Goal: Task Accomplishment & Management: Use online tool/utility

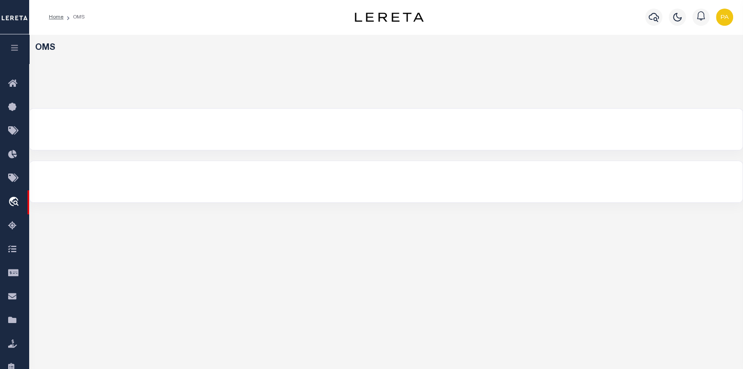
select select "200"
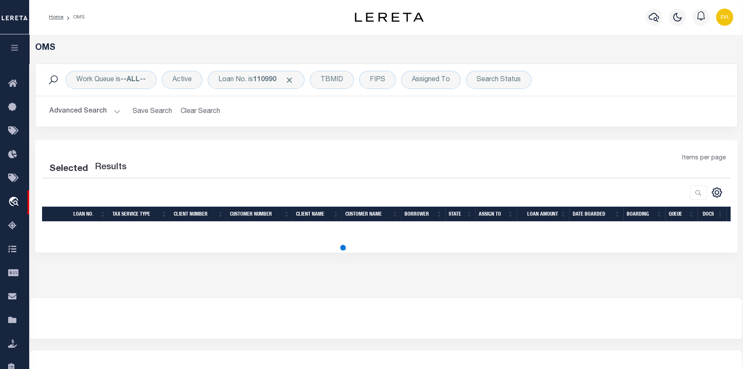
select select "200"
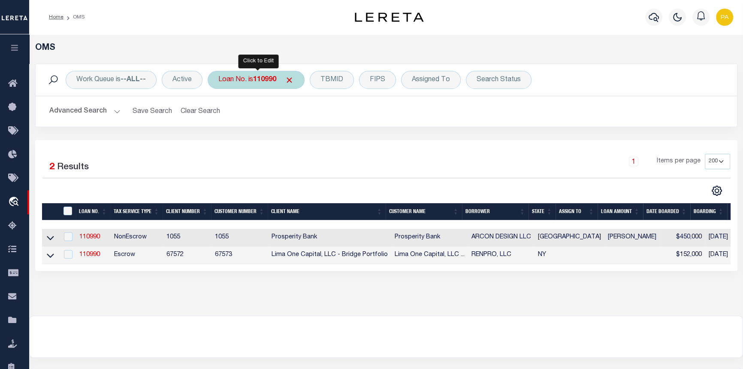
click at [268, 84] on div "Loan No. is 110990" at bounding box center [256, 80] width 97 height 18
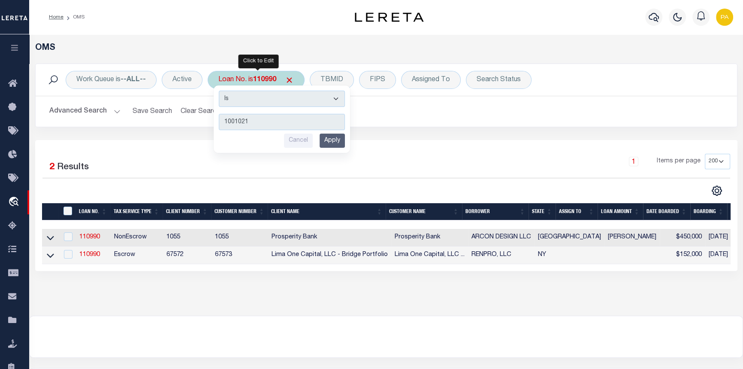
type input "10010216"
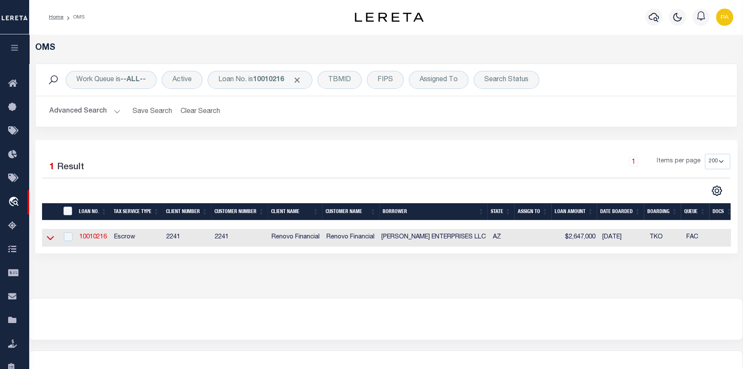
click at [51, 240] on icon at bounding box center [50, 237] width 7 height 9
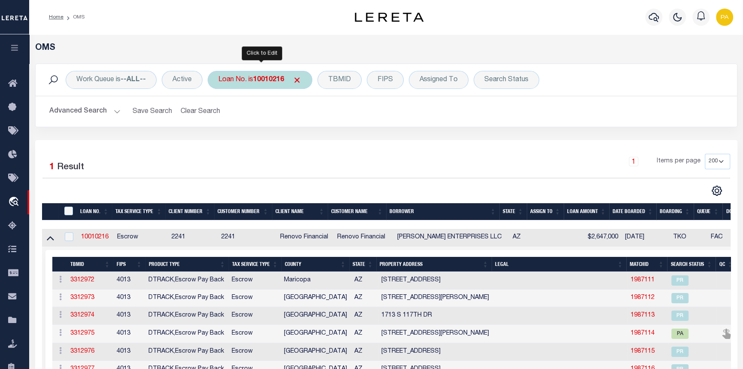
click at [259, 76] on b "10010216" at bounding box center [268, 79] width 31 height 7
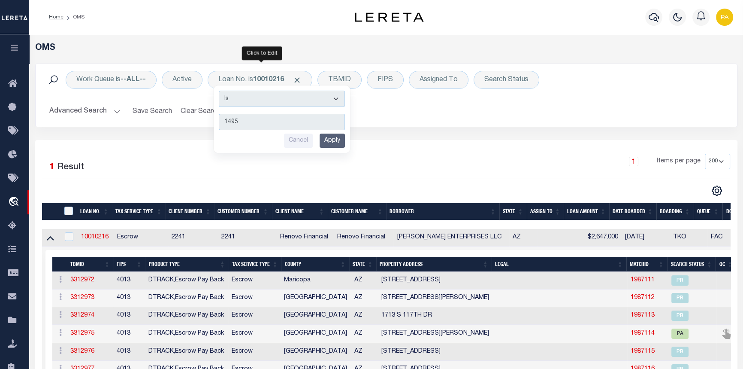
type input "14958"
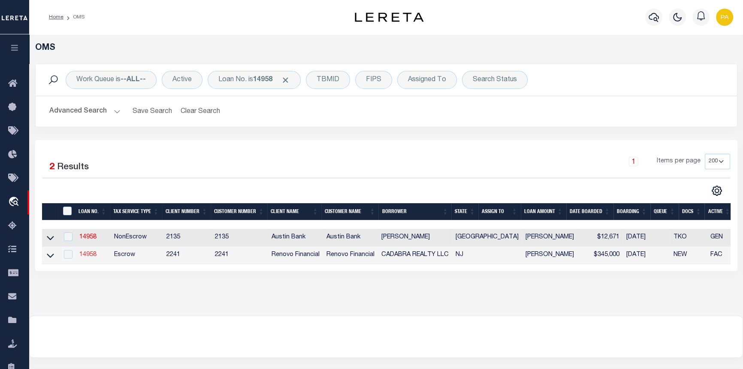
click at [84, 257] on link "14958" at bounding box center [87, 255] width 17 height 6
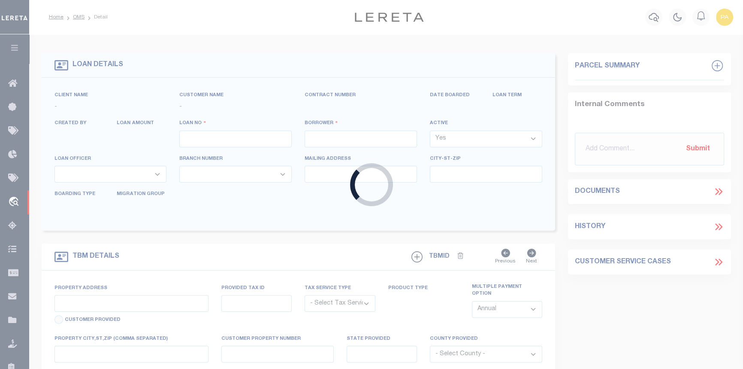
type input "14958"
type input "CADABRA REALTY LLC"
select select
type input "205 Bromley Estates"
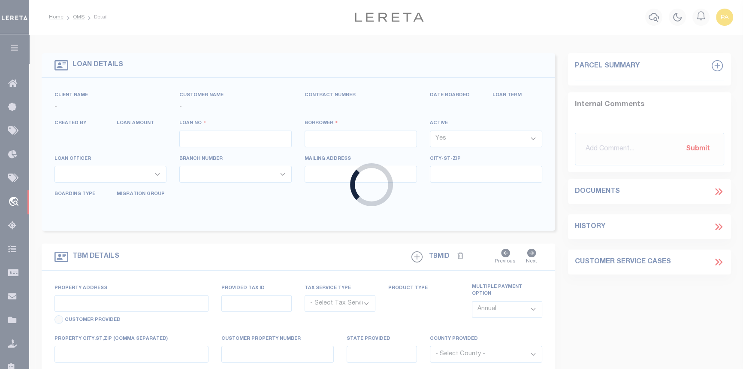
type input "Pine Hill NJ 08021"
select select "10"
select select "Escrow"
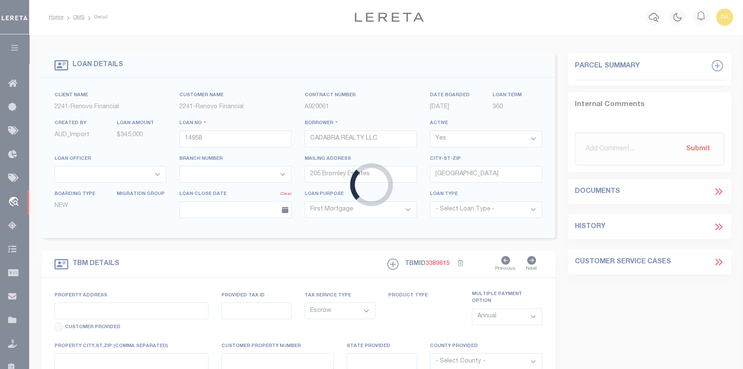
type input "13 North Rhode Island Avenue"
select select
type input "Atlantic City, NJ 08401"
type input "a0kUS000006Tqar"
type input "NJ"
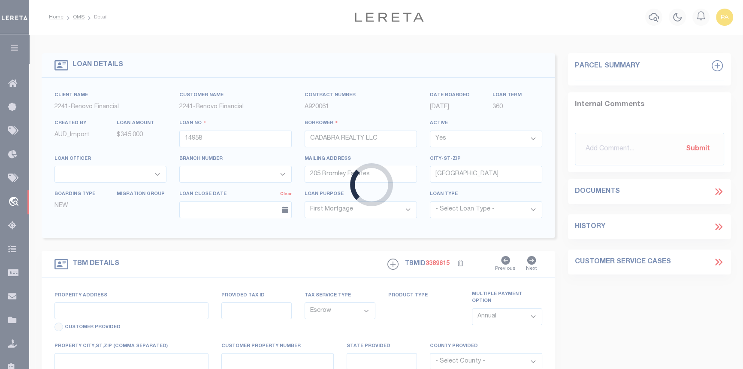
select select
type textarea "LEGAL REQUIRED"
select select "25066"
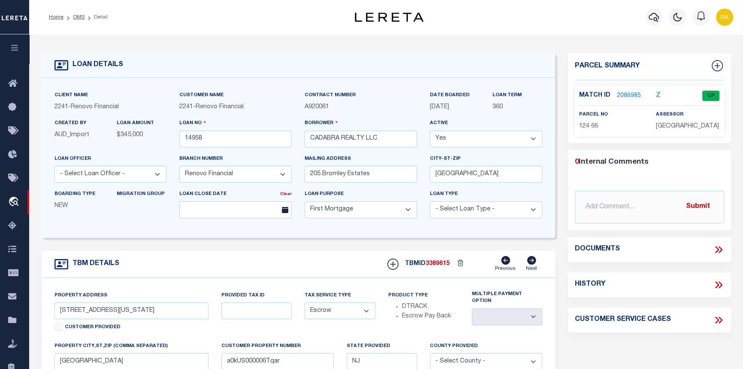
click at [627, 96] on link "2086985" at bounding box center [629, 95] width 24 height 9
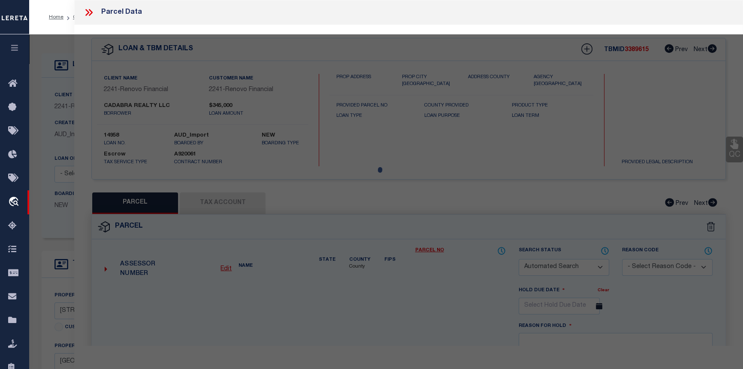
checkbox input "false"
select select "CP"
type input "CADABRA REALTY LLC"
select select "AGW"
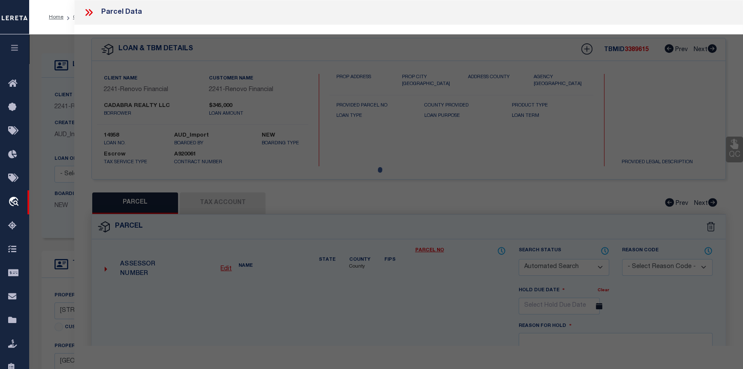
select select
type input "13 North Rhode Island Avenue"
checkbox input "false"
type input "Atlantic City, NJ 08401"
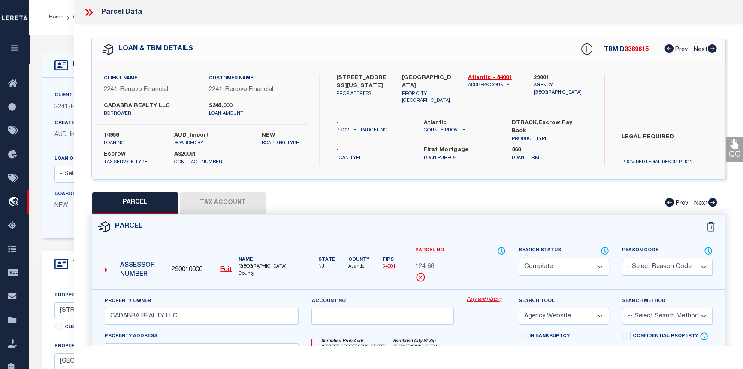
click at [480, 298] on link "Payment History" at bounding box center [486, 299] width 39 height 7
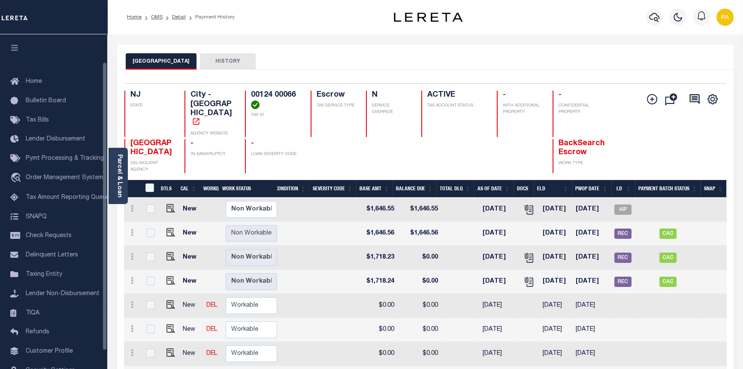
scroll to position [52, 0]
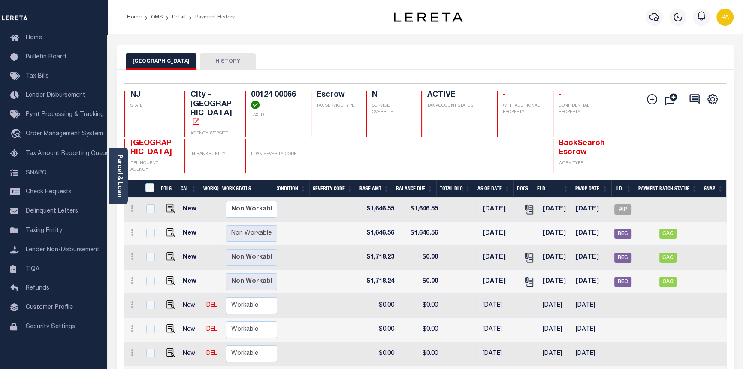
click at [155, 12] on ol "Home OMS Detail Payment History" at bounding box center [180, 17] width 121 height 18
click at [155, 16] on link "OMS" at bounding box center [157, 17] width 12 height 5
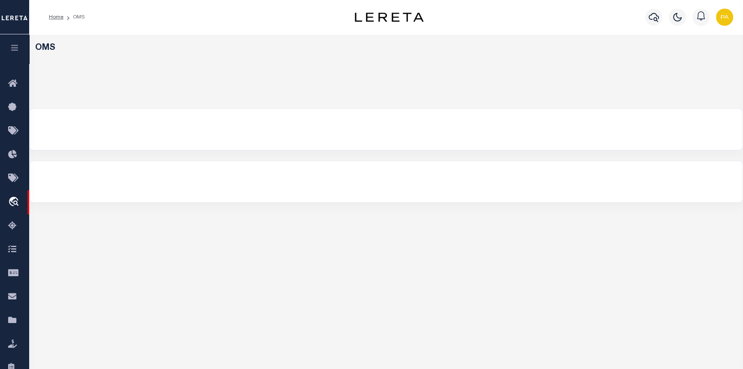
select select "200"
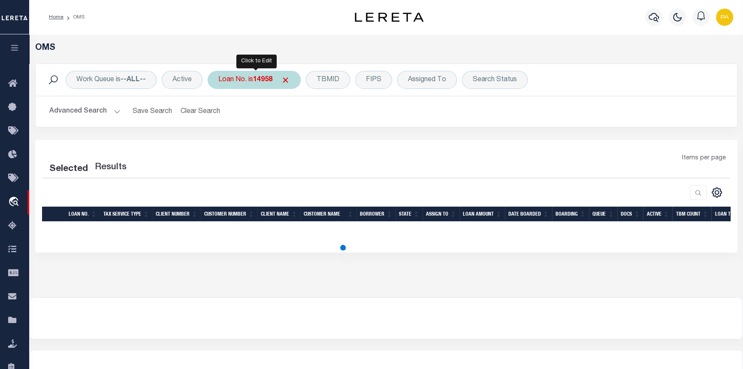
select select "200"
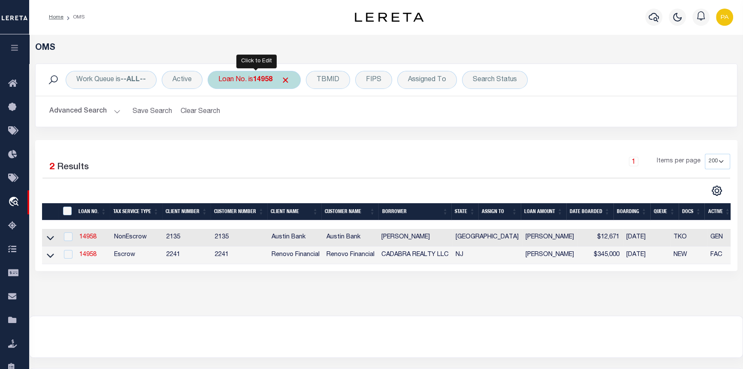
click at [264, 80] on b "14958" at bounding box center [262, 79] width 19 height 7
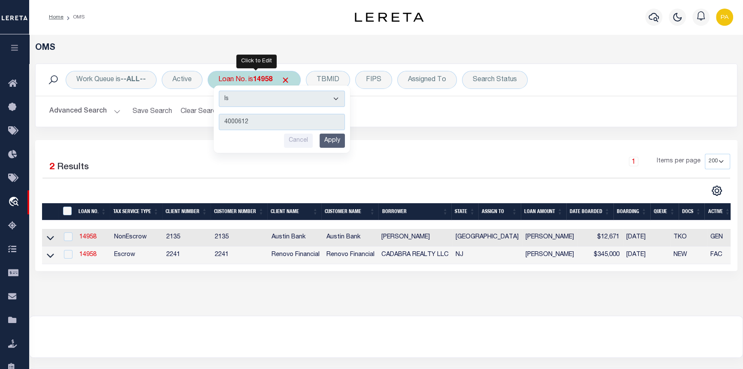
type input "40006121"
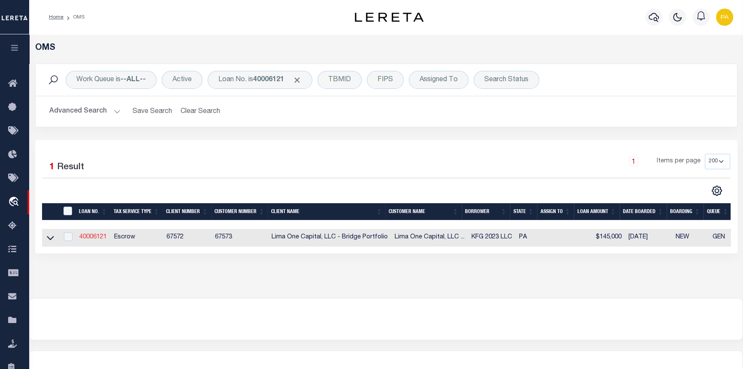
click at [88, 238] on link "40006121" at bounding box center [92, 237] width 27 height 6
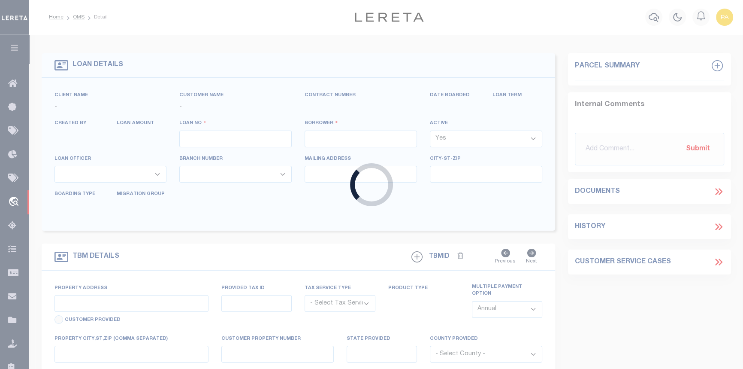
type input "40006121"
type input "KFG 2023 LLC"
select select
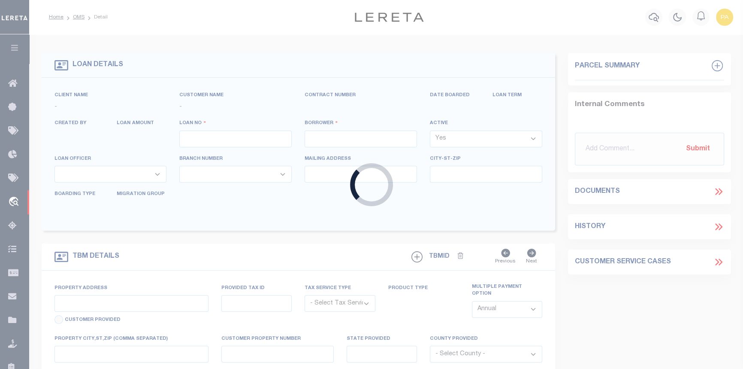
select select "10"
select select
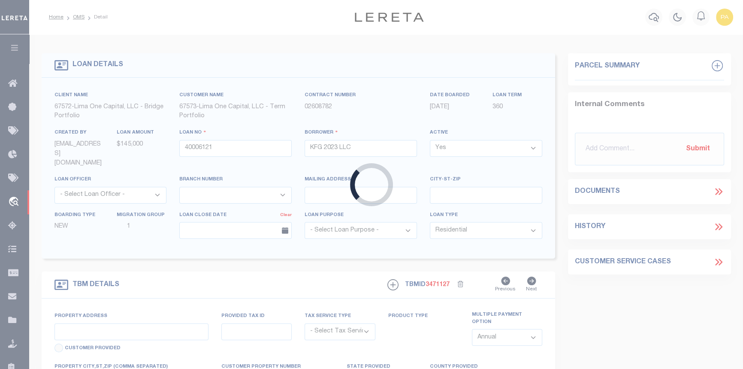
type input "[STREET_ADDRESS][PERSON_NAME]"
radio input "true"
select select "Escrow"
select select
type input "[GEOGRAPHIC_DATA] 16105"
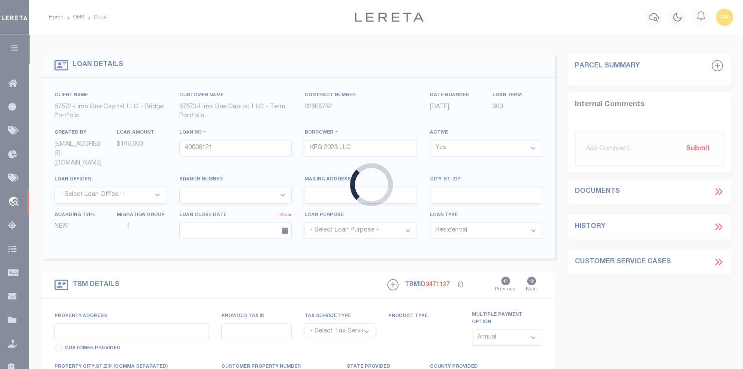
type input "40006121-1"
type input "PA"
type textarea "SEE FILE1"
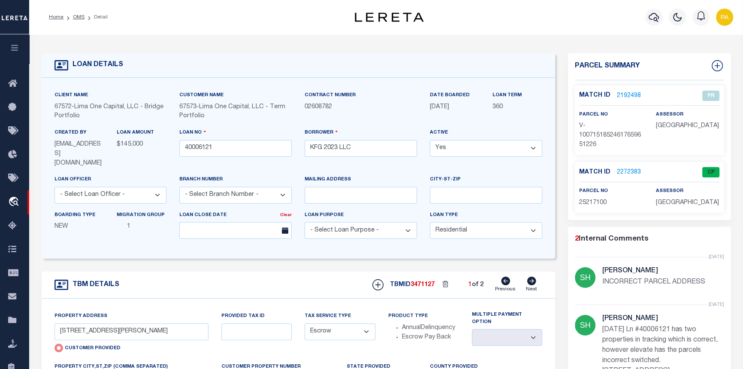
click at [630, 170] on link "2272383" at bounding box center [629, 172] width 24 height 9
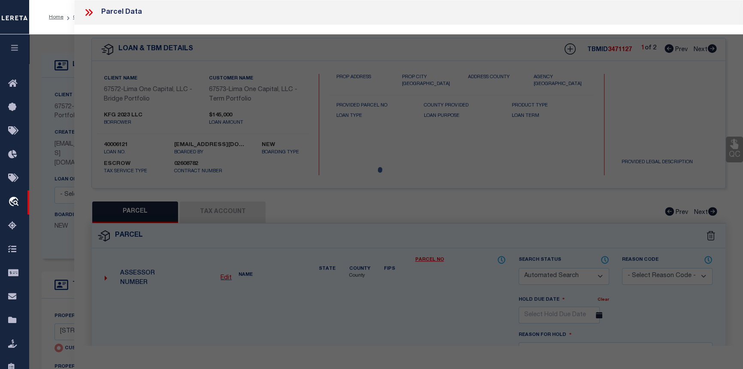
checkbox input "false"
select select "CP"
select select "ADD"
type input "FC 2023 LLC"
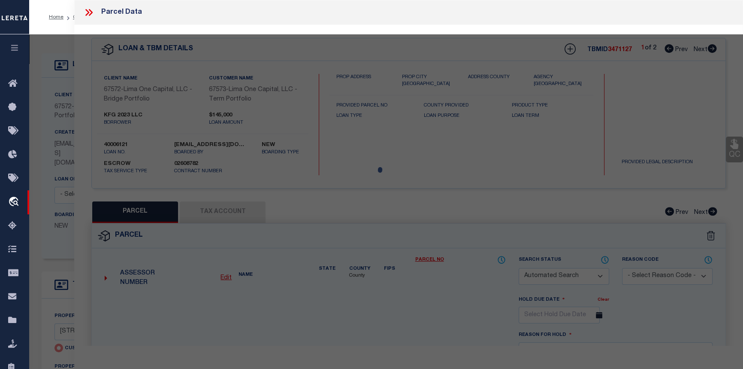
select select "AGW"
select select "ADD"
type input "[STREET_ADDRESS][PERSON_NAME]"
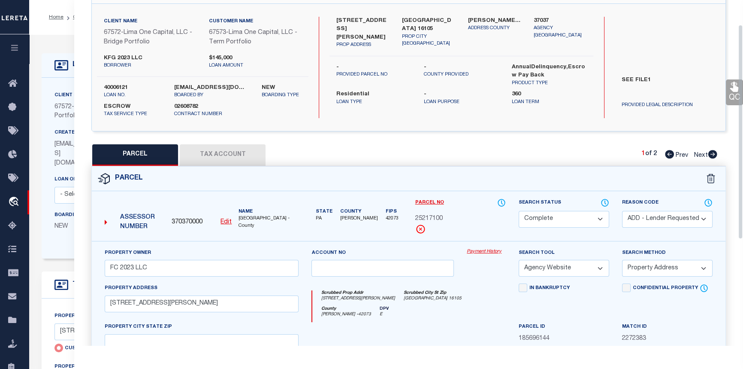
scroll to position [78, 0]
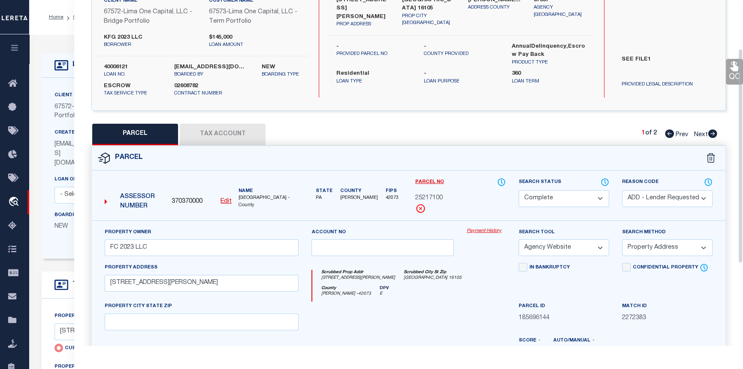
click at [480, 231] on link "Payment History" at bounding box center [486, 231] width 39 height 7
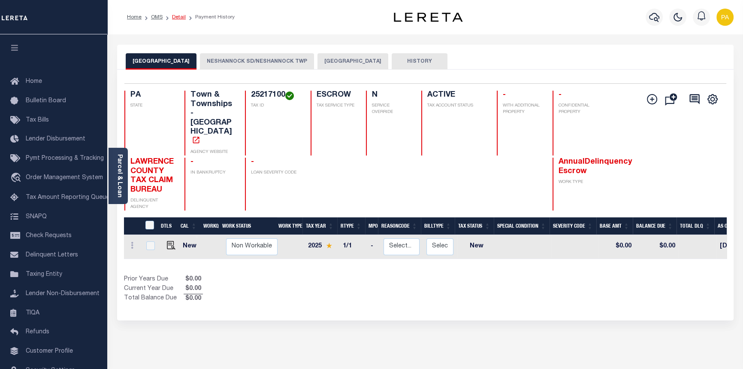
click at [178, 15] on link "Detail" at bounding box center [179, 17] width 14 height 5
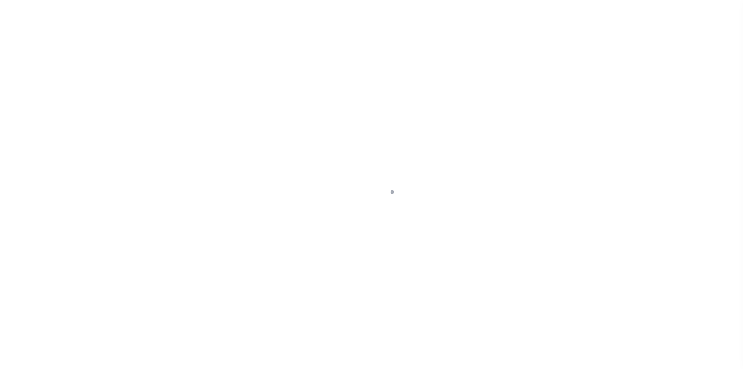
select select "10"
type input "[STREET_ADDRESS][PERSON_NAME]"
radio input "true"
select select "Escrow"
select select
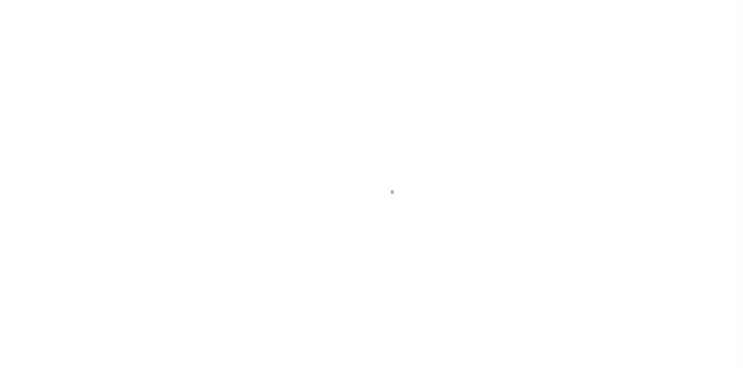
type input "[GEOGRAPHIC_DATA] 16105"
type input "40006121-1"
type input "PA"
type textarea "SEE FILE1"
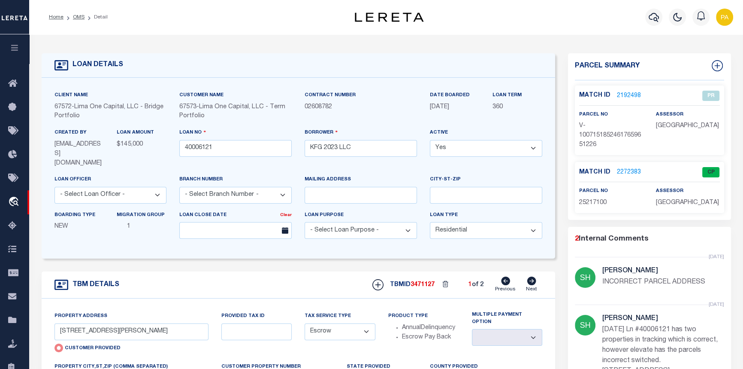
click at [528, 276] on icon at bounding box center [532, 280] width 9 height 9
type input "[STREET_ADDRESS][PERSON_NAME]"
radio input "false"
select select
type input "[GEOGRAPHIC_DATA] 16117"
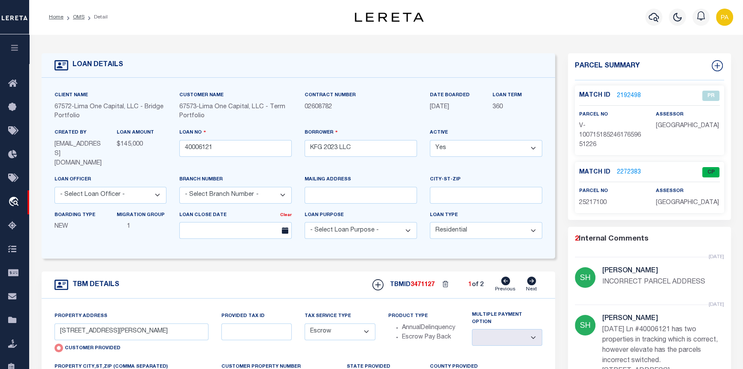
type input "40006121-2"
click at [623, 172] on link "2272384" at bounding box center [629, 172] width 24 height 9
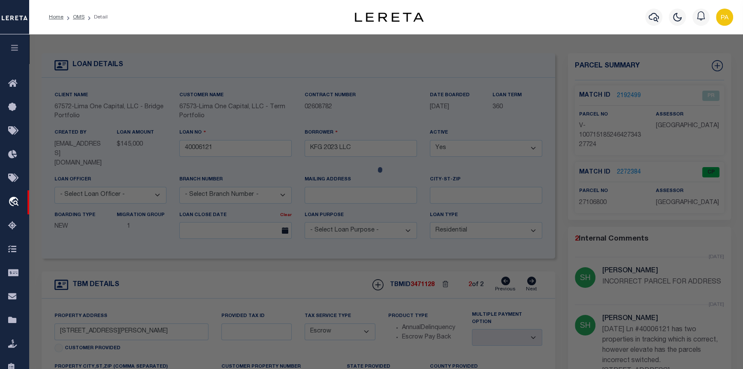
checkbox input "false"
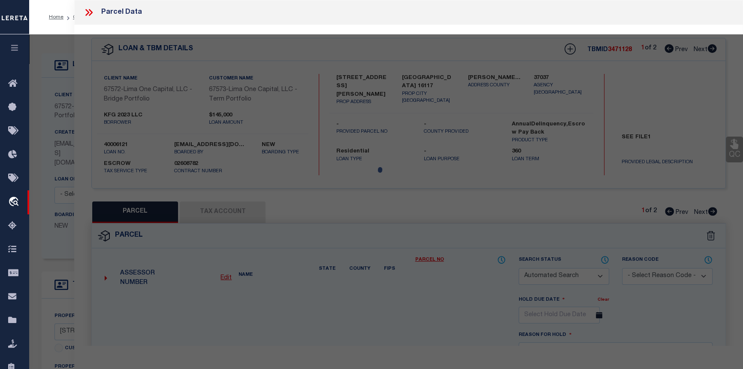
select select "CP"
select select "ADD"
type input "KFC 2023 LLC"
select select "AGW"
select select "ADD"
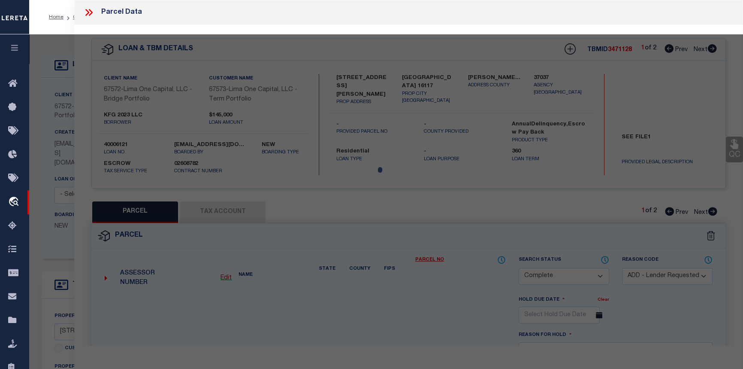
type input "297 STIEFEL AVENUE"
type textarea "L 113- 114 H-G 128 -127"
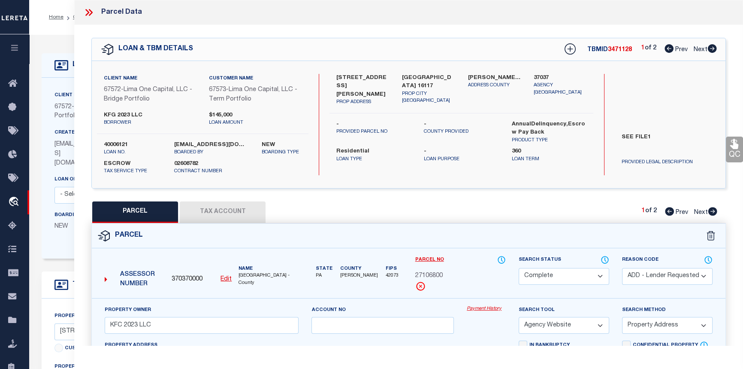
click at [500, 308] on link "Payment History" at bounding box center [486, 308] width 39 height 7
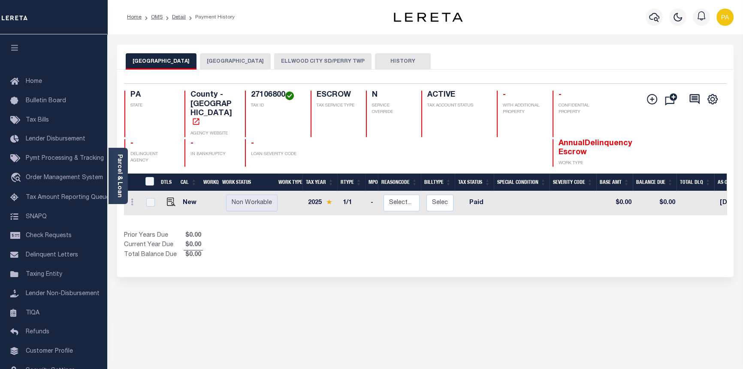
click at [229, 61] on button "[GEOGRAPHIC_DATA]" at bounding box center [235, 61] width 71 height 16
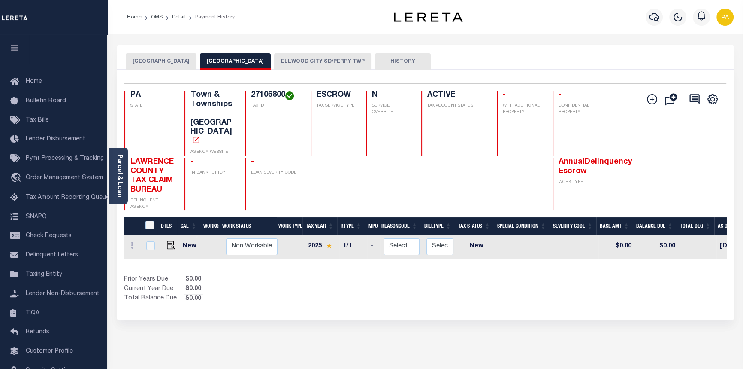
scroll to position [0, 231]
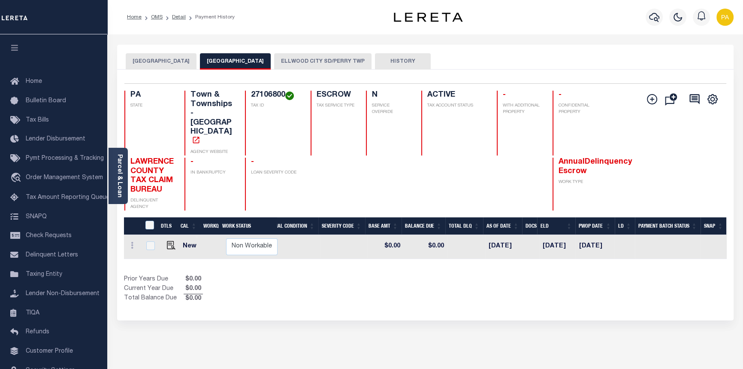
click at [293, 58] on button "ELLWOOD CITY SD/PERRY TWP" at bounding box center [322, 61] width 97 height 16
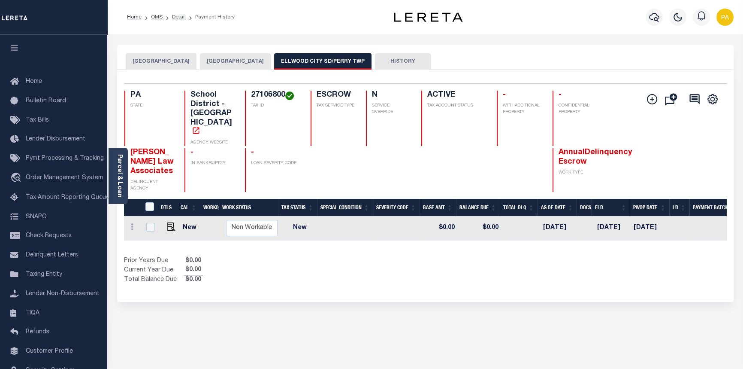
scroll to position [0, 212]
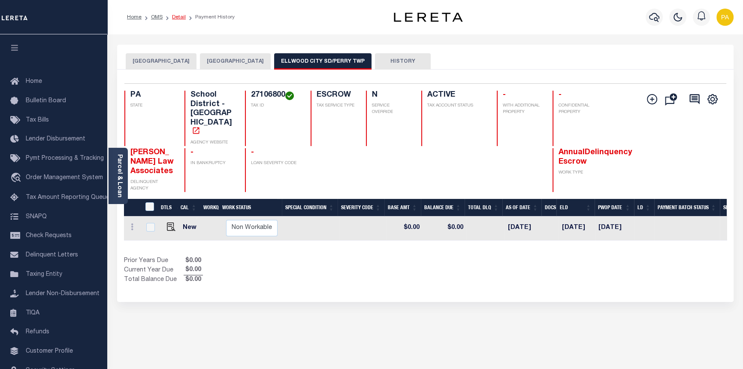
click at [173, 17] on link "Detail" at bounding box center [179, 17] width 14 height 5
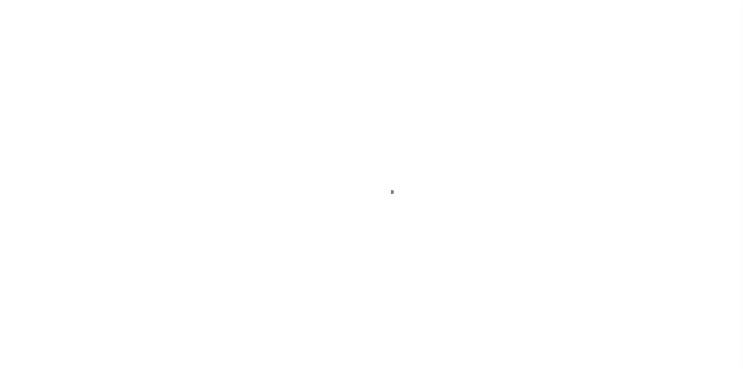
select select "10"
type input "[STREET_ADDRESS][PERSON_NAME]"
select select "Escrow"
select select
type input "[GEOGRAPHIC_DATA] 16117"
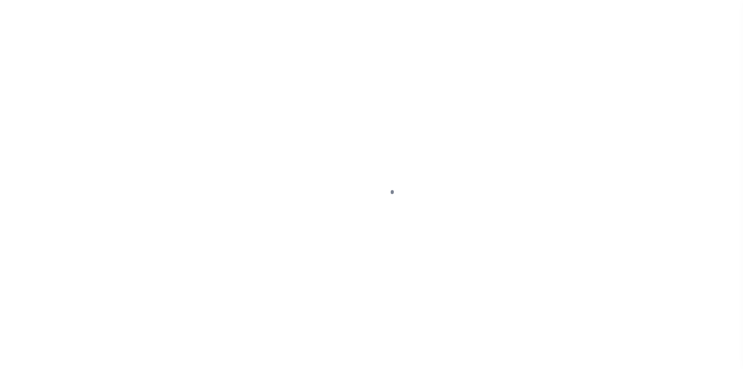
type input "40006121-2"
type input "PA"
type textarea "SEE FILE1"
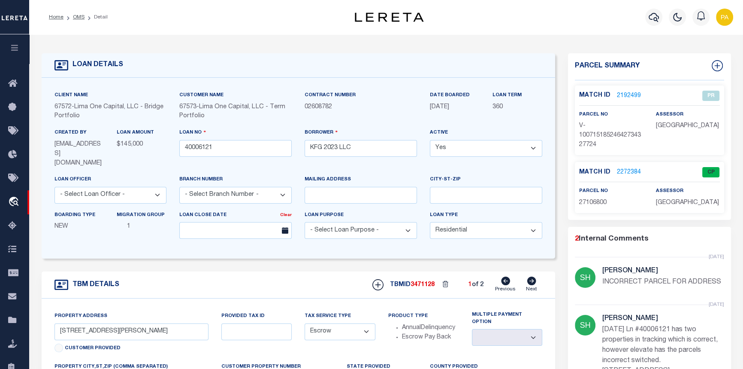
click at [622, 171] on link "2272384" at bounding box center [629, 172] width 24 height 9
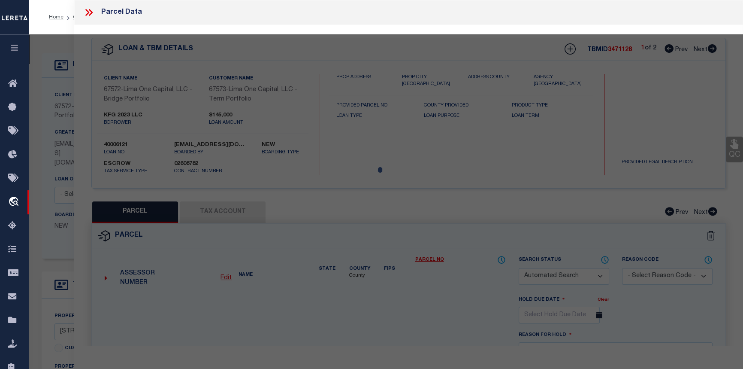
checkbox input "false"
select select "CP"
select select "ADD"
type input "KFC 2023 LLC"
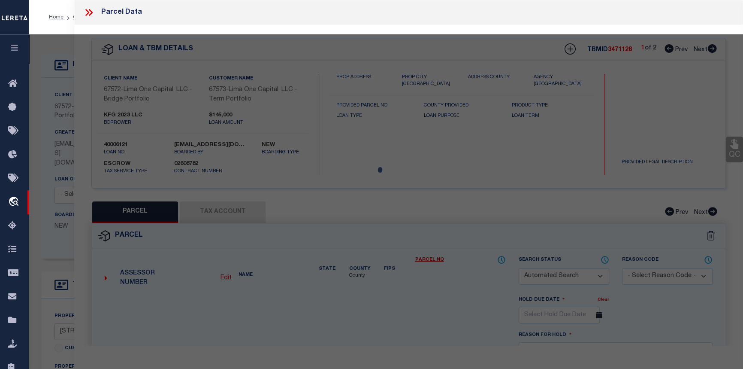
select select "AGW"
select select "ADD"
type input "[STREET_ADDRESS][PERSON_NAME]"
type textarea "L 113- 114 H-G 128 -127"
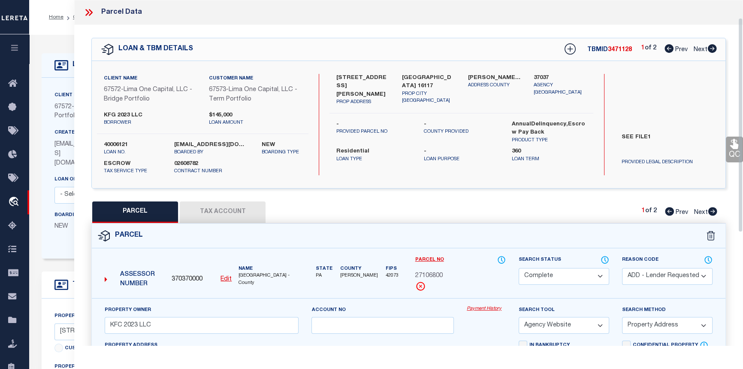
scroll to position [117, 0]
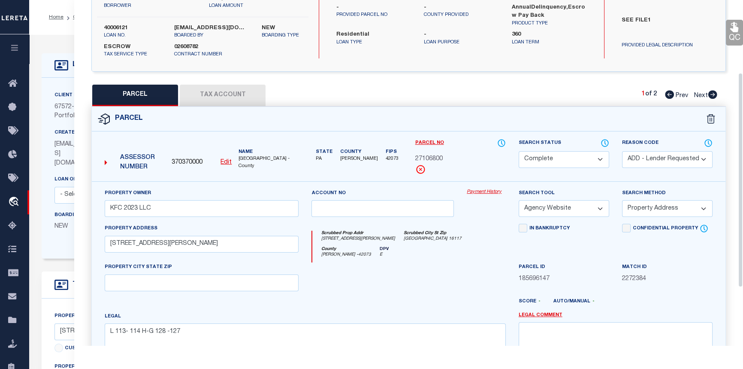
click at [226, 97] on button "Tax Account" at bounding box center [223, 95] width 86 height 21
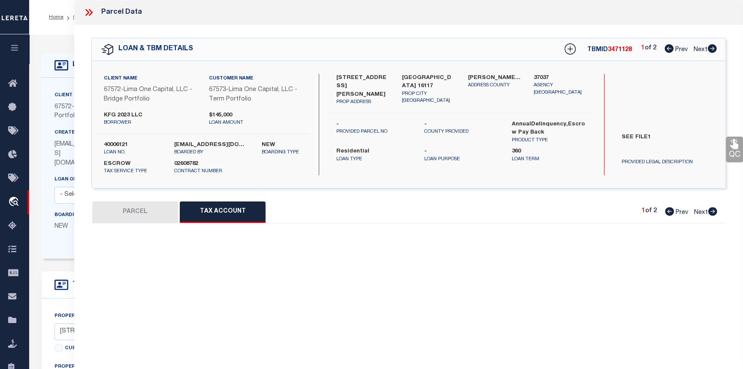
scroll to position [0, 0]
select select "100"
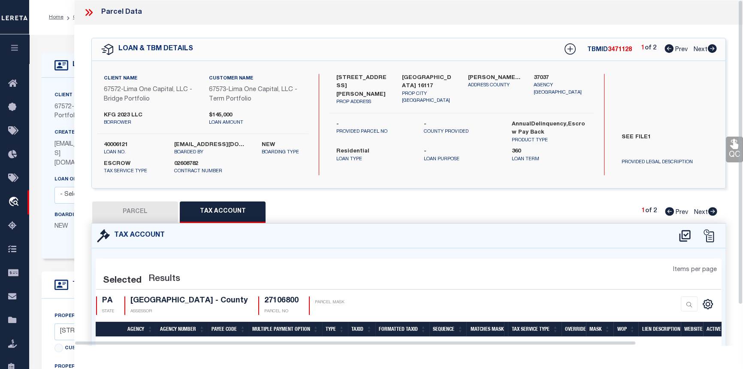
select select "100"
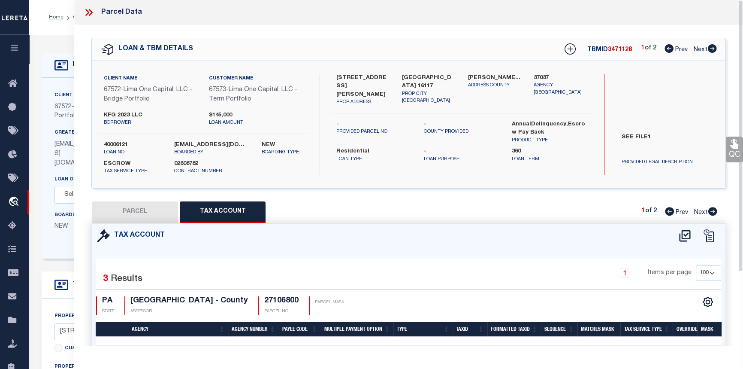
click at [88, 16] on icon at bounding box center [88, 12] width 11 height 11
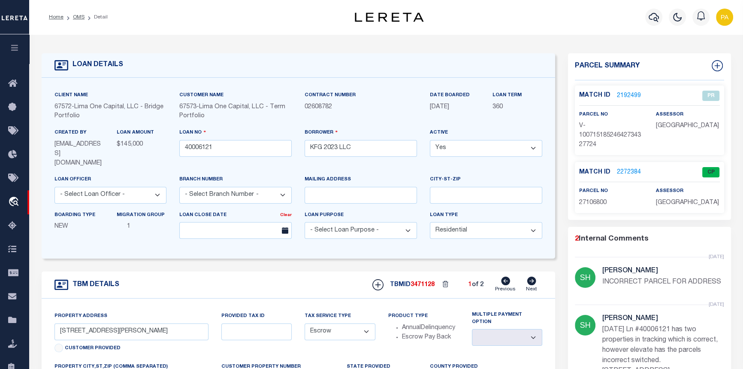
click at [622, 172] on link "2272384" at bounding box center [629, 172] width 24 height 9
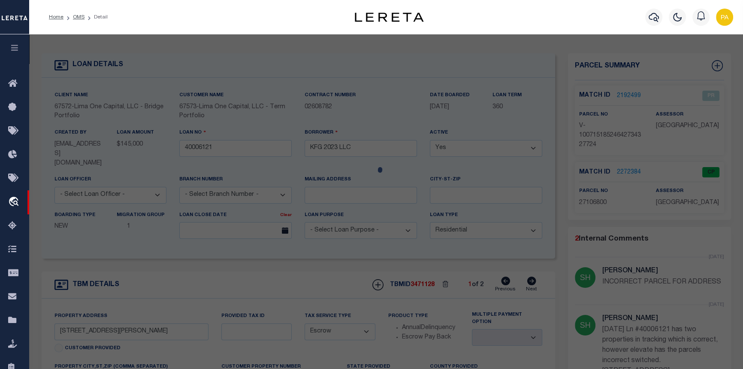
select select "AS"
select select
checkbox input "false"
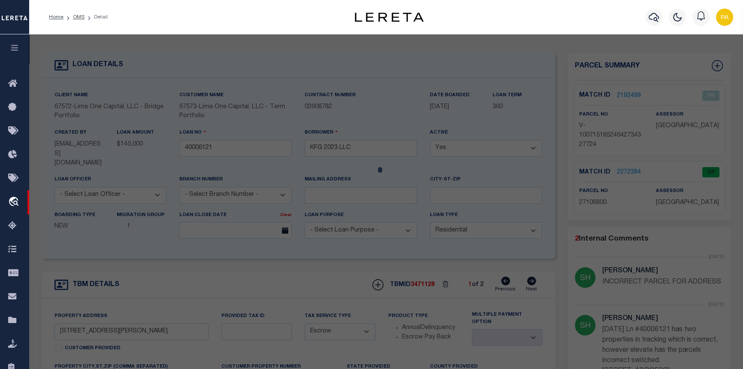
checkbox input "false"
select select "CP"
select select "ADD"
type input "KFC 2023 LLC"
select select "AGW"
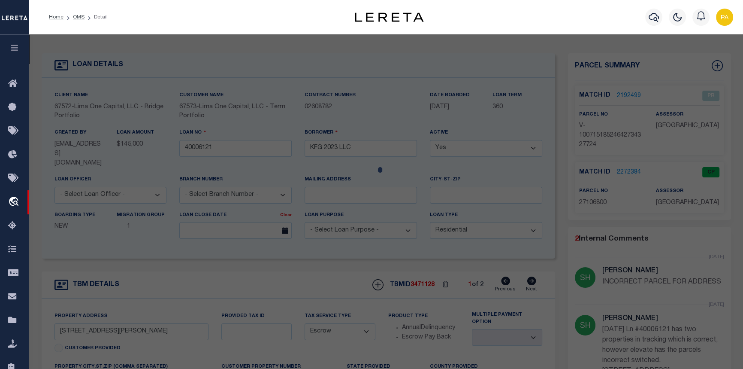
select select "ADD"
type input "297 STIEFEL AVENUE"
type textarea "L 113- 114 H-G 128 -127"
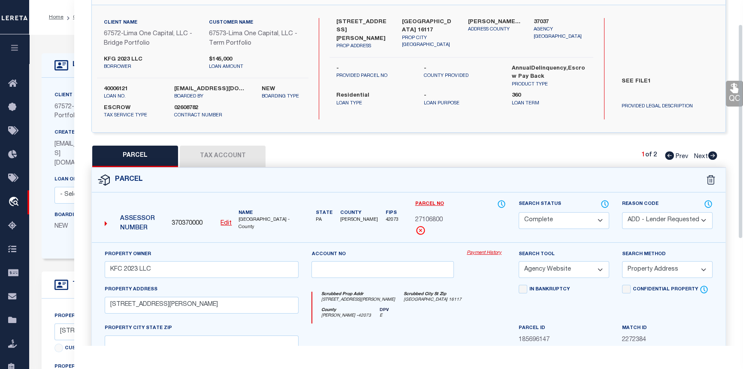
scroll to position [39, 0]
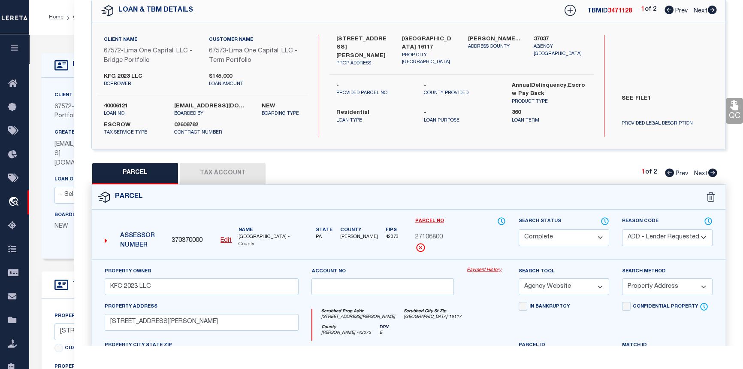
click at [490, 270] on link "Payment History" at bounding box center [486, 270] width 39 height 7
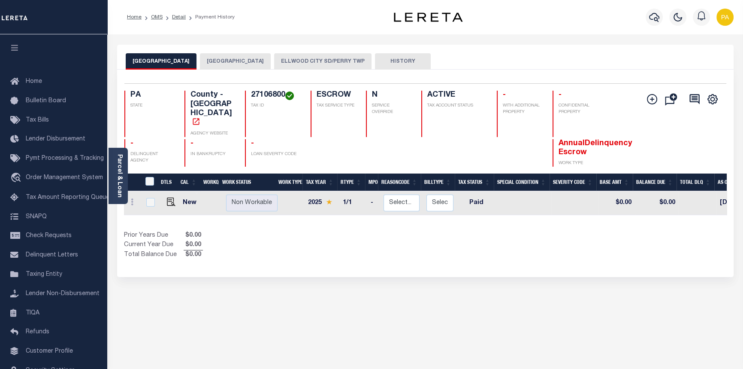
click at [228, 60] on button "[GEOGRAPHIC_DATA]" at bounding box center [235, 61] width 71 height 16
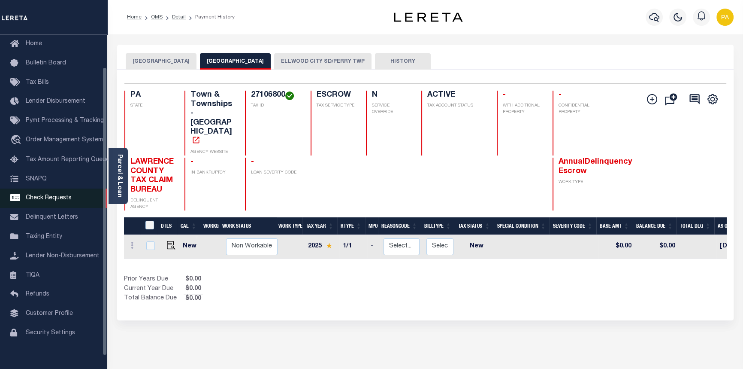
scroll to position [39, 0]
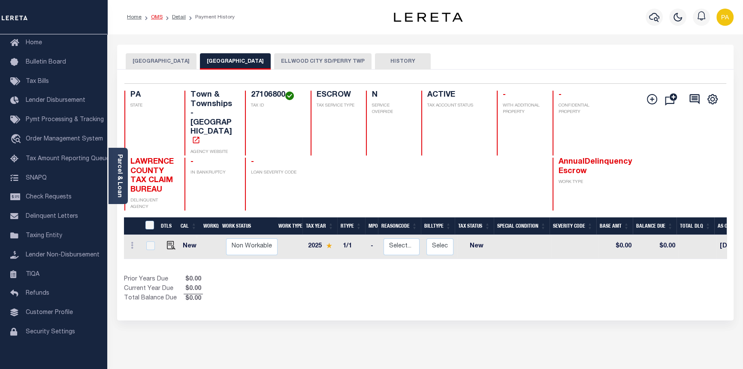
click at [159, 17] on link "OMS" at bounding box center [157, 17] width 12 height 5
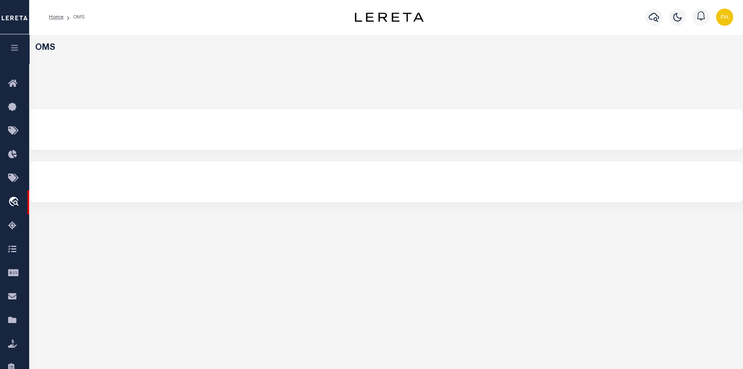
select select "200"
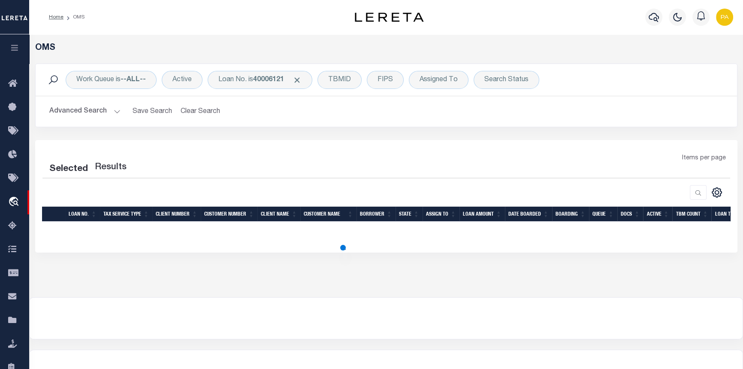
select select "200"
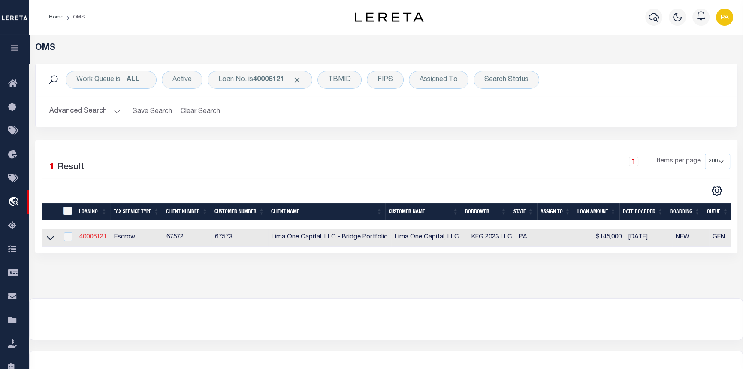
click at [90, 236] on link "40006121" at bounding box center [92, 237] width 27 height 6
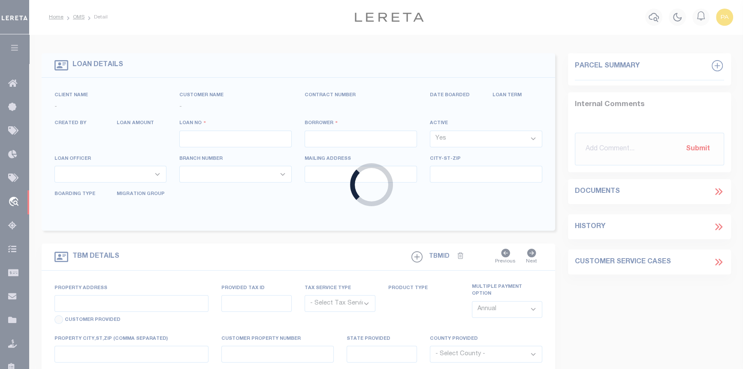
type input "40006121"
type input "KFG 2023 LLC"
select select
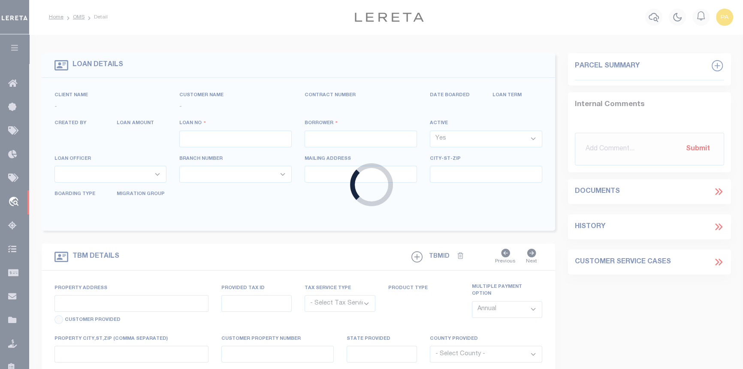
select select "10"
select select
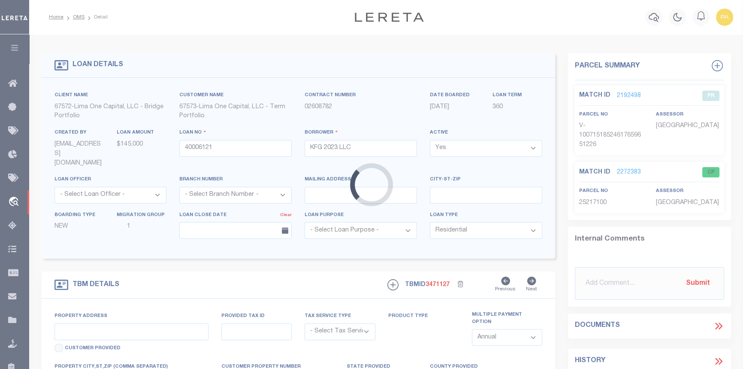
type input "1624 KATHERINE STREET"
radio input "true"
select select "Escrow"
select select
type input "NEW CASTLE PA 16105"
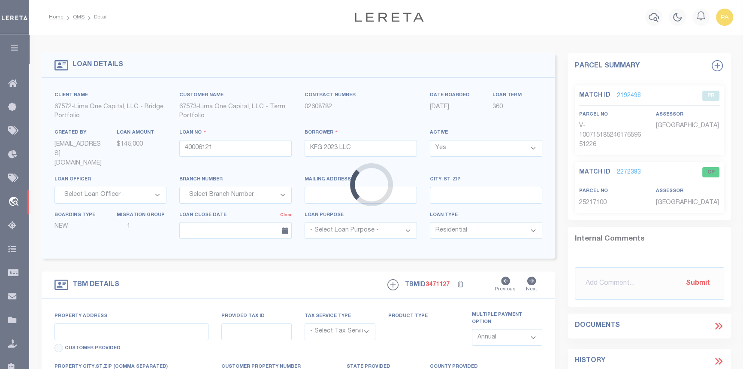
type input "40006121-1"
type input "PA"
type textarea "SEE FILE1"
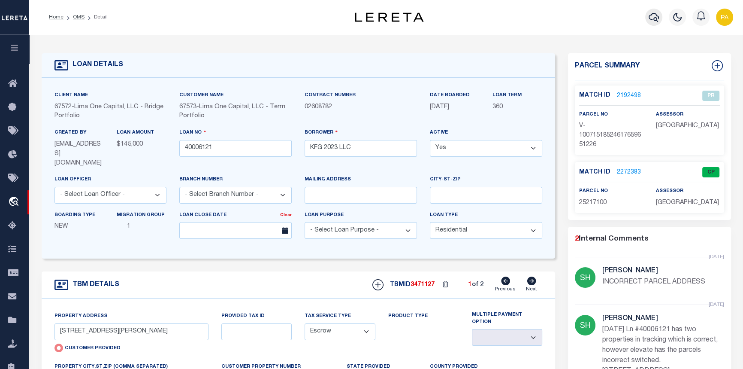
click at [649, 17] on icon "button" at bounding box center [654, 17] width 10 height 9
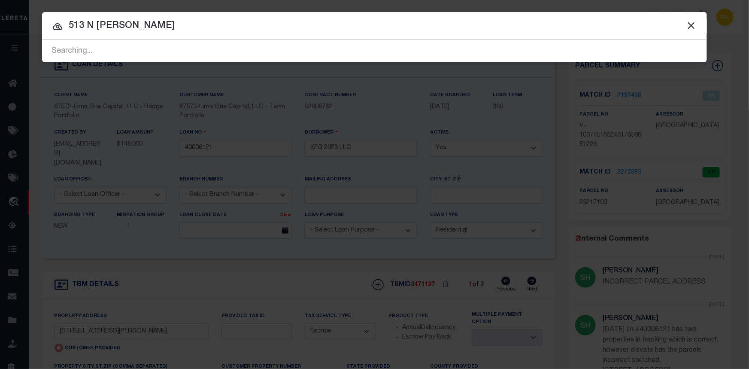
type input "513 N SCHROEDER"
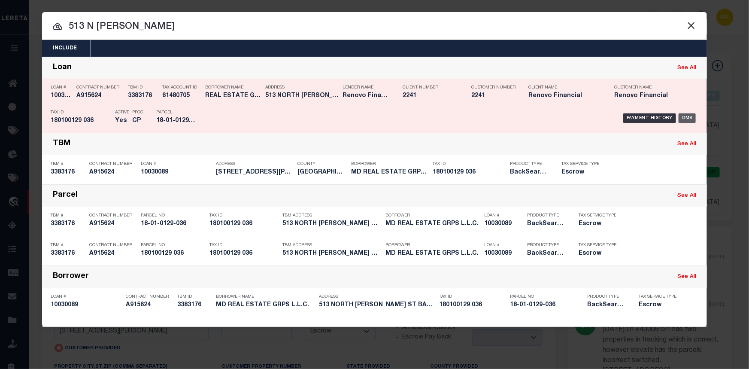
click at [687, 120] on div "OMS" at bounding box center [688, 117] width 18 height 9
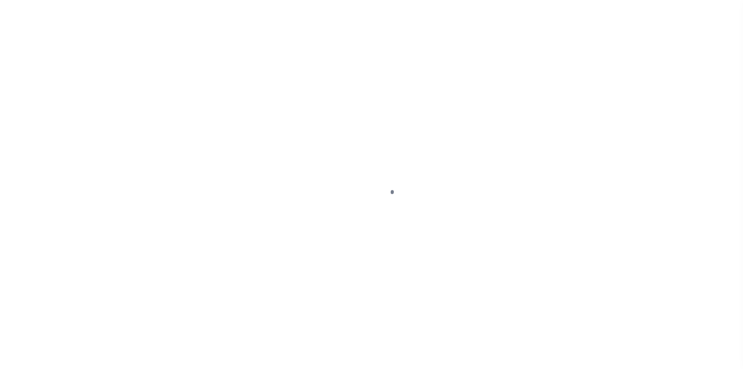
select select "10"
select select "Escrow"
type input "[STREET_ADDRESS][PERSON_NAME] ST"
type input "180100129 036"
type input "BALTIMORE MD 21223"
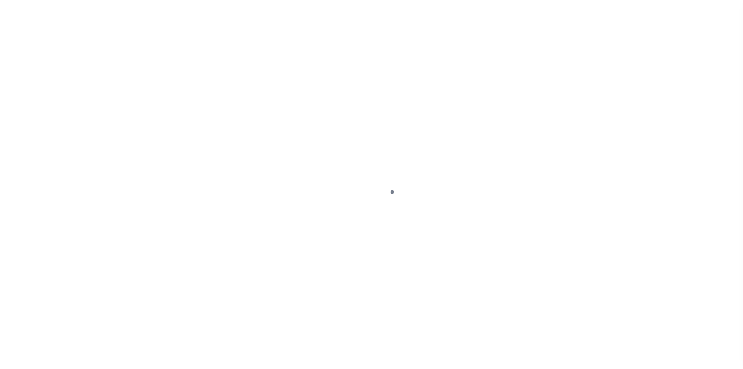
type input "a0kUS000005UCSH"
type input "MD"
select select
select select "25067"
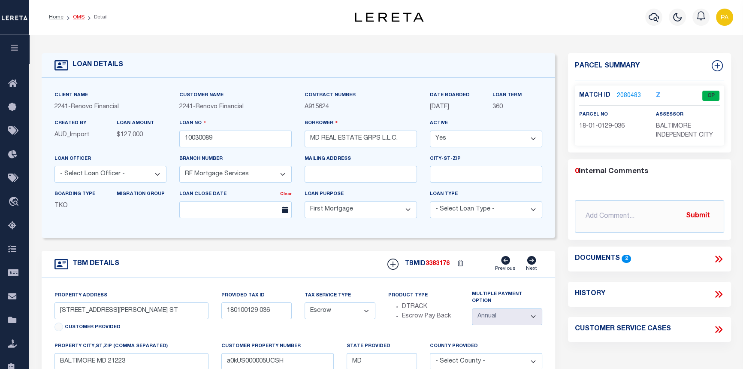
click at [80, 18] on link "OMS" at bounding box center [79, 17] width 12 height 5
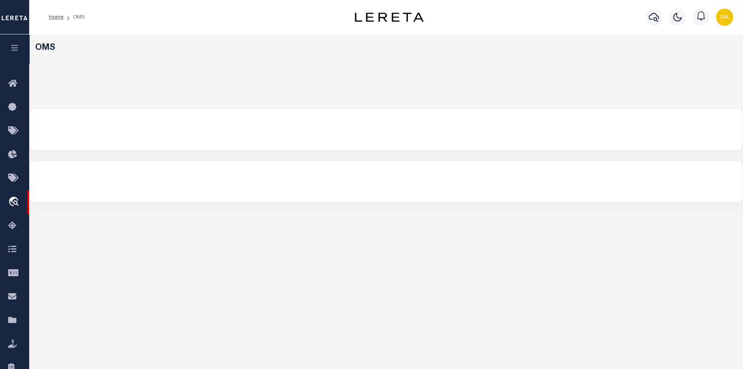
select select "200"
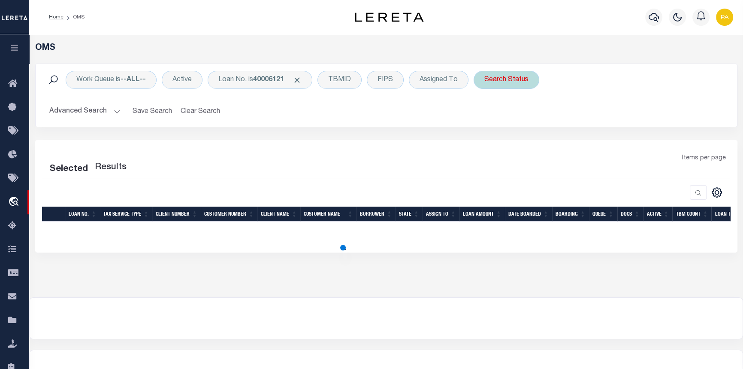
select select "200"
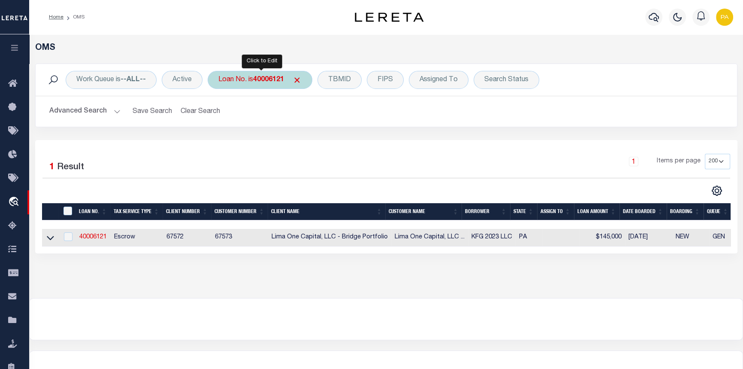
click at [265, 82] on b "40006121" at bounding box center [268, 79] width 31 height 7
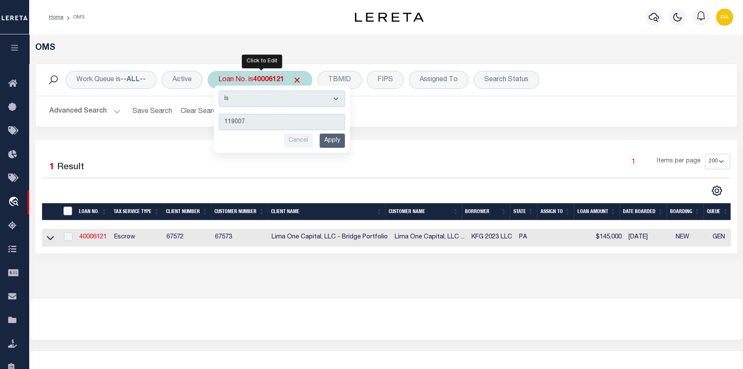
type input "119007"
click at [337, 139] on input "Apply" at bounding box center [332, 140] width 25 height 14
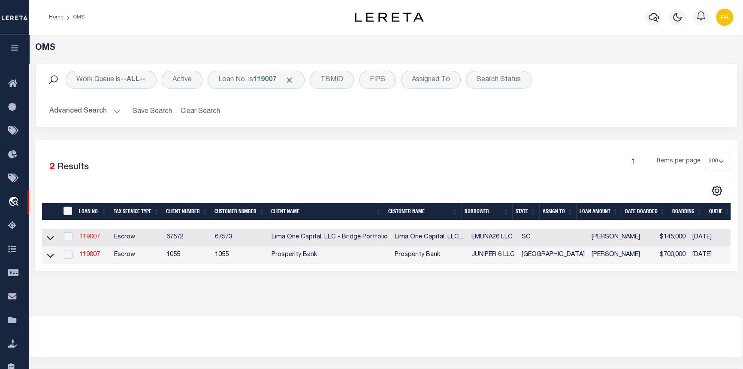
click at [88, 237] on link "119007" at bounding box center [89, 237] width 21 height 6
type input "119007"
type input "EMUNA26 LLC"
select select
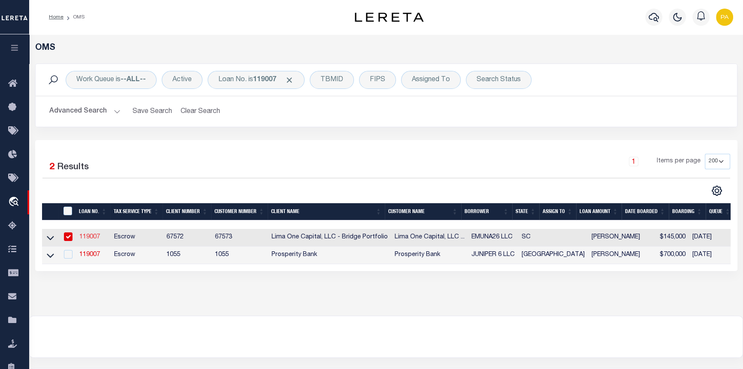
select select
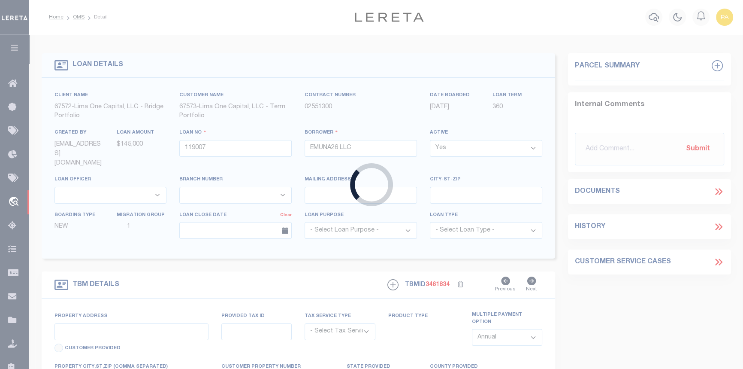
type input "128 SHEFFIELD"
radio input "true"
select select "Escrow"
select select
type input "GREENVILLE SC 29611"
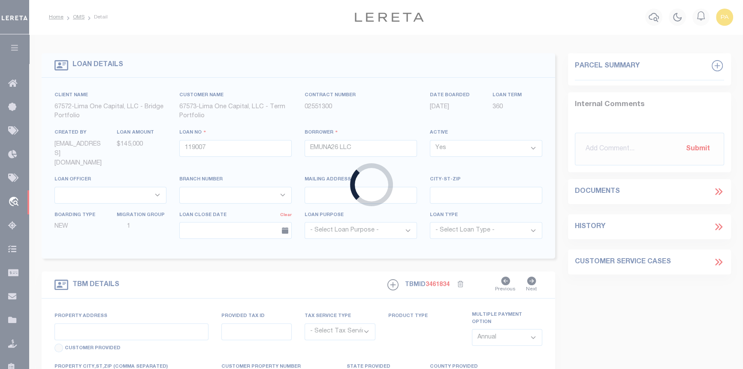
type input "119007-1"
type input "SC"
type textarea "COLLECTOR: ENTITY: PARCEL: 237010601100"
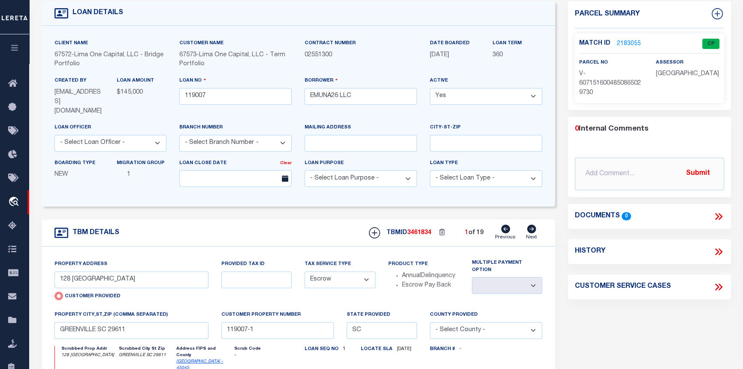
scroll to position [78, 0]
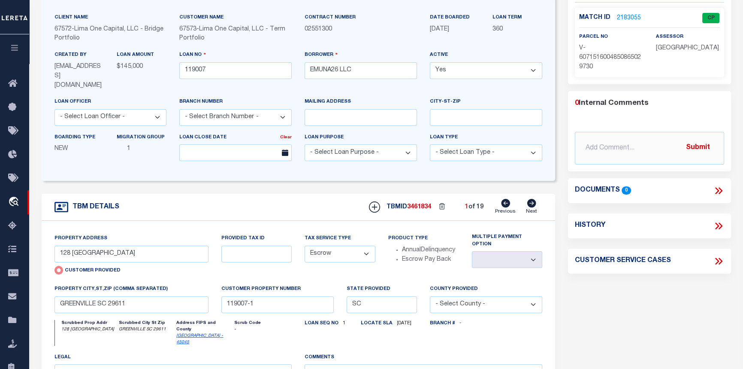
click at [531, 199] on icon at bounding box center [532, 203] width 9 height 9
type input "4416 BONNIE FOREST BLVD"
radio input "false"
select select
type input "COLUMBIA SC 29210"
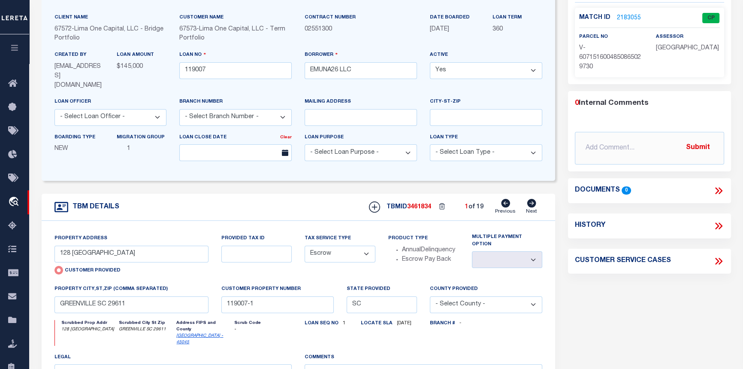
type input "119007"
click at [531, 199] on icon at bounding box center [532, 203] width 9 height 9
type input "104 DONNAN RD"
select select
type input "TAYLORS SC 29687"
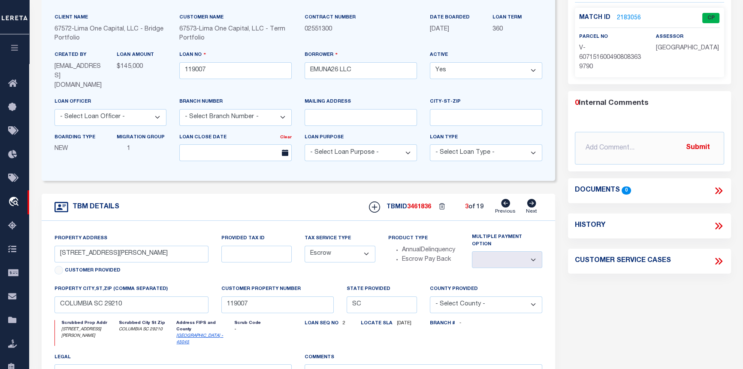
type input "119007-11"
click at [531, 199] on icon at bounding box center [532, 203] width 9 height 9
type input "1809 OLD EASLEY BRIDGE RD"
select select
type input "GREENVILLE SC 29611"
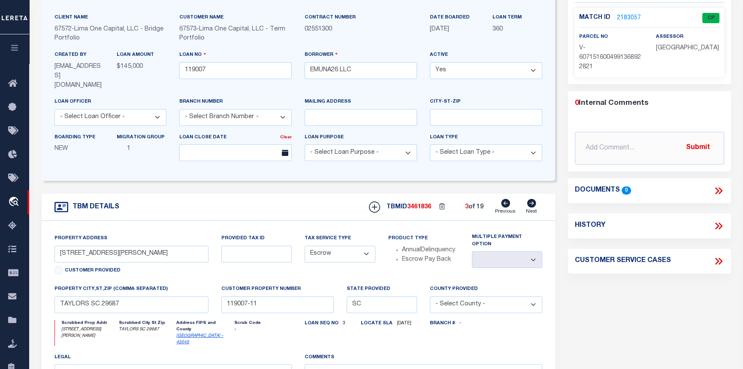
type input "119007-12"
click at [531, 199] on icon at bounding box center [532, 203] width 9 height 9
type input "1903 OLD EASLEY BRIDGE RD"
select select
type input "119007-13"
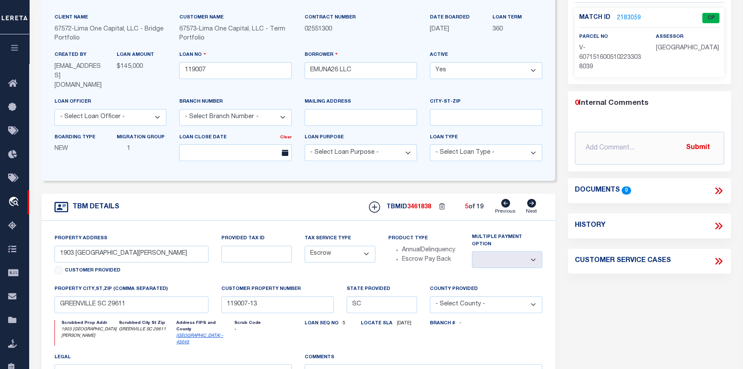
click at [531, 199] on icon at bounding box center [532, 203] width 9 height 9
type input "26 PINE GROVE LN"
select select
type input "GREENVILLE SC 29617"
type input "119007-14"
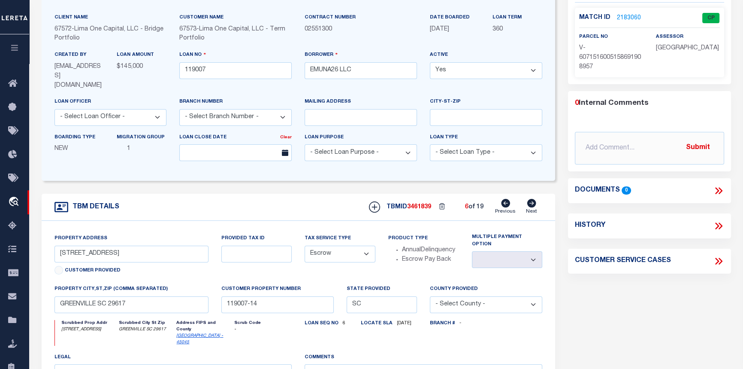
click at [531, 199] on icon at bounding box center [532, 203] width 9 height 9
type input "1507 RUTHERFORD RD"
select select
type input "GREENVILLE SC 29609"
type input "119007-2"
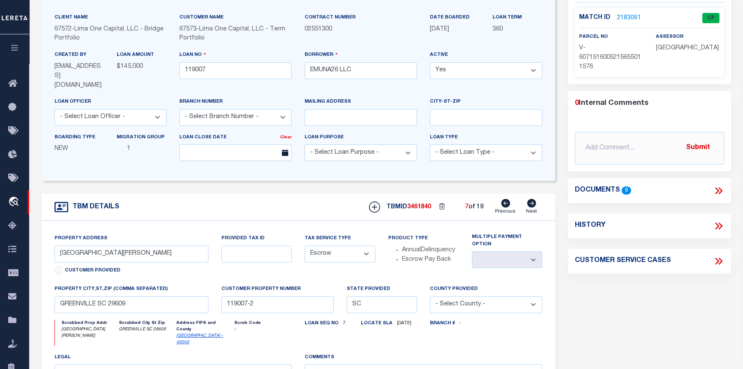
click at [531, 199] on icon at bounding box center [532, 203] width 9 height 9
type input "700 TANNER RD"
select select
type input "TAYLORS SC 29687"
type input "119007-3"
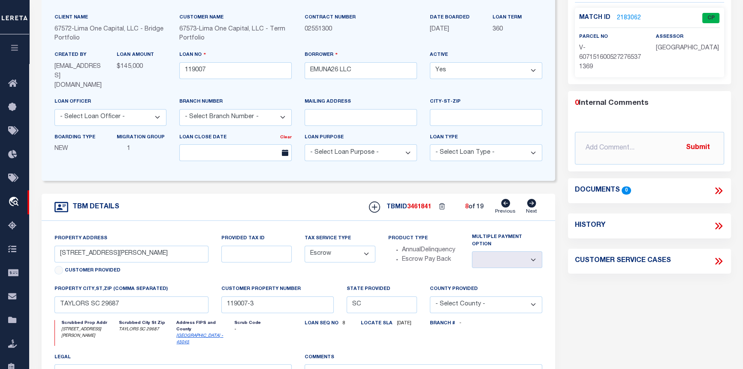
click at [531, 199] on icon at bounding box center [532, 203] width 9 height 9
type input "704 TANNER RD"
select select
type input "119007-4"
click at [531, 199] on icon at bounding box center [532, 203] width 9 height 9
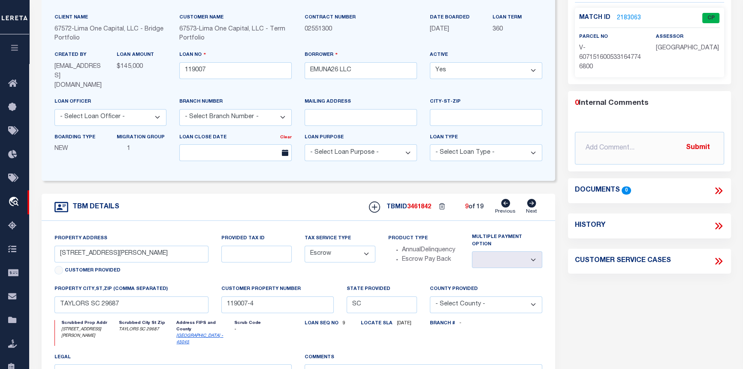
type input "708 TANNER RD"
select select
type input "119007-5"
click at [531, 199] on icon at bounding box center [532, 203] width 9 height 9
type input "712 TANNER RD"
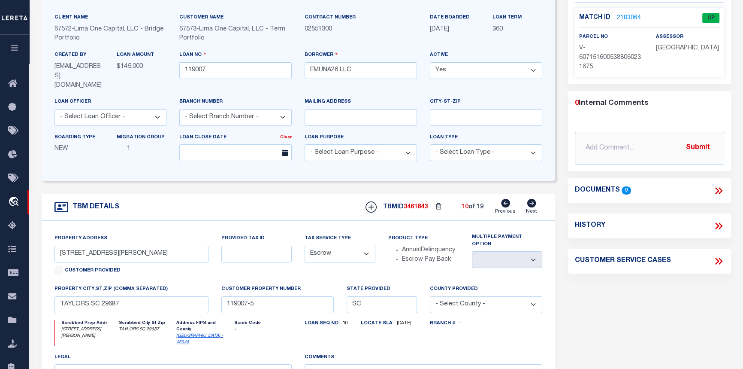
select select
type input "119007-6"
click at [531, 199] on icon at bounding box center [532, 203] width 9 height 9
type input "126 TINDAL RD"
select select
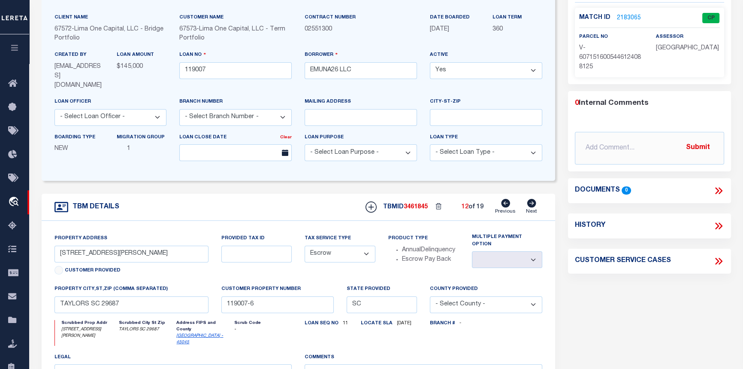
type input "GREENVILLE SC 29609"
type input "119007-7"
click at [528, 199] on icon at bounding box center [531, 203] width 9 height 9
type input "22 DOLPHIN ST"
select select
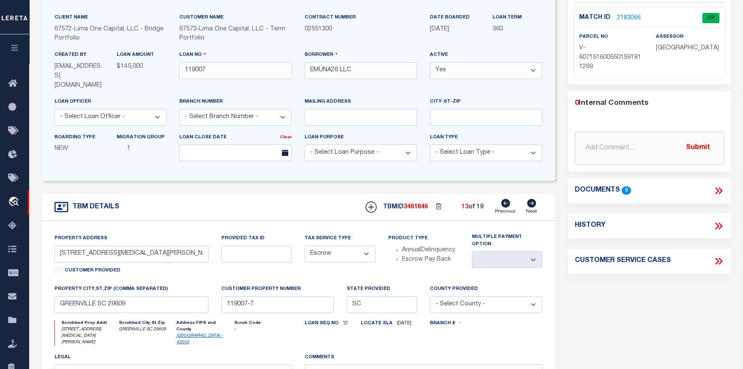
type input "GREENVILLE SC 29605"
type input "119007-8"
click at [525, 194] on div "TBM DETAILS TBMID 3461846 13 of 19 Next" at bounding box center [299, 207] width 514 height 27
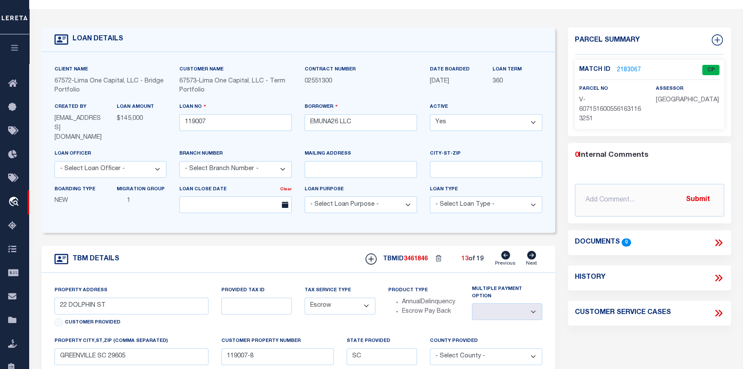
scroll to position [0, 0]
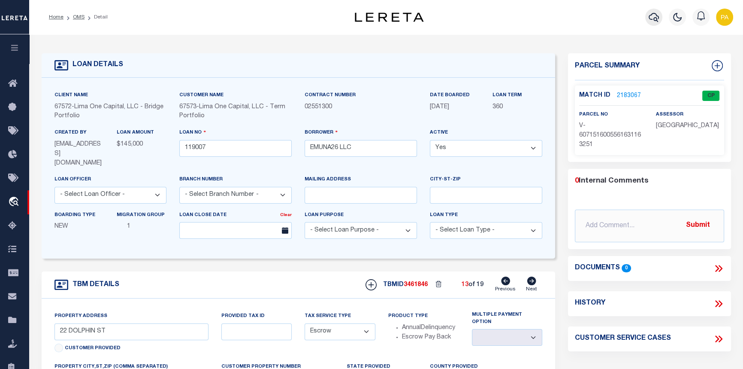
click at [658, 17] on icon "button" at bounding box center [654, 17] width 10 height 10
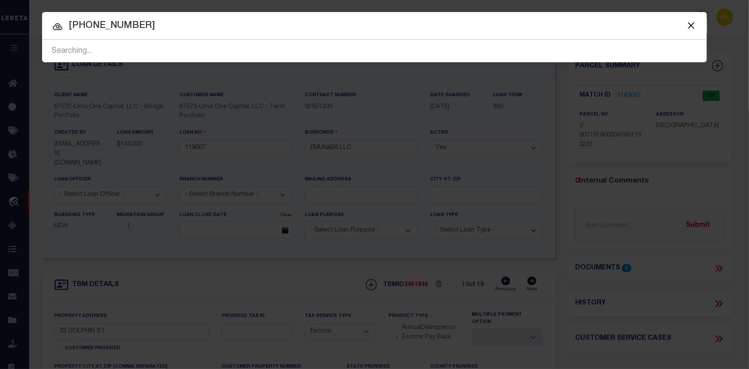
type input "06108-04-93"
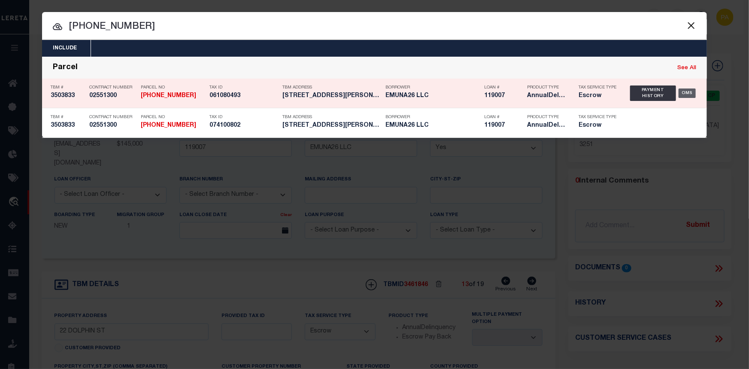
click at [688, 95] on div "OMS" at bounding box center [688, 92] width 18 height 9
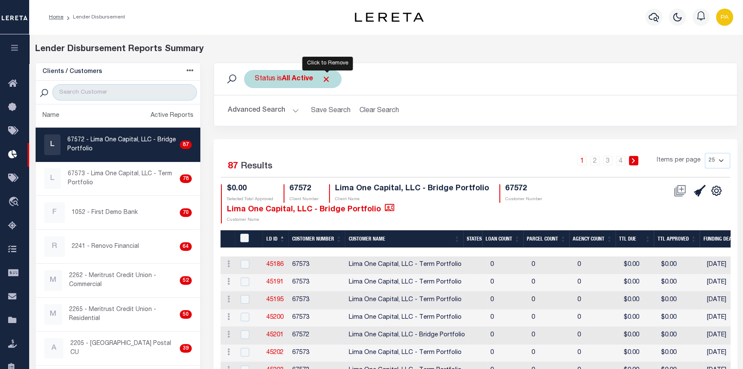
click at [328, 78] on span "Click to Remove" at bounding box center [326, 79] width 9 height 9
click at [294, 108] on button "Advanced Search" at bounding box center [263, 110] width 71 height 17
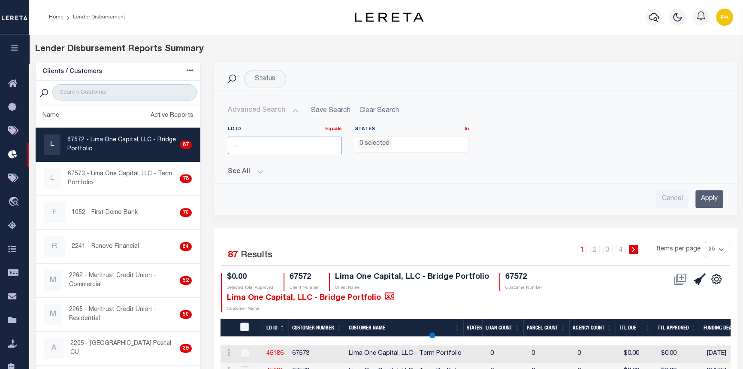
click at [269, 141] on input "number" at bounding box center [285, 146] width 114 height 18
type input "46172"
click at [711, 197] on input "Apply" at bounding box center [710, 199] width 28 height 18
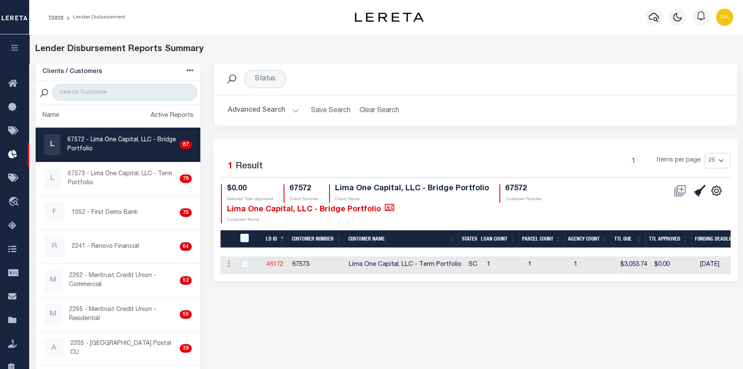
click at [281, 263] on link "46172" at bounding box center [275, 264] width 17 height 6
checkbox input "true"
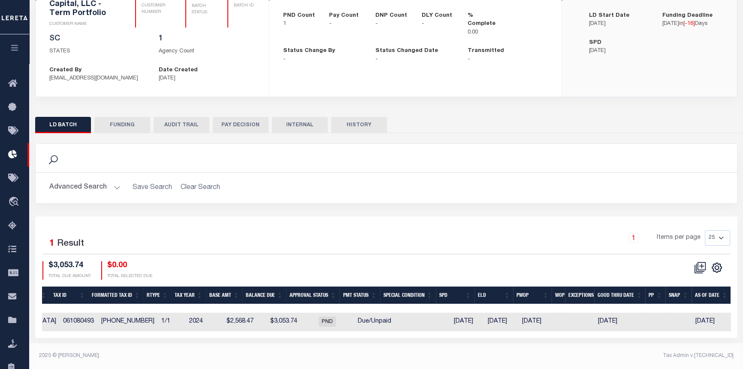
scroll to position [0, 436]
click at [116, 124] on button "FUNDING" at bounding box center [122, 125] width 56 height 16
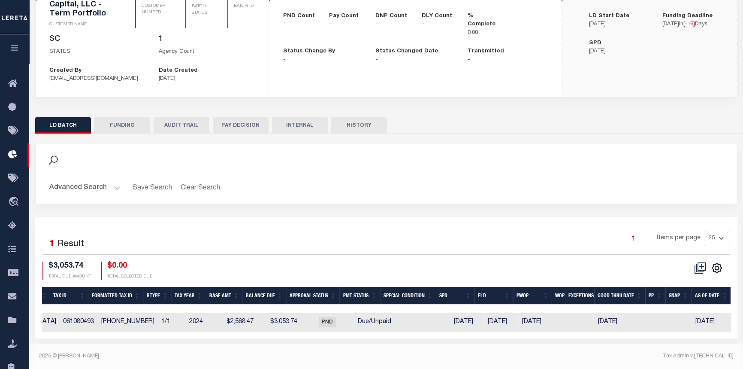
type input "$0"
type input "09/22/2025"
select select "100"
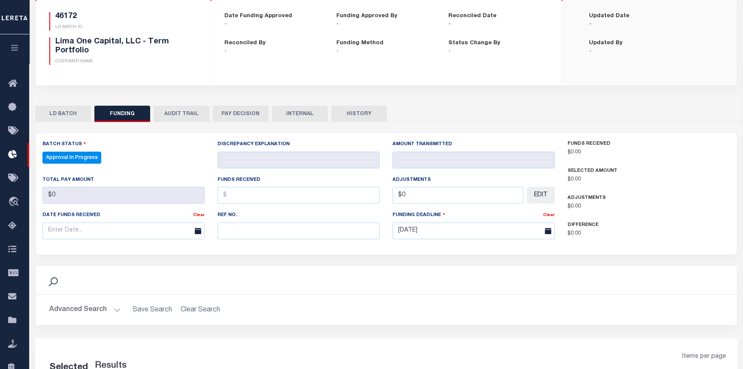
select select "100"
click at [65, 115] on button "LD BATCH" at bounding box center [63, 114] width 56 height 16
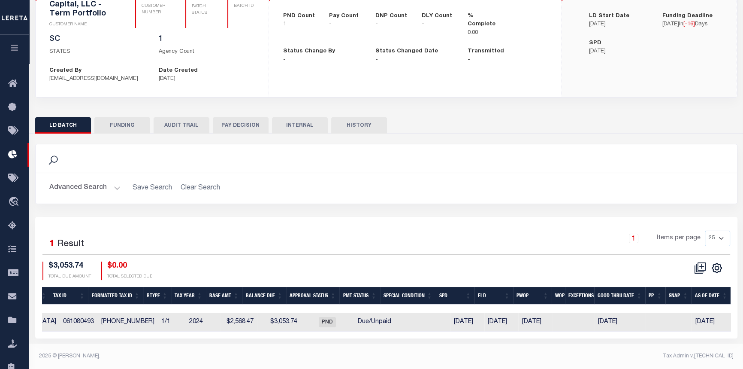
drag, startPoint x: 386, startPoint y: 338, endPoint x: 319, endPoint y: 339, distance: 67.8
click at [319, 338] on div "Selected 1 Result 1 Items per page 25 50 100 200 $3,053.74 $0.00" at bounding box center [386, 277] width 703 height 121
drag, startPoint x: 338, startPoint y: 337, endPoint x: 186, endPoint y: 314, distance: 154.1
click at [189, 333] on div "Selected 1 Result 1 Items per page 25 50 100 200 $3,053.74 $0.00" at bounding box center [386, 277] width 703 height 121
click at [243, 129] on button "PAY DECISION" at bounding box center [241, 125] width 56 height 16
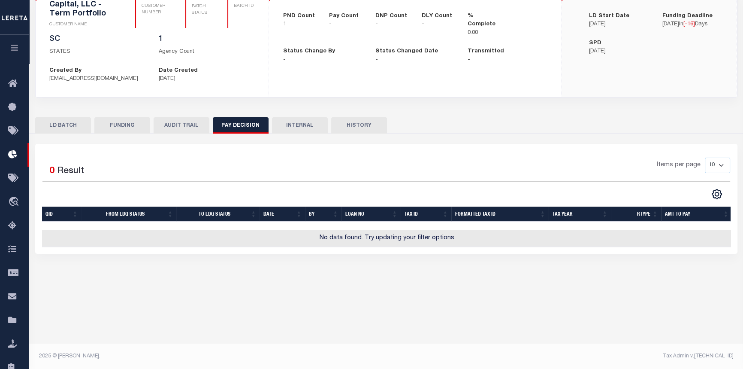
click at [65, 129] on button "LD BATCH" at bounding box center [63, 125] width 56 height 16
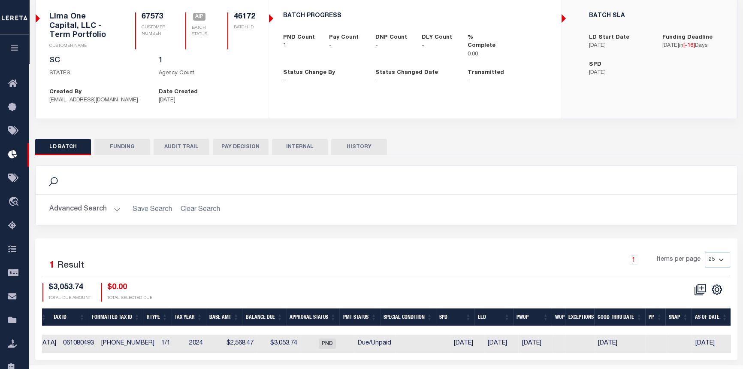
scroll to position [87, 0]
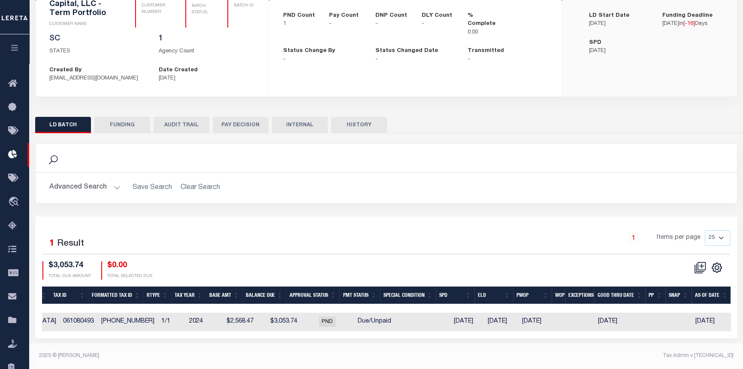
drag, startPoint x: 416, startPoint y: 339, endPoint x: 406, endPoint y: 336, distance: 10.2
click at [410, 337] on div "Selected 1 Result 1 Items per page 25 50 100 200 $3,053.74 $0.00" at bounding box center [386, 276] width 703 height 121
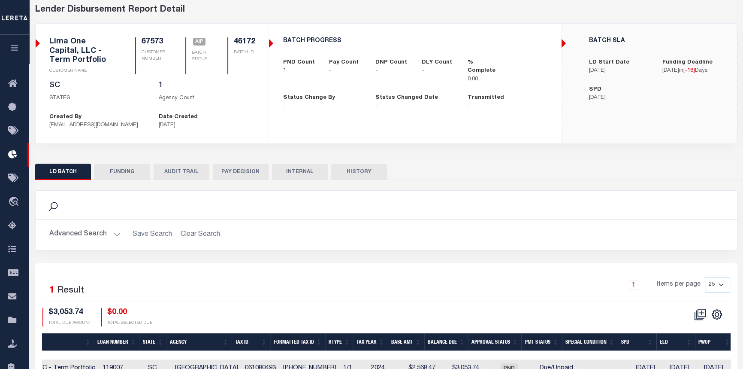
scroll to position [0, 0]
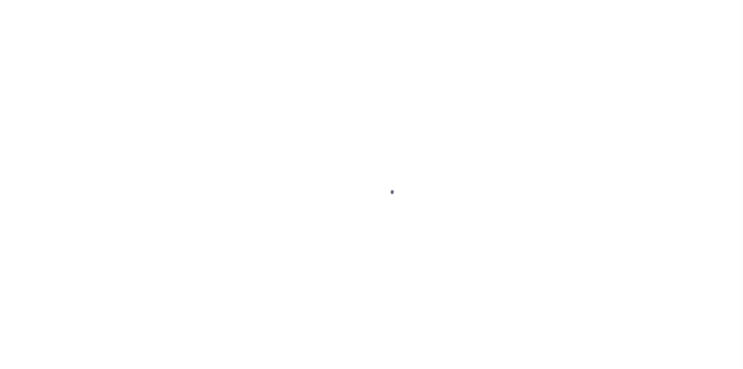
select select "Escrow"
type input "4416 Bonnie Forest Boulevard"
type input "[PHONE_NUMBER]"
select select
type input "Columbia SC 29210"
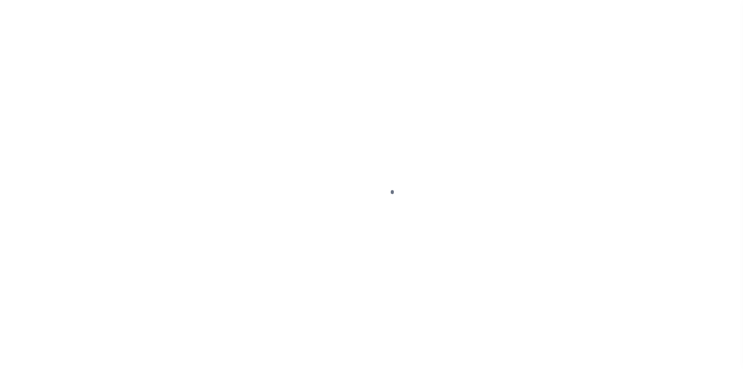
type input "119007-10"
type input "SC"
select select
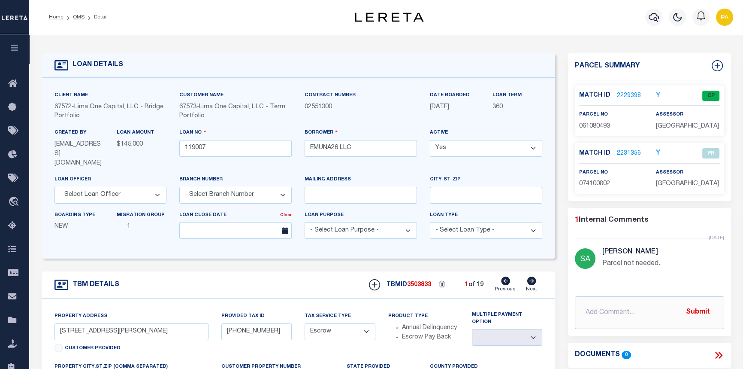
click at [619, 94] on link "2229398" at bounding box center [629, 95] width 24 height 9
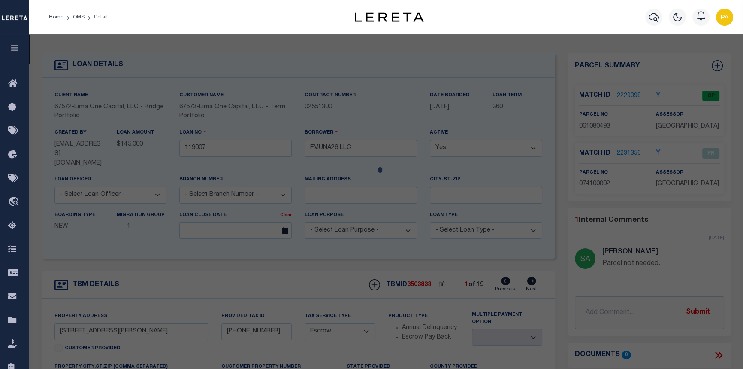
checkbox input "false"
select select "CP"
type input "COLUMBIA NY LLC"
select select "AGW"
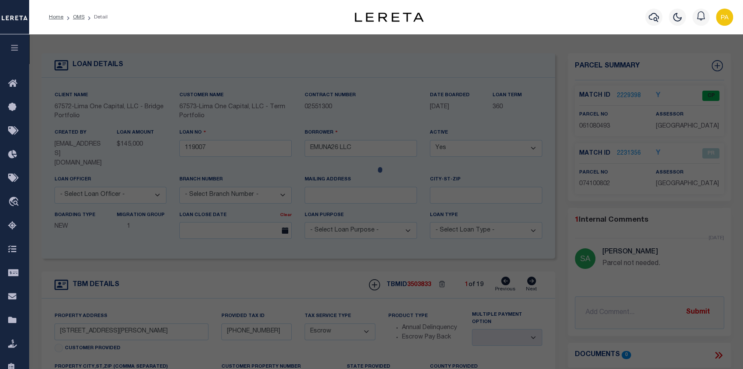
select select "ADD"
type input "4416 BONNIE FOREST BLVD"
checkbox input "false"
type input "COLUMBIA, SC 29210"
type textarea "LOT 48 A BLK C 100X161X45X155 #SU BONNIE FOREST #PR X-1472/1472A/267/267A"
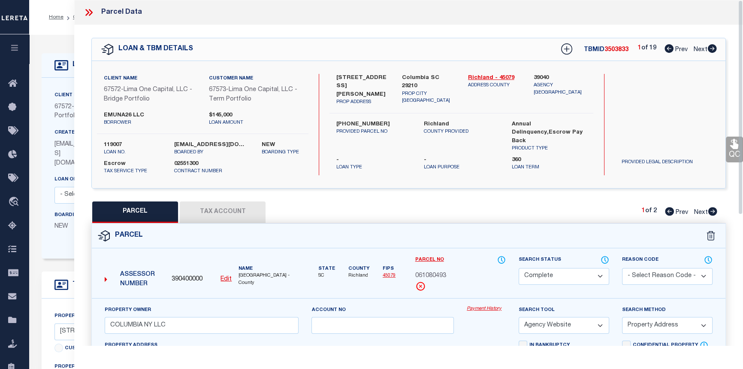
click at [476, 309] on link "Payment History" at bounding box center [486, 308] width 39 height 7
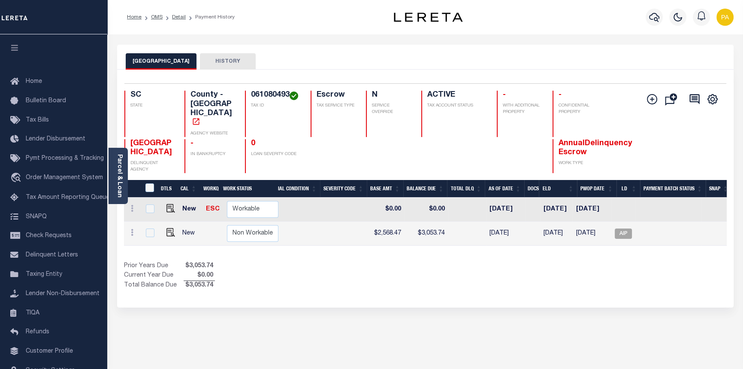
scroll to position [0, 237]
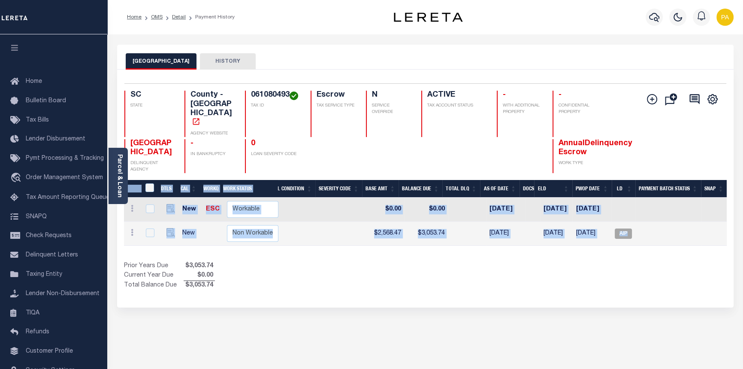
drag, startPoint x: 451, startPoint y: 234, endPoint x: 335, endPoint y: 231, distance: 115.5
click at [335, 231] on div "DTLS CAL WorkQ Work Status Work Type Tax Year RType MPO ReasonCode BillType Tax…" at bounding box center [425, 235] width 603 height 110
click at [362, 266] on div "Prior Years Due $3,053.74 Current Year Due $0.00 Total Balance Due $3,053.74" at bounding box center [275, 275] width 302 height 29
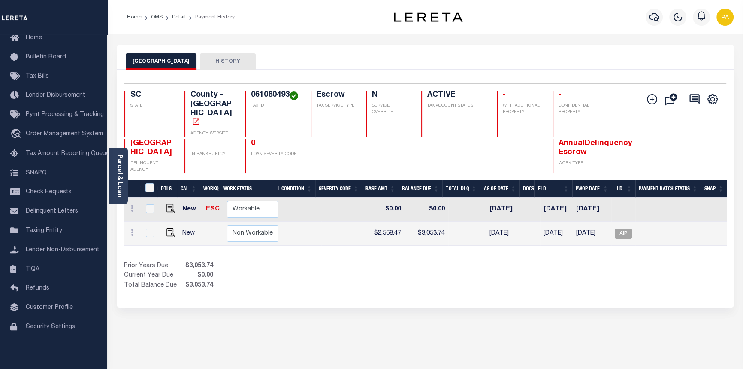
scroll to position [0, 0]
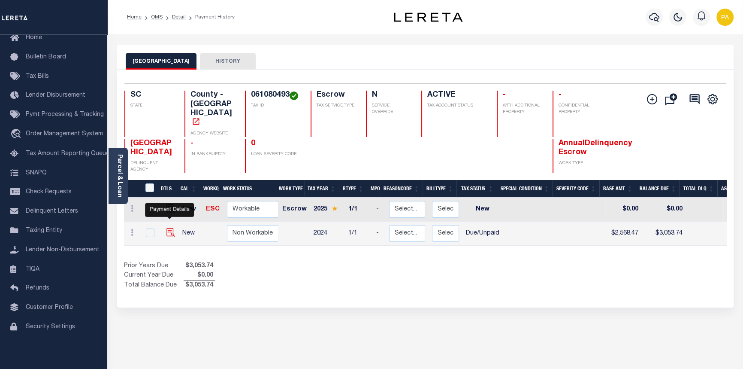
click at [167, 228] on img "" at bounding box center [171, 232] width 9 height 9
checkbox input "true"
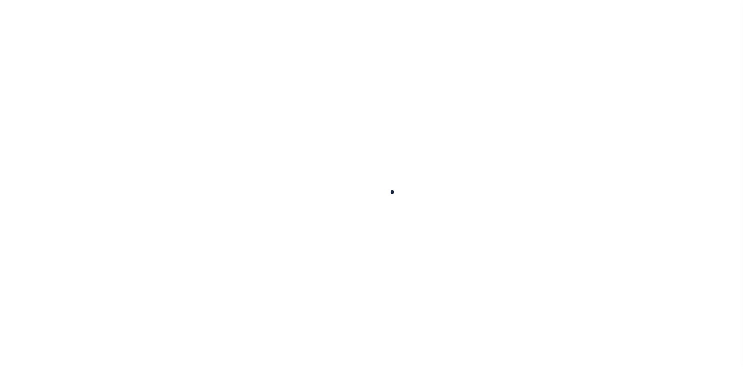
checkbox input "false"
type textarea "Base amount includes $385.58 solid waste fee. Legal was not received. Client to…"
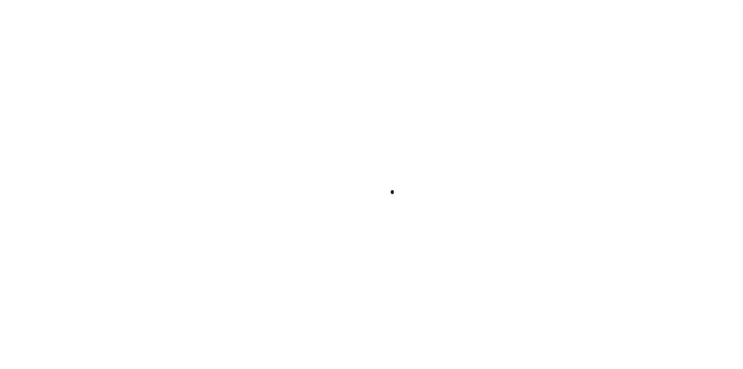
type input "[DATE]"
select select "DUE"
type input "0"
type input "$2,568.47"
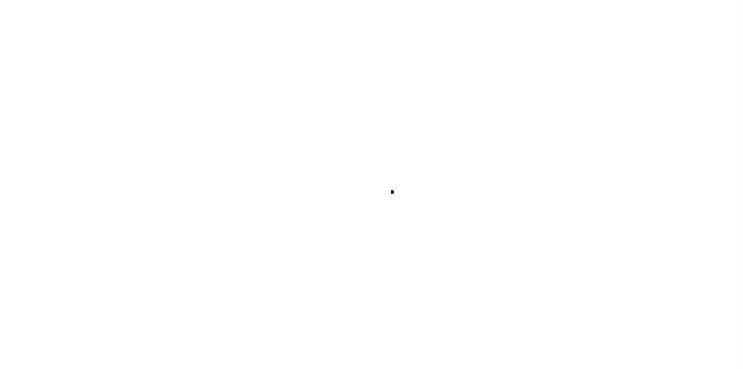
type input "$485.27"
type input "$3,053.74"
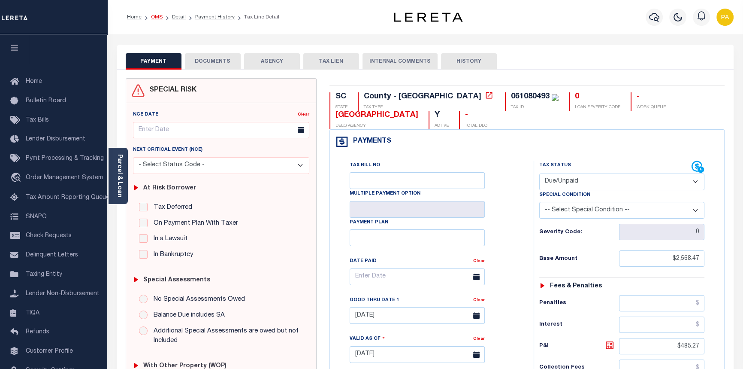
click at [155, 15] on link "OMS" at bounding box center [157, 17] width 12 height 5
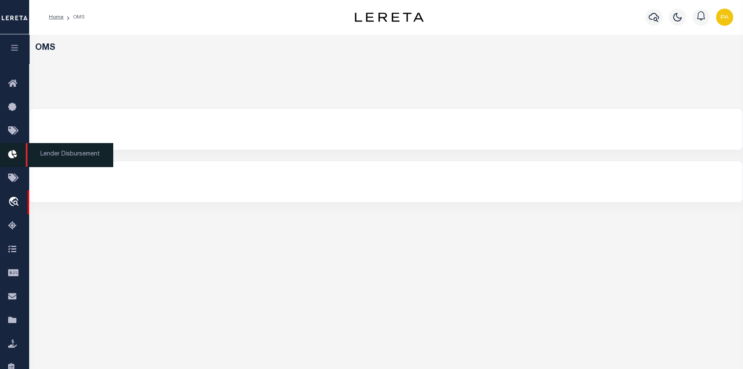
select select "200"
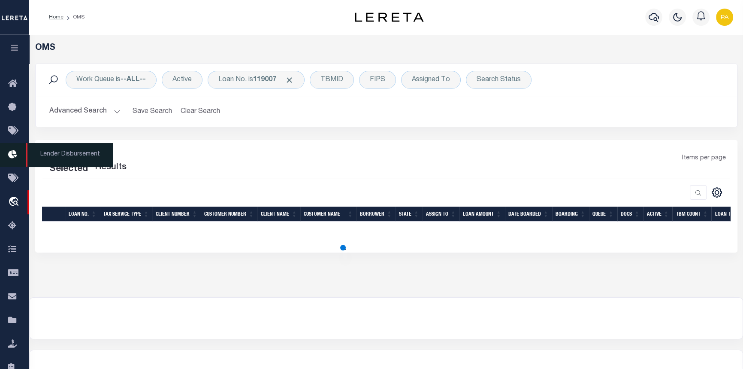
select select "200"
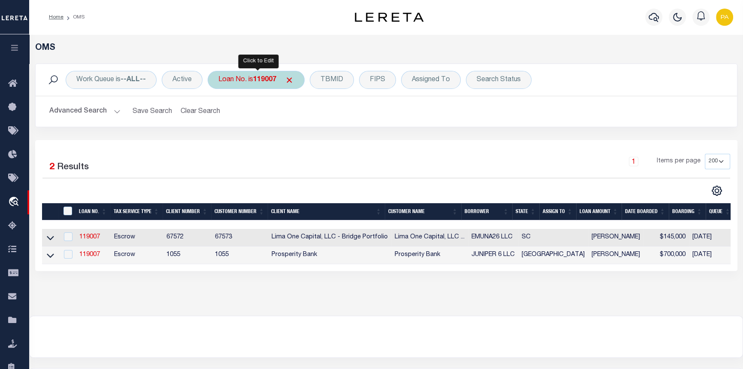
click at [263, 80] on b "119007" at bounding box center [264, 79] width 23 height 7
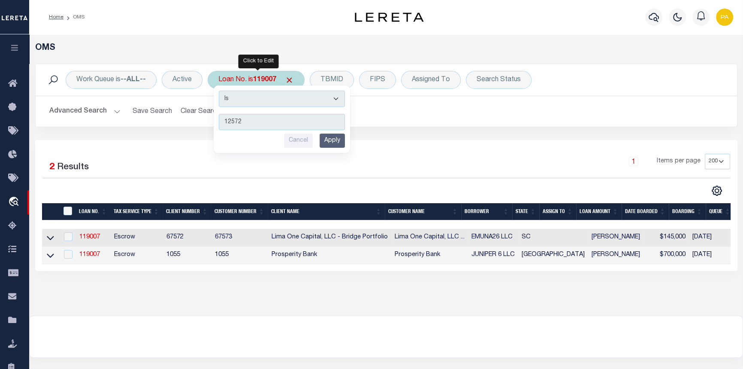
type input "125720"
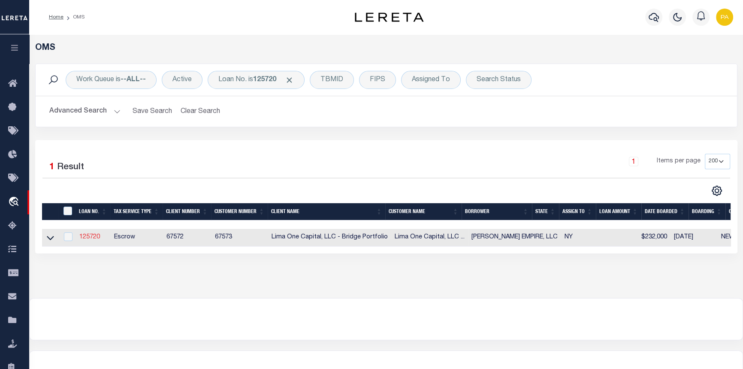
click at [86, 238] on link "125720" at bounding box center [89, 237] width 21 height 6
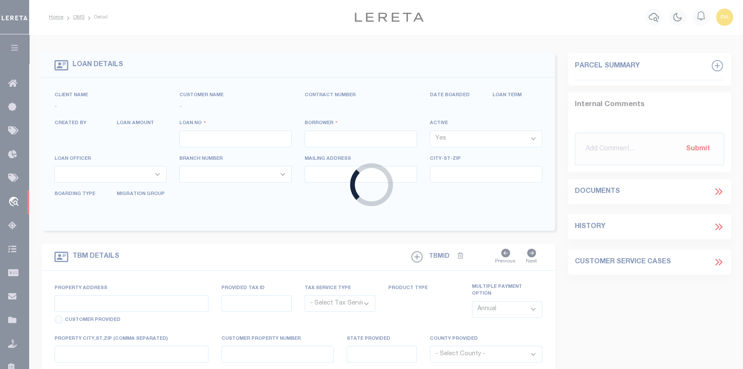
type input "125720"
type input "SUAREZ EMPIRE, LLC"
select select
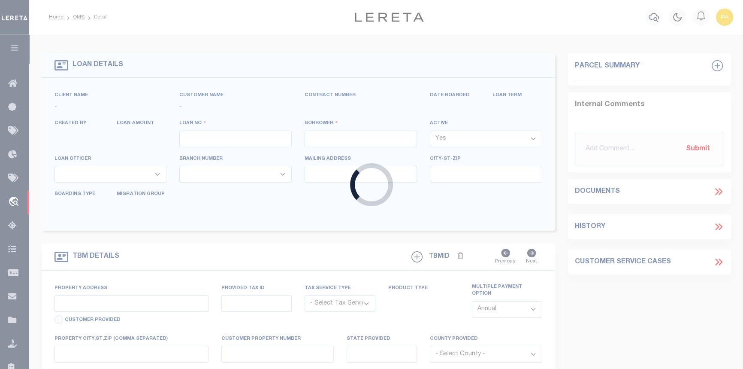
select select
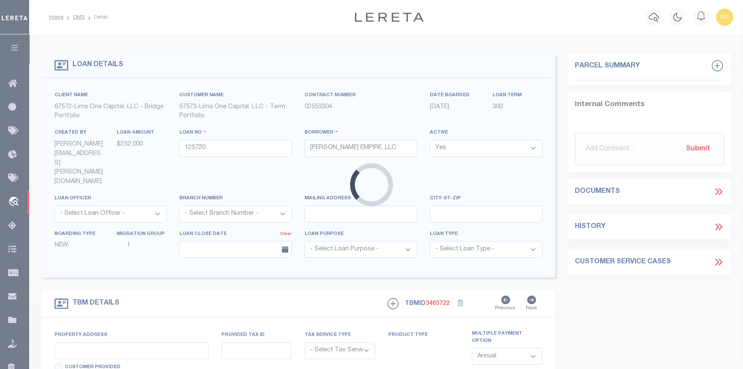
type input "35 PERRINE ST"
radio input "true"
select select "Escrow"
type input "AUBURN NY 13021"
type input "125720-1"
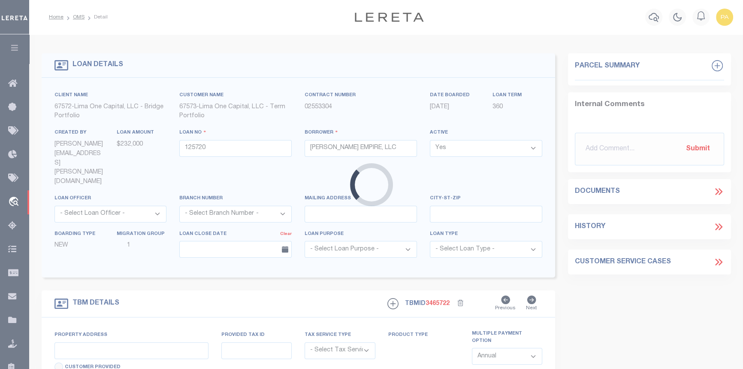
type input "NY"
type textarea "FEB 19 2024 LEGAL COVERS 3 PARCELS"
select select "4"
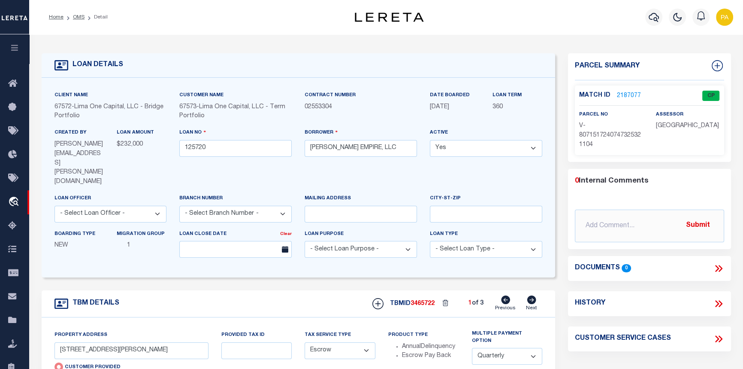
click at [627, 96] on link "2187077" at bounding box center [629, 95] width 24 height 9
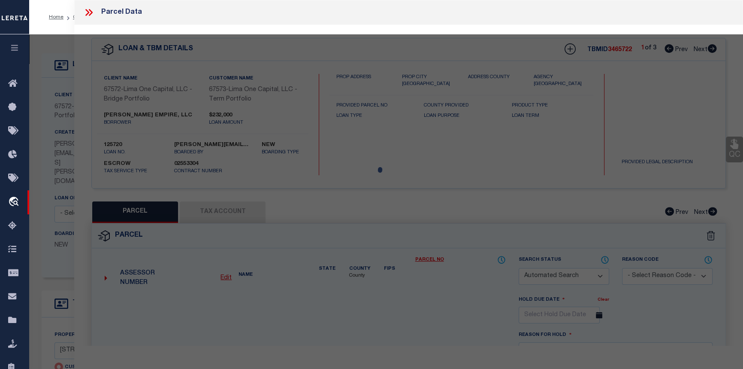
checkbox input "false"
select select "CP"
select select "AGW"
select select
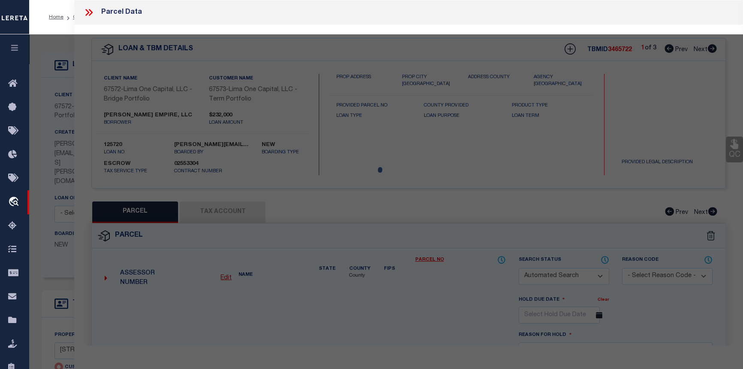
type input "35 PERRINE ST"
checkbox input "false"
type input "AUBURN NY 13021"
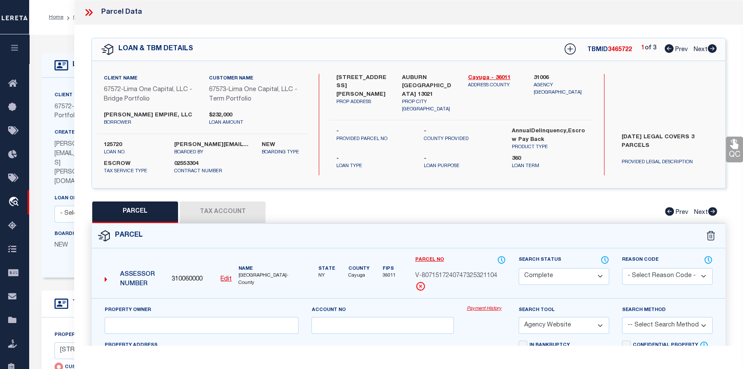
click at [91, 11] on icon at bounding box center [91, 12] width 4 height 7
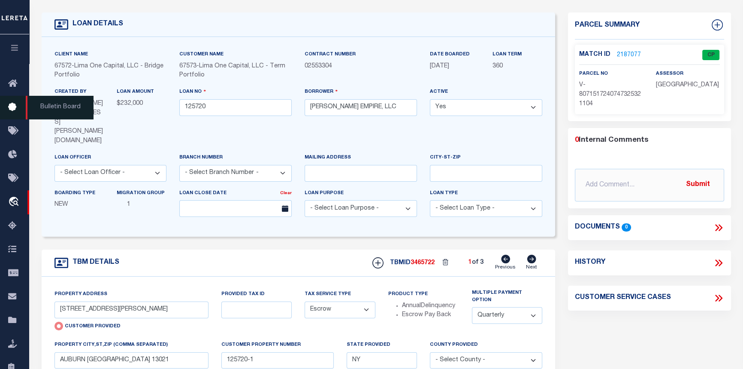
scroll to position [39, 0]
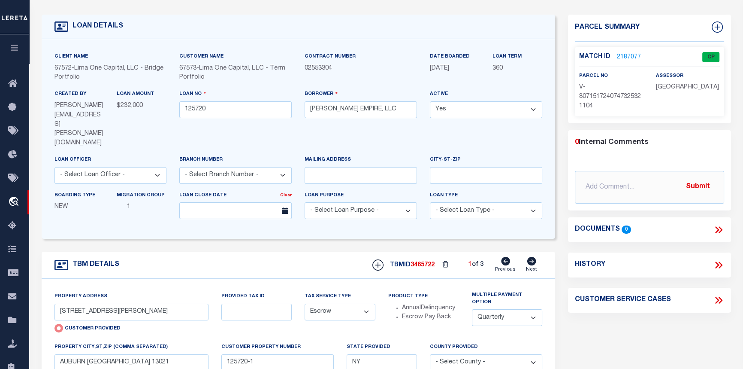
drag, startPoint x: 100, startPoint y: 155, endPoint x: 98, endPoint y: 150, distance: 4.8
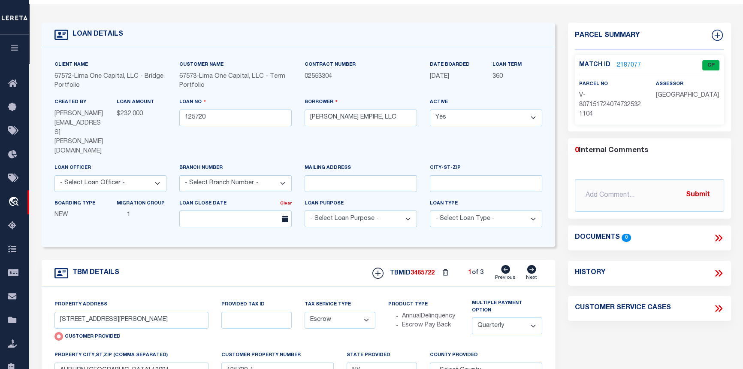
scroll to position [0, 0]
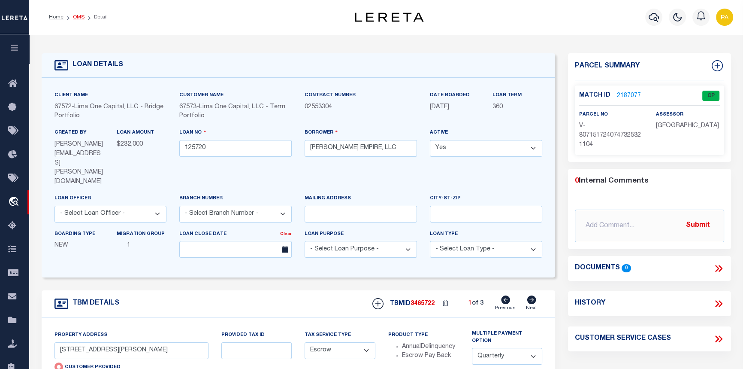
click at [77, 18] on link "OMS" at bounding box center [79, 17] width 12 height 5
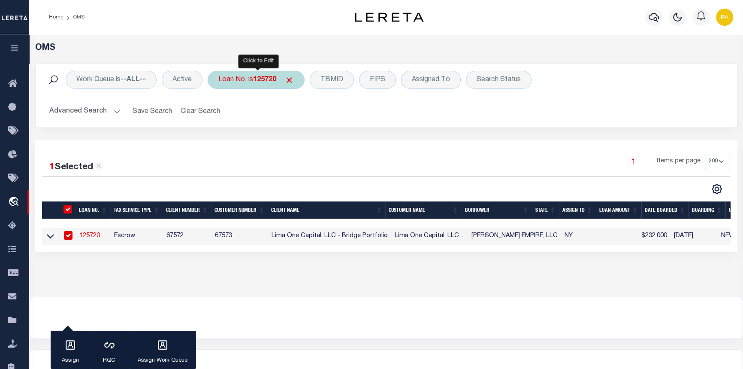
click at [249, 82] on div "Loan No. is 125720" at bounding box center [256, 80] width 97 height 18
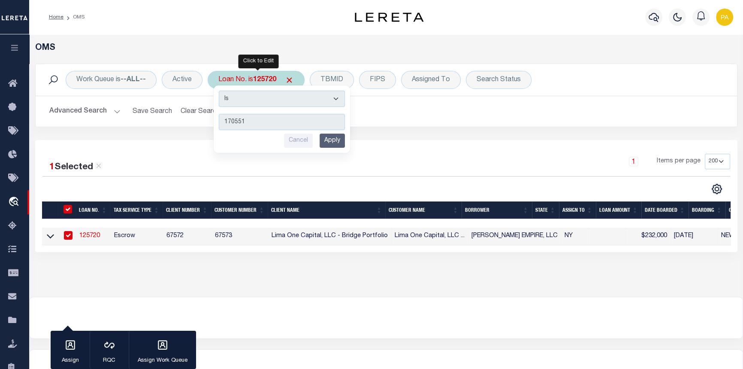
type input "1705519"
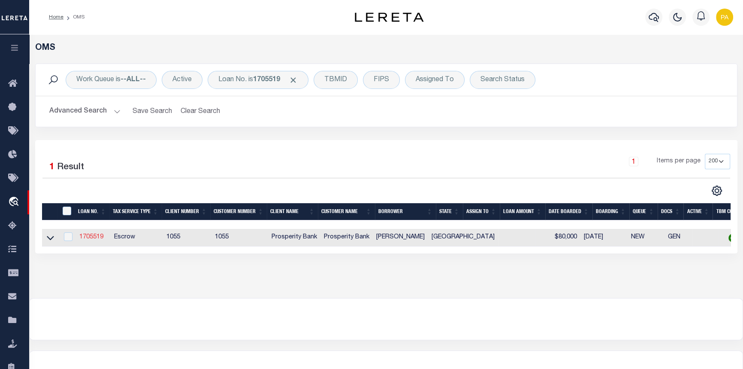
click at [91, 237] on link "1705519" at bounding box center [91, 237] width 24 height 6
type input "1705519"
type input "JOSE LUIS MUNOZ"
select select
select select "100"
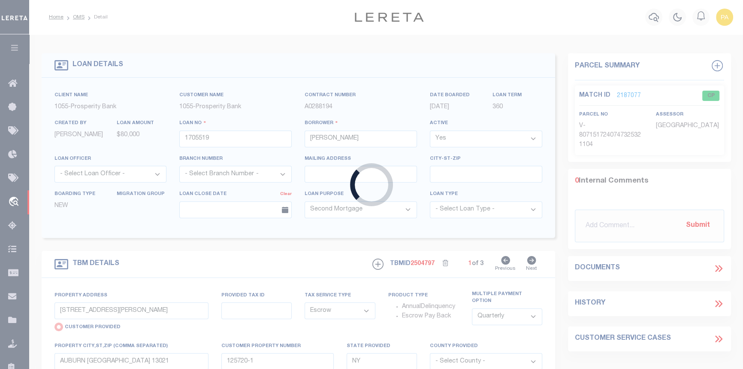
select select "3282"
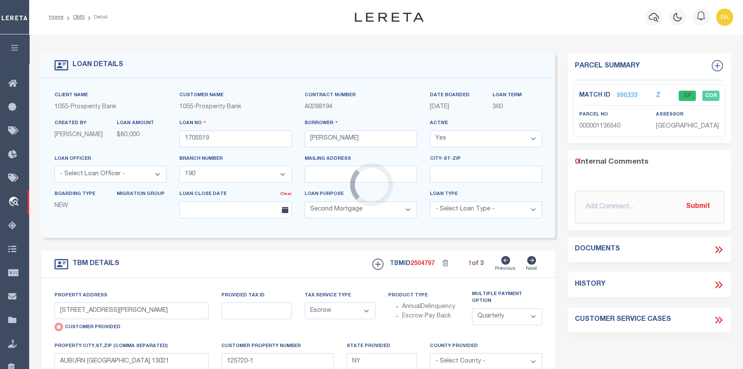
type input "1005 DANIELS DRIVE"
radio input "false"
select select
type input "MCKINNEY TX 75069"
type input "[GEOGRAPHIC_DATA]"
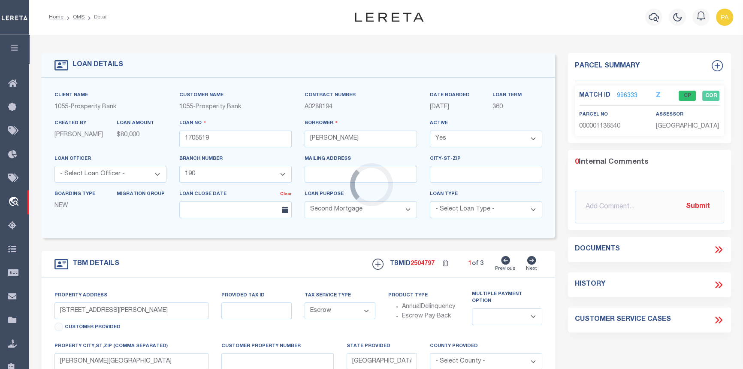
select select
type textarea "BEING LOT 34, IN BLOCK B, OF MCKINNEY EAST ESTATES, FIRST SECTION, AN ADDITION …"
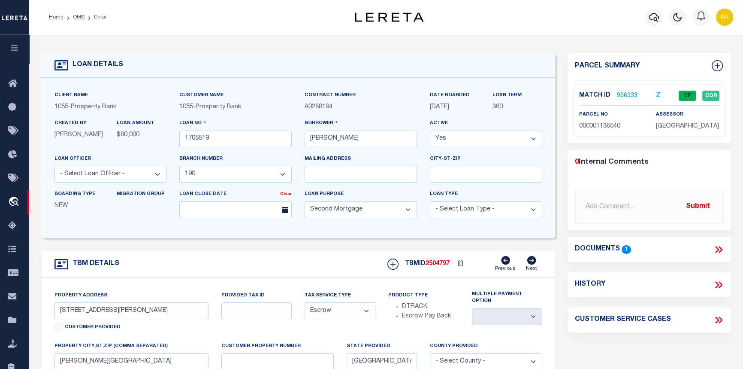
click at [629, 96] on link "996333" at bounding box center [627, 95] width 21 height 9
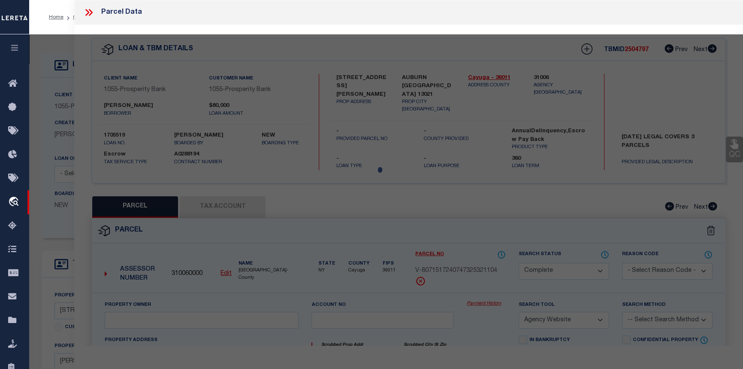
select select "AS"
select select
checkbox input "false"
select select "CP"
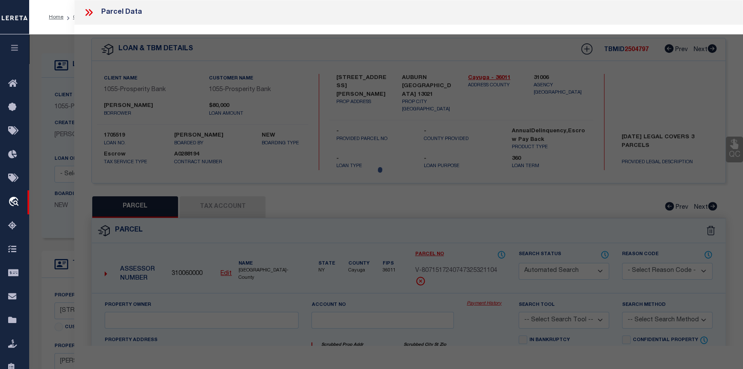
type input "Munoz Jose Luis"
select select
type input "1005 Daniels Dr"
type input "MCKINNEY TX 75069"
type textarea "Mckinney East Estates First Section, Blk B, Lot 34"
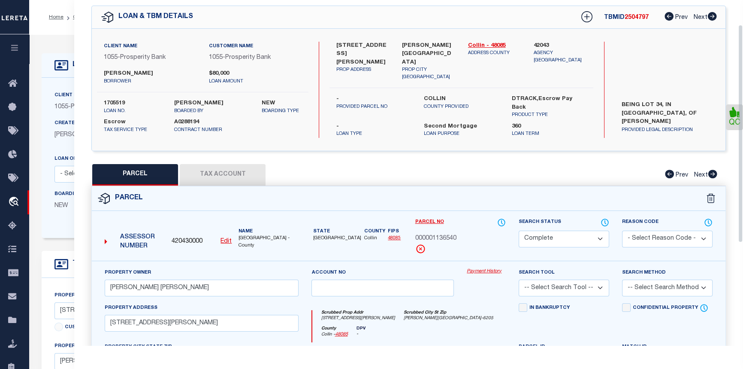
scroll to position [39, 0]
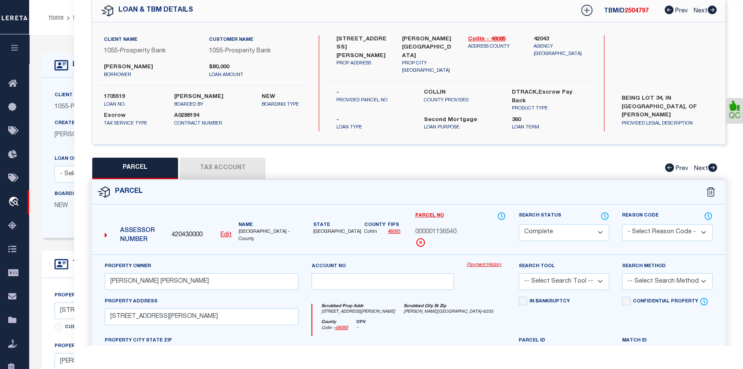
click at [488, 262] on link "Payment History" at bounding box center [486, 264] width 39 height 7
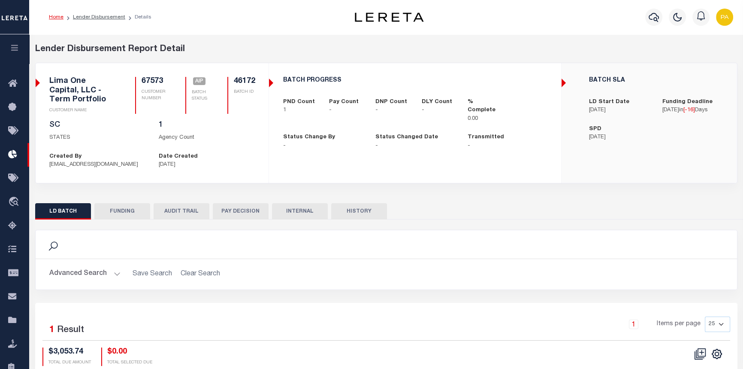
scroll to position [0, 254]
drag, startPoint x: 84, startPoint y: 17, endPoint x: 74, endPoint y: 29, distance: 15.6
click at [84, 17] on link "Lender Disbursement" at bounding box center [99, 17] width 52 height 5
checkbox input "true"
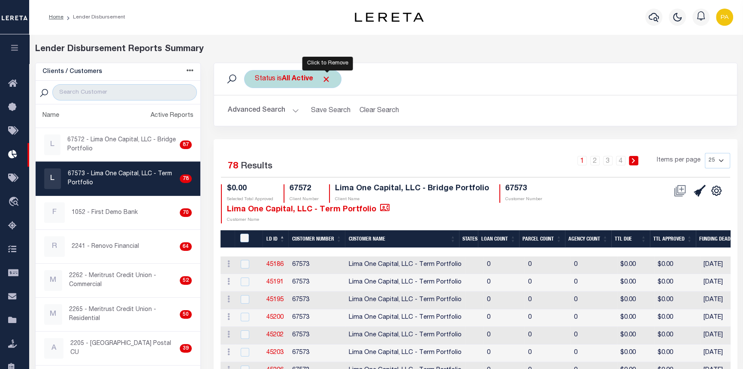
click at [328, 81] on span "Click to Remove" at bounding box center [326, 79] width 9 height 9
click at [293, 110] on button "Advanced Search" at bounding box center [263, 110] width 71 height 17
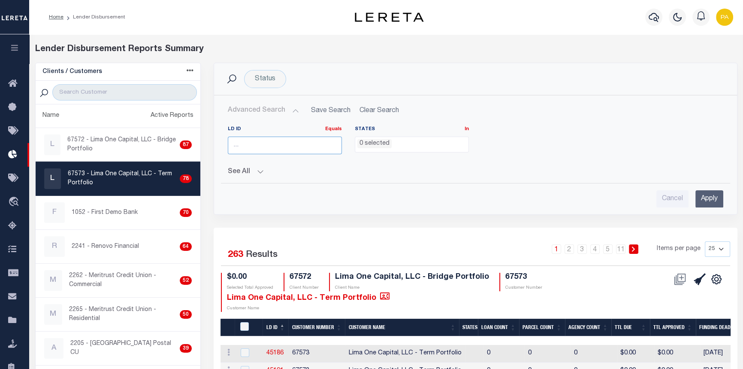
click at [268, 143] on input "number" at bounding box center [285, 146] width 114 height 18
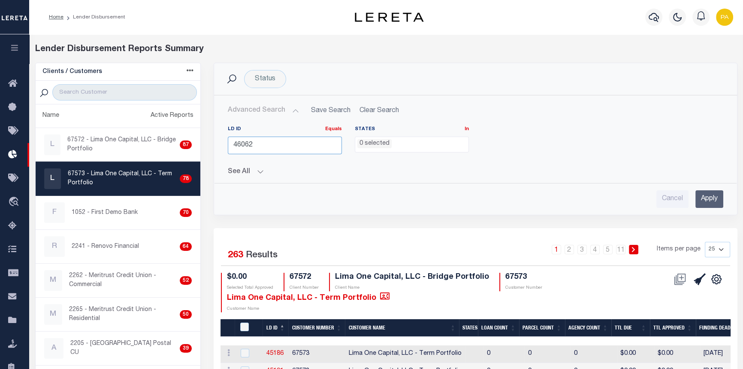
type input "46062"
click at [711, 204] on input "Apply" at bounding box center [710, 199] width 28 height 18
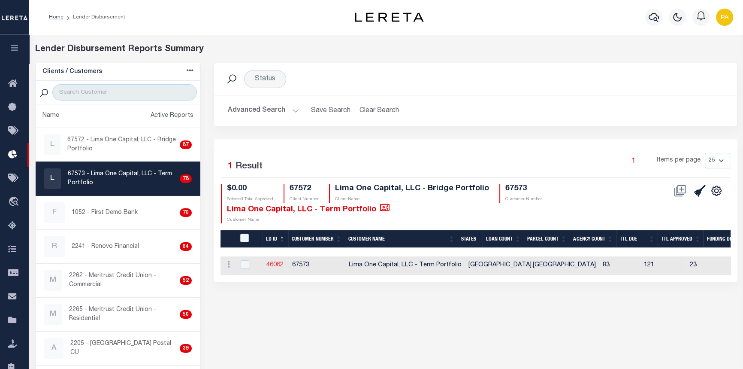
click at [276, 263] on link "46062" at bounding box center [275, 265] width 17 height 6
checkbox input "true"
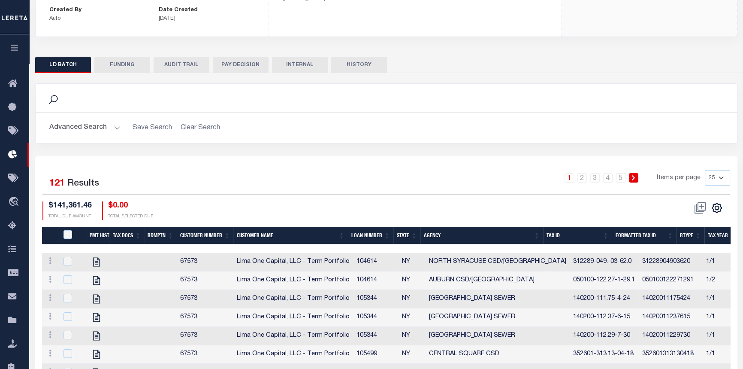
scroll to position [156, 0]
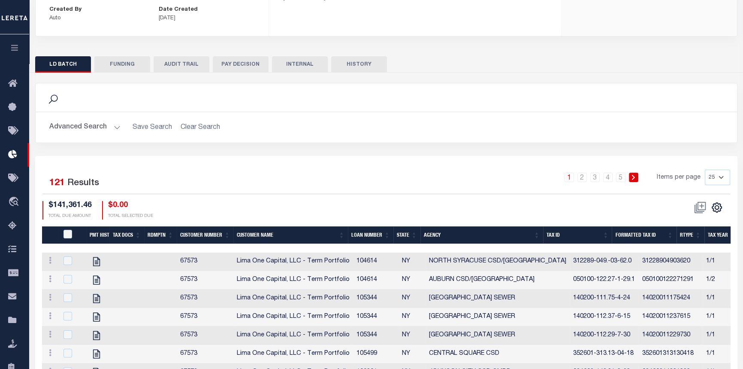
click at [722, 170] on select "25 50 100 200" at bounding box center [717, 177] width 25 height 15
select select "100"
click at [705, 170] on select "25 50 100 200" at bounding box center [717, 177] width 25 height 15
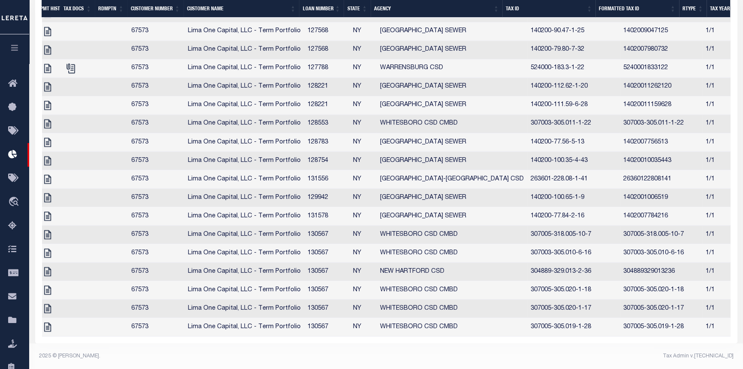
scroll to position [0, 0]
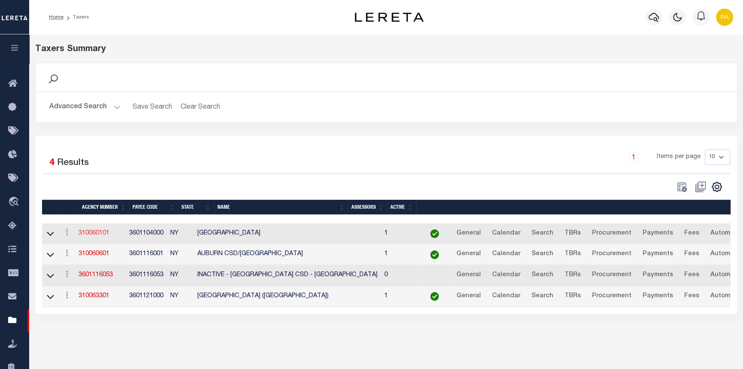
click at [97, 234] on link "310060101" at bounding box center [94, 233] width 31 height 6
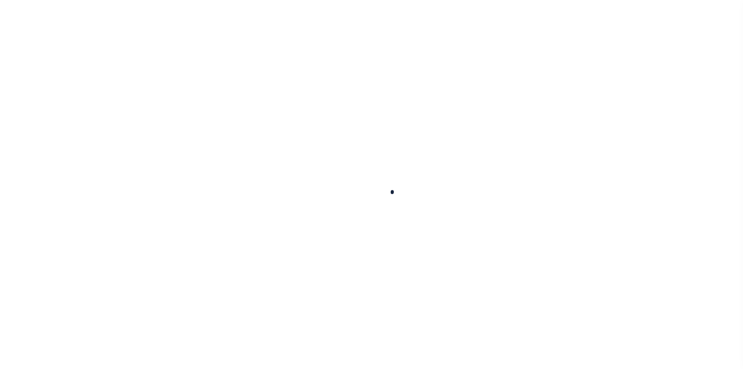
select select
checkbox input "false"
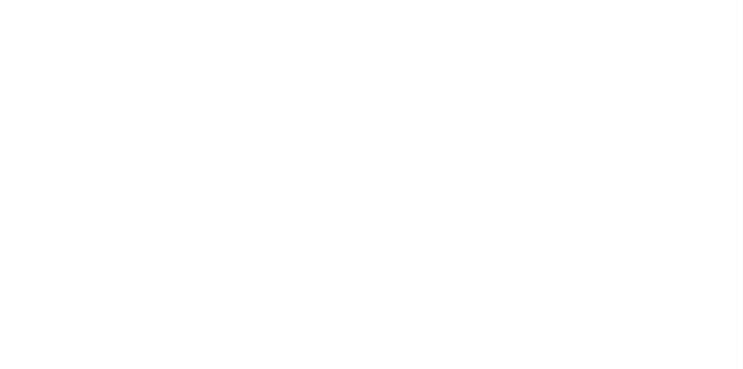
checkbox input "false"
type input "3601104000"
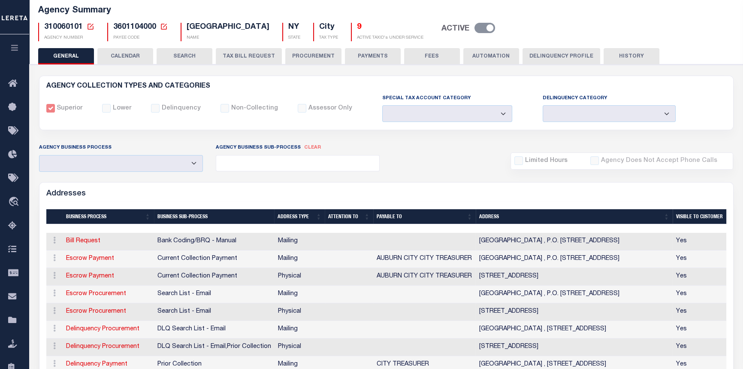
scroll to position [39, 0]
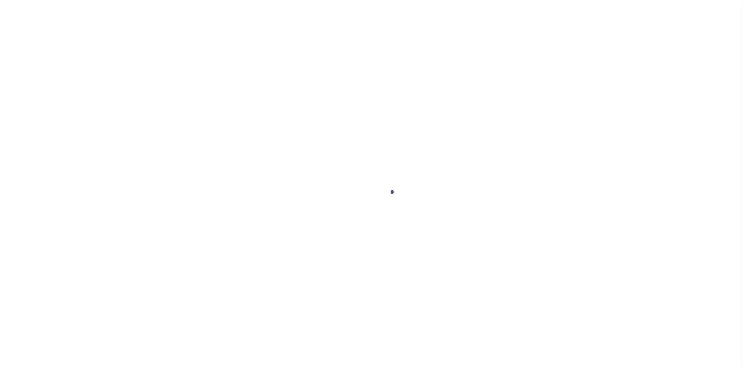
select select
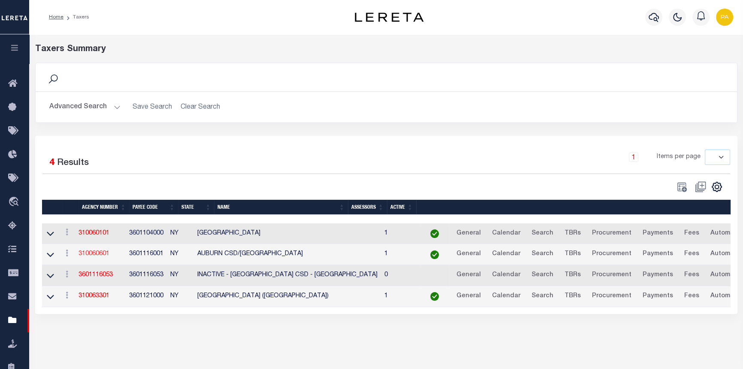
click at [97, 254] on link "310060601" at bounding box center [94, 254] width 31 height 6
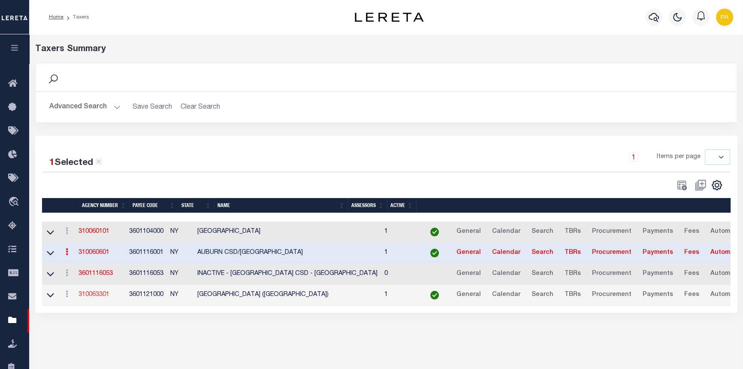
click at [91, 295] on link "310063301" at bounding box center [94, 294] width 31 height 6
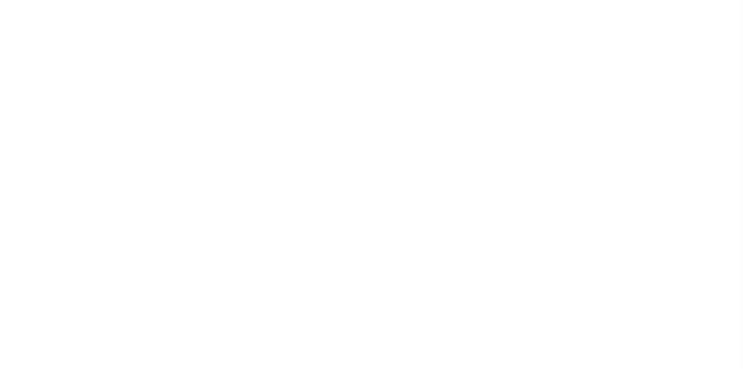
select select
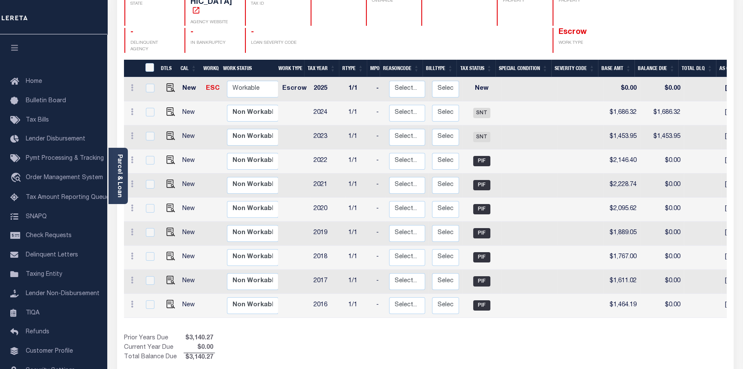
scroll to position [117, 0]
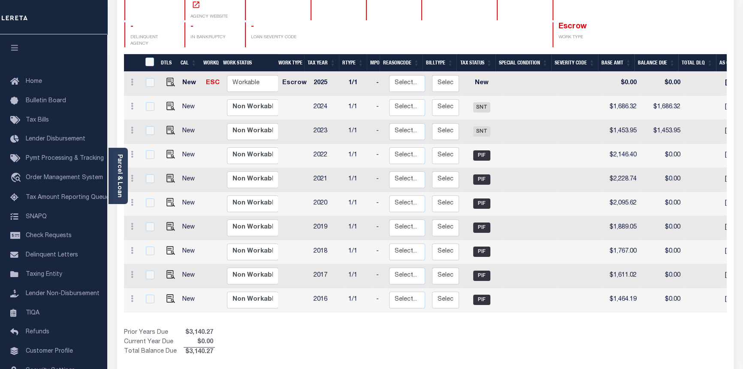
drag, startPoint x: 493, startPoint y: 300, endPoint x: 673, endPoint y: 318, distance: 181.2
click at [673, 319] on div "DTLS CAL WorkQ Work Status Work Type Tax Year RType MPO ReasonCode BillType Tax…" at bounding box center [425, 205] width 603 height 303
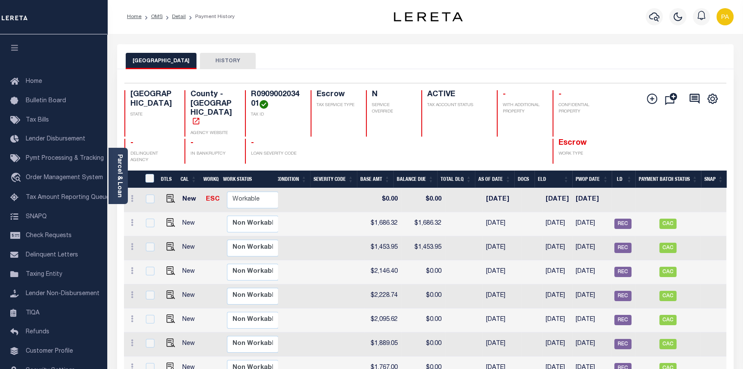
scroll to position [0, 0]
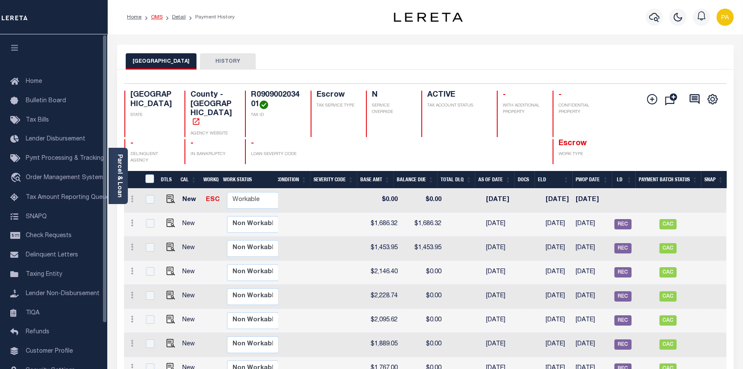
click at [154, 17] on link "OMS" at bounding box center [157, 17] width 12 height 5
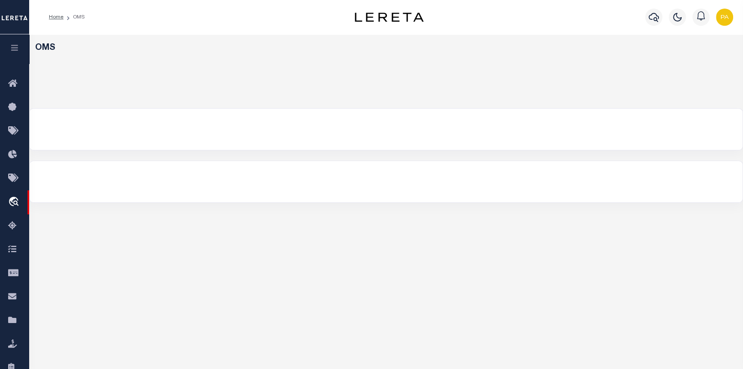
select select "200"
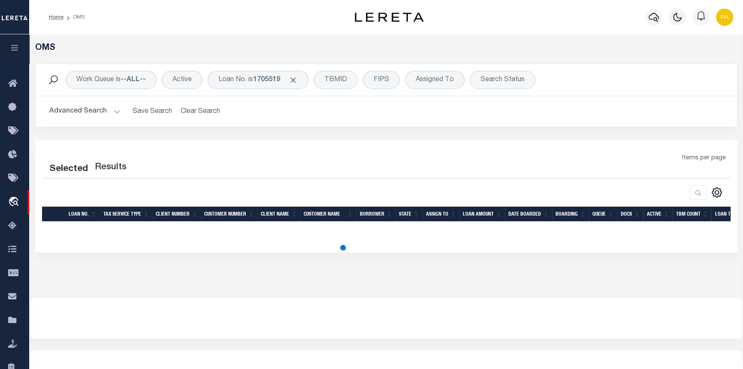
select select "200"
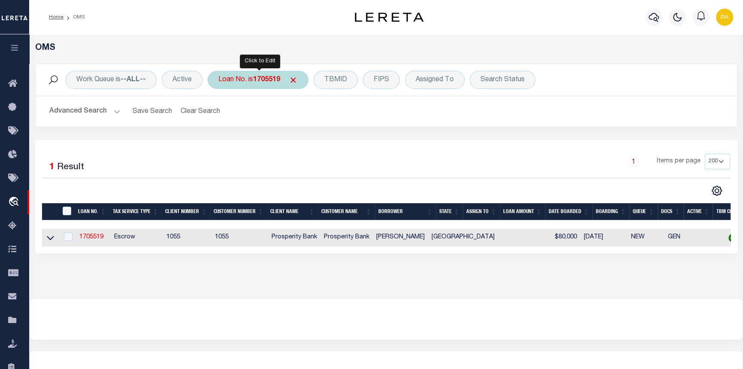
click at [252, 78] on div "Loan No. is 1705519" at bounding box center [258, 80] width 101 height 18
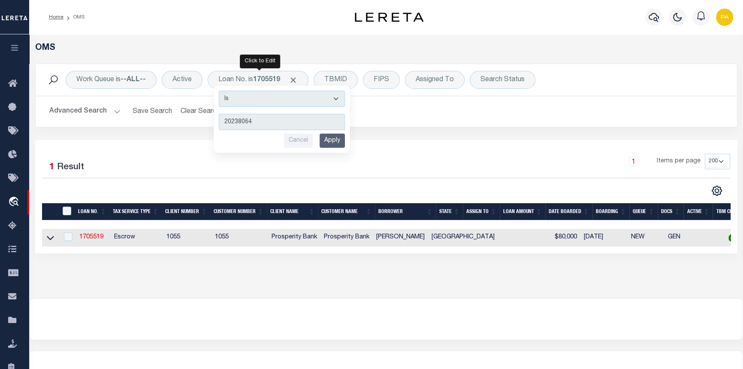
type input "202380645"
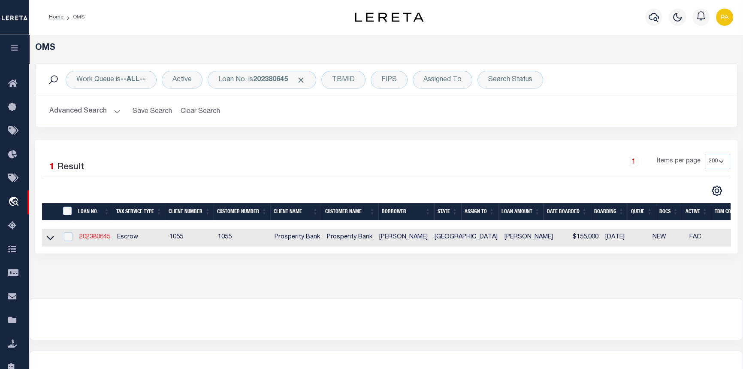
click at [82, 235] on link "202380645" at bounding box center [94, 237] width 31 height 6
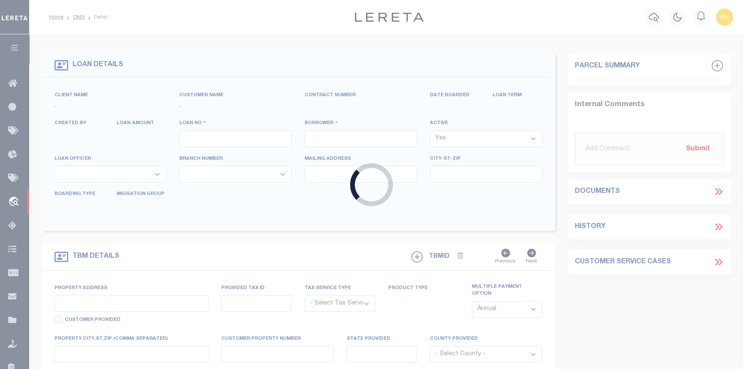
type input "202380645"
type input "[PERSON_NAME]"
select select
type input "[STREET_ADDRESS][PERSON_NAME]"
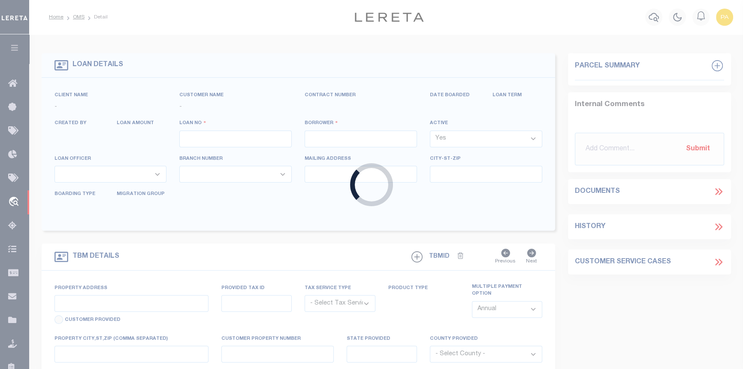
type input "BELTON TX 76513"
select select "100"
select select "Escrow"
select select "10493"
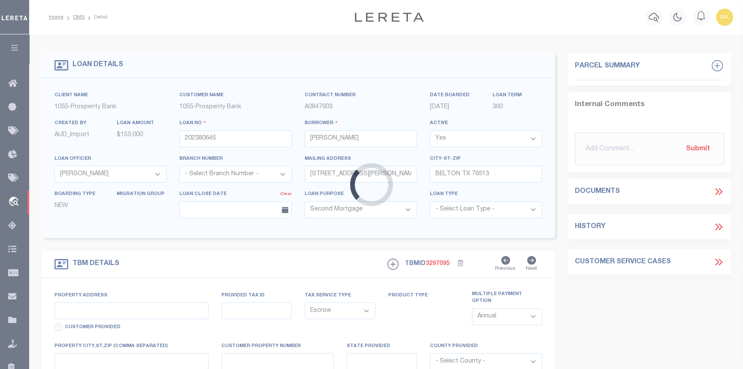
select select "4028"
type input "[STREET_ADDRESS]"
type input "7958"
select select
type input "[GEOGRAPHIC_DATA]"
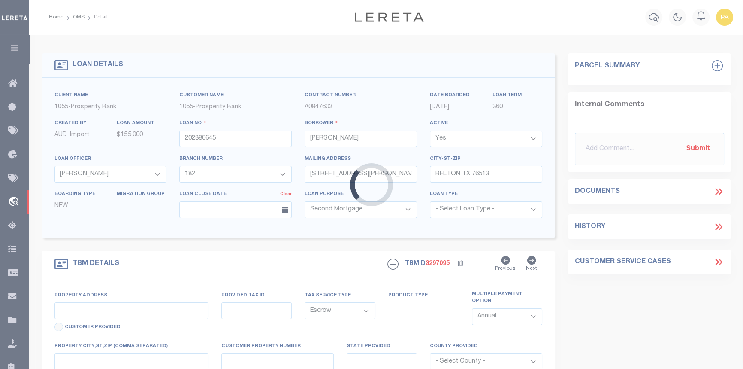
type textarea "S 1/2 LOTS 7 8 & 9 BLK 4 THE [PERSON_NAME]"
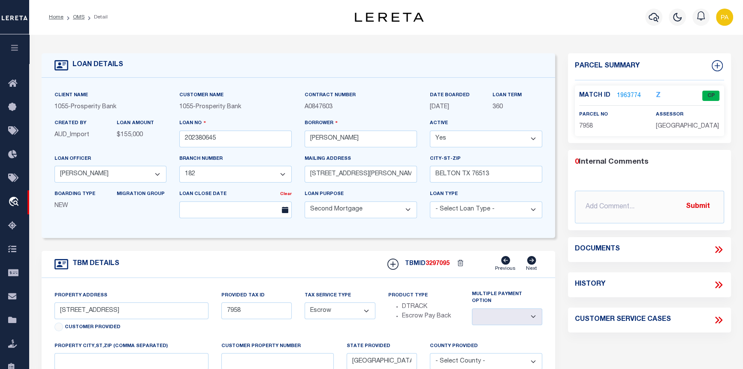
click at [618, 94] on link "1963774" at bounding box center [629, 95] width 24 height 9
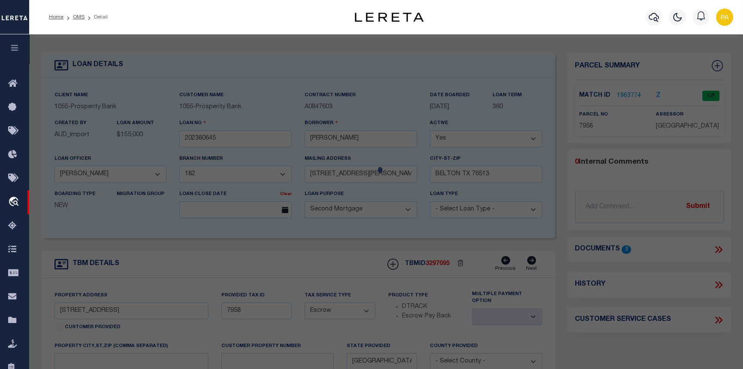
checkbox input "false"
select select "CP"
type input "STAFFORD JOSE"
select select
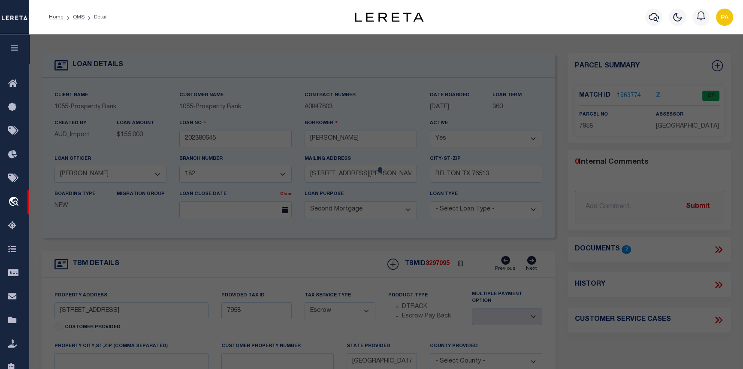
type input "[STREET_ADDRESS]"
checkbox input "false"
type input "GRAPELAND TX 75844"
type textarea "[PERSON_NAME] ADDN LOT S 1/2 OF 7, 8 AND 9 BLK 4"
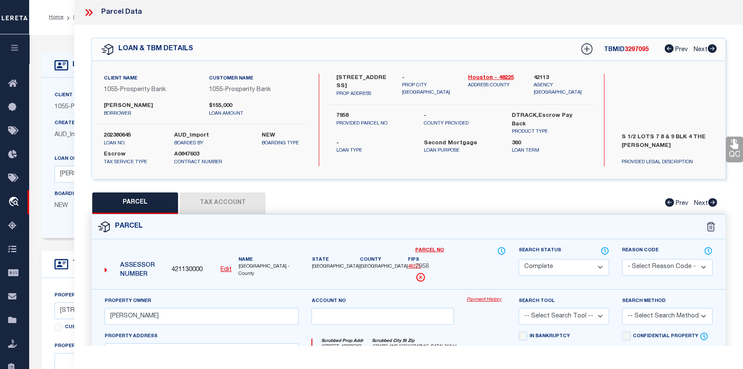
click at [495, 301] on link "Payment History" at bounding box center [486, 299] width 39 height 7
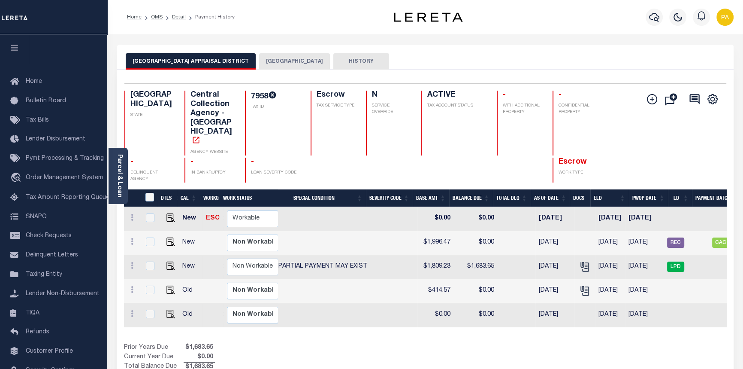
scroll to position [0, 285]
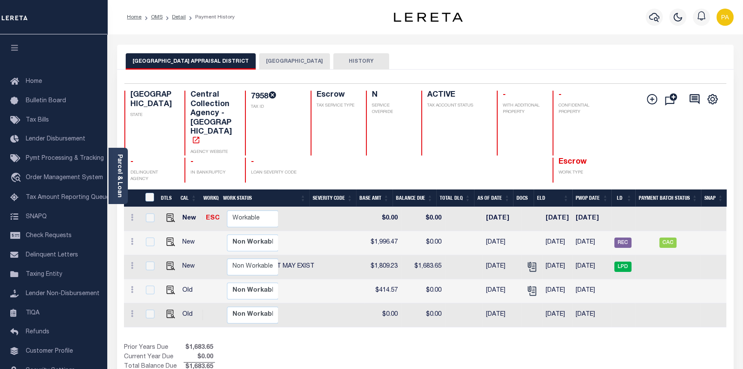
click at [281, 61] on button "[GEOGRAPHIC_DATA]" at bounding box center [294, 61] width 71 height 16
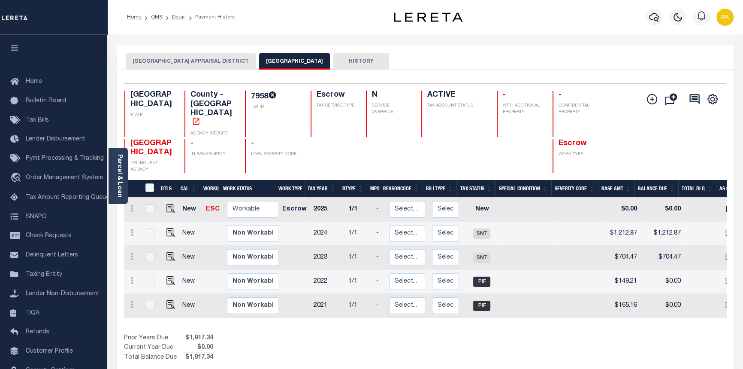
scroll to position [0, 236]
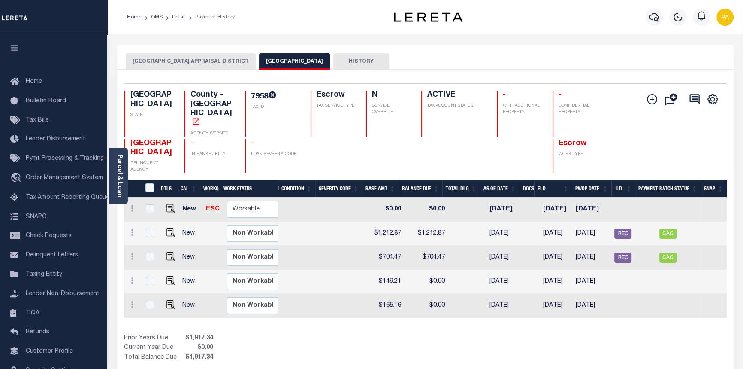
drag, startPoint x: 633, startPoint y: 305, endPoint x: 749, endPoint y: 318, distance: 116.6
click at [743, 318] on html "Home OMS Detail Payment History Profile" at bounding box center [371, 269] width 743 height 538
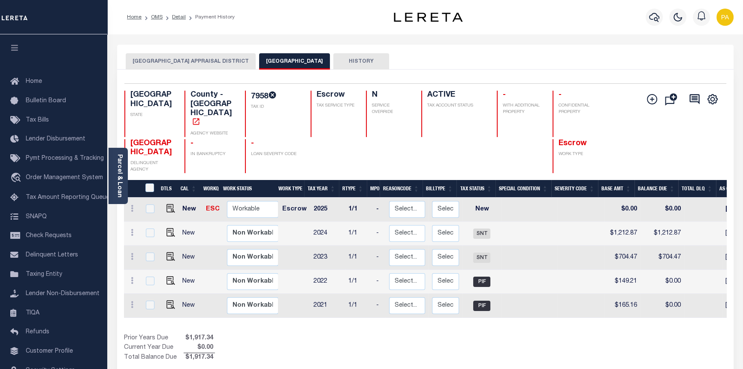
click at [164, 65] on button "[GEOGRAPHIC_DATA] APPRAISAL DISTRICT" at bounding box center [191, 61] width 130 height 16
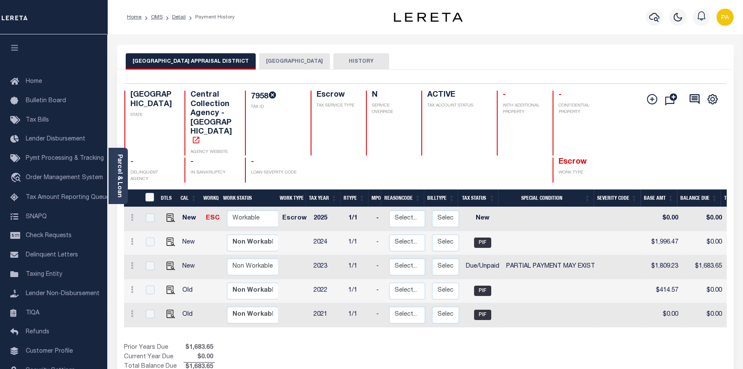
drag, startPoint x: 502, startPoint y: 314, endPoint x: 577, endPoint y: 326, distance: 75.6
click at [577, 326] on div "DTLS CAL WorkQ Work Status Work Type Tax Year RType MPO ReasonCode BillType Tax…" at bounding box center [425, 280] width 603 height 182
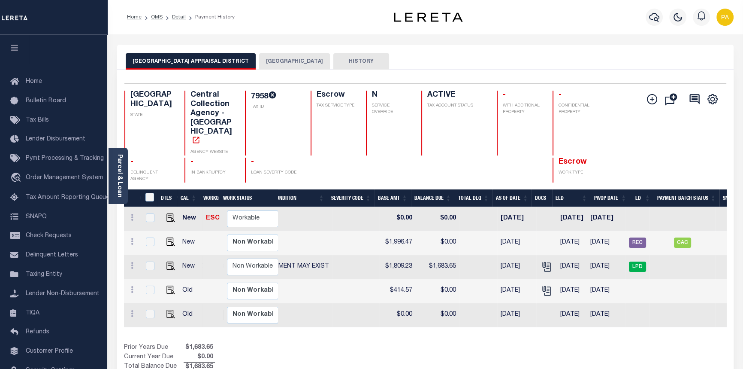
scroll to position [0, 285]
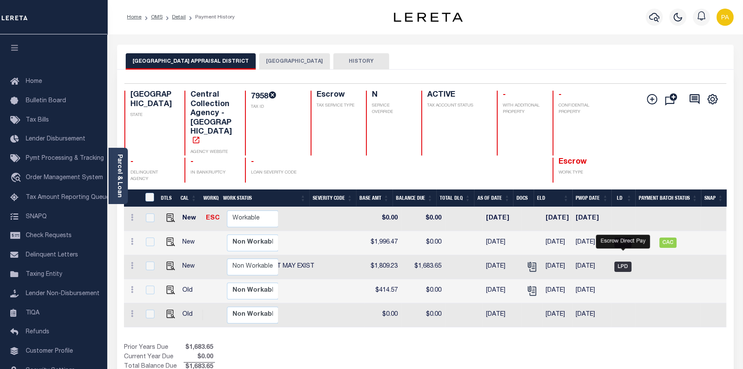
click at [626, 261] on span "LPD" at bounding box center [623, 266] width 17 height 10
checkbox input "true"
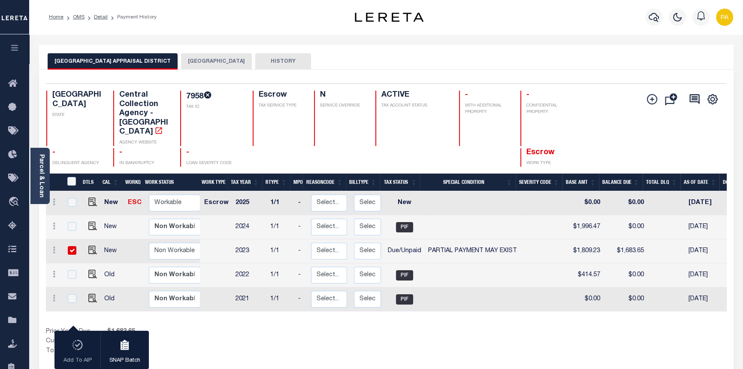
scroll to position [0, 206]
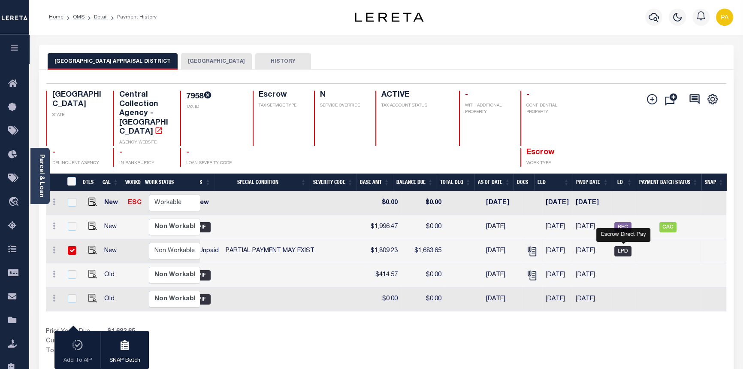
click at [627, 246] on span "LPD" at bounding box center [623, 251] width 17 height 10
checkbox input "false"
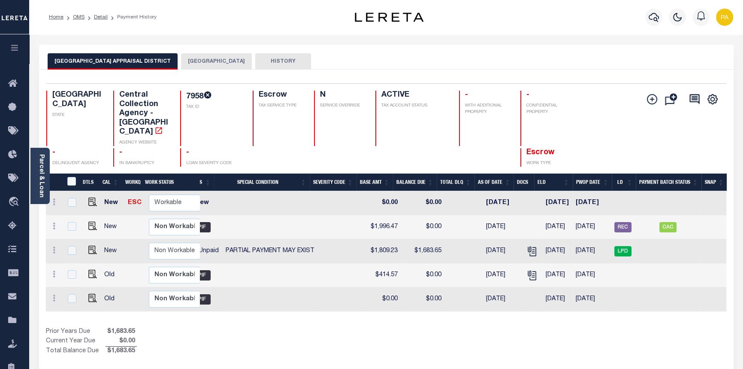
click at [197, 58] on button "[GEOGRAPHIC_DATA]" at bounding box center [216, 61] width 71 height 16
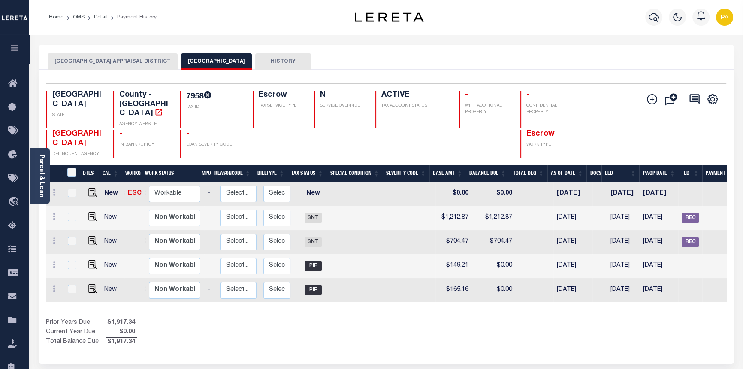
scroll to position [0, 158]
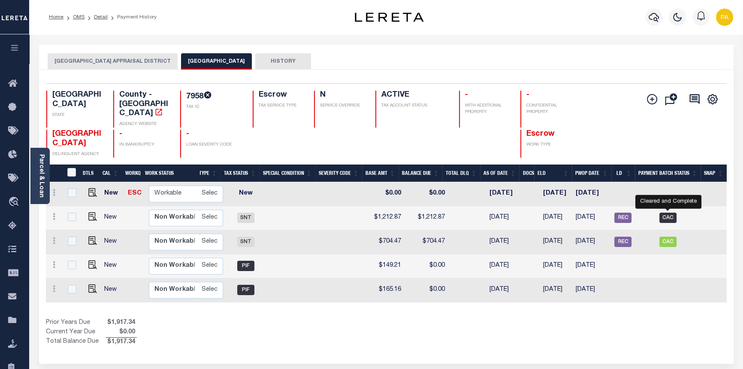
click at [665, 212] on span "CAC" at bounding box center [668, 217] width 17 height 10
checkbox input "true"
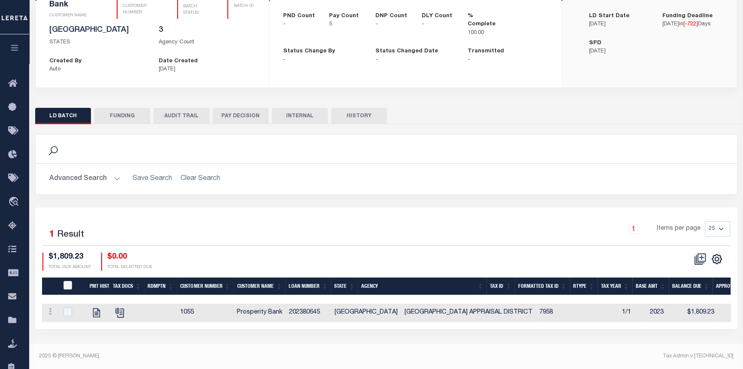
click at [179, 116] on button "AUDIT TRAIL" at bounding box center [182, 116] width 56 height 16
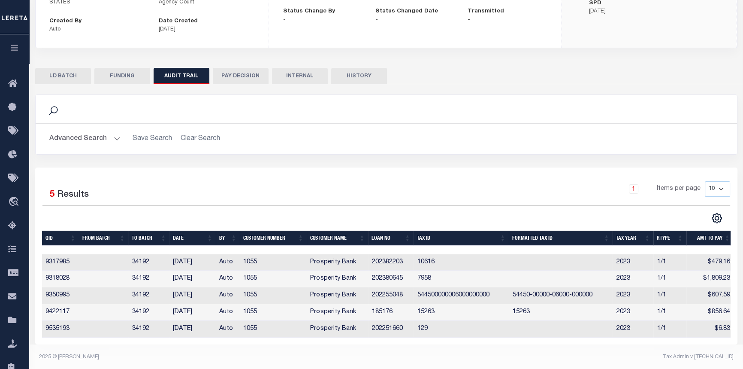
scroll to position [133, 0]
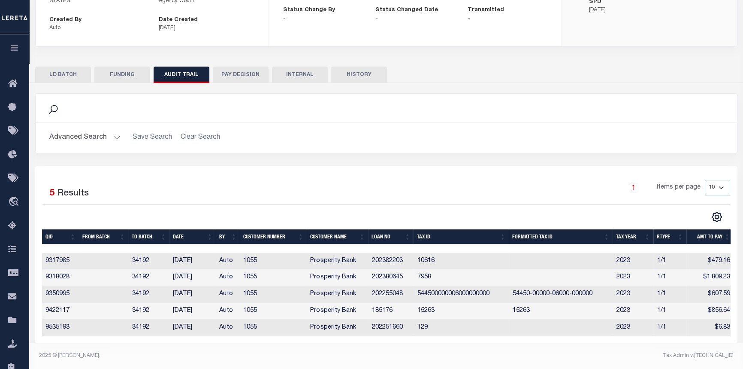
click at [56, 67] on button "LD BATCH" at bounding box center [63, 75] width 56 height 16
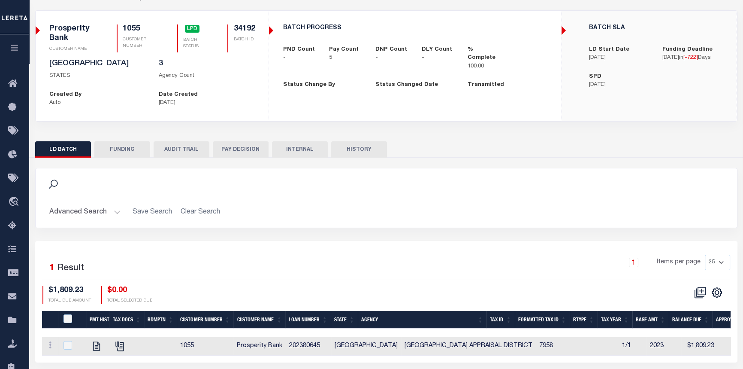
scroll to position [47, 0]
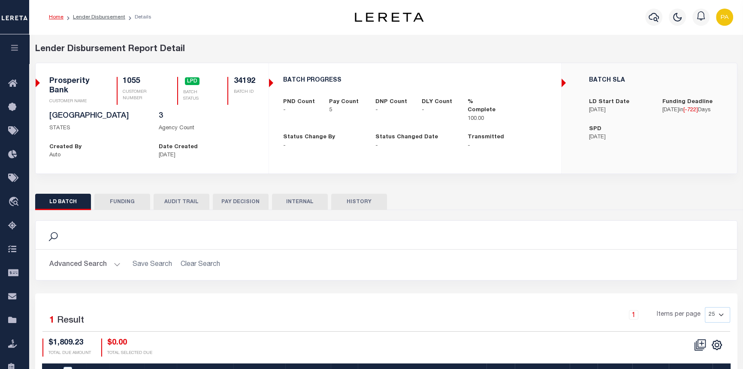
click at [133, 204] on button "FUNDING" at bounding box center [122, 202] width 56 height 16
type input "$3,759.45"
type input "$0"
type input "10/17/2023"
select select "100"
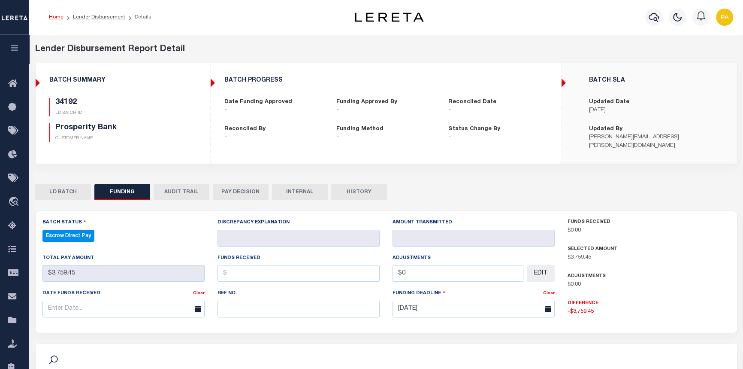
select select "100"
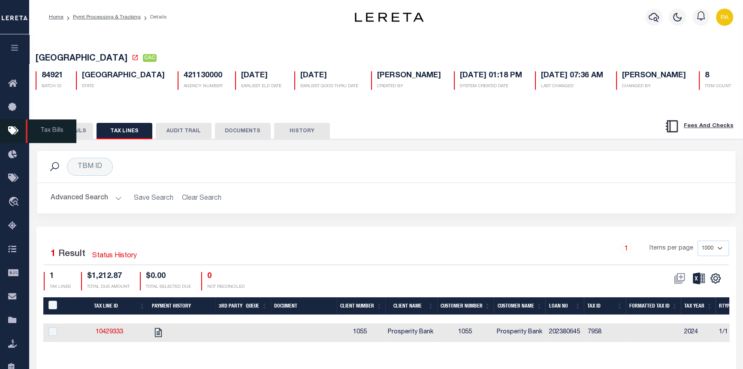
click at [51, 130] on span "Tax Bills" at bounding box center [51, 131] width 51 height 24
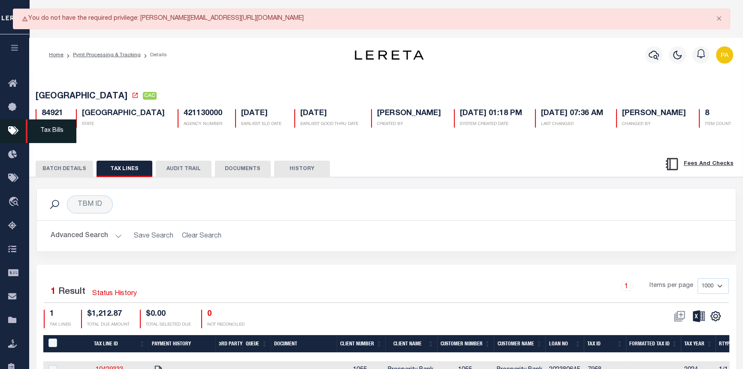
click at [51, 130] on span "Tax Bills" at bounding box center [51, 131] width 51 height 24
click at [60, 168] on button "BATCH DETAILS" at bounding box center [65, 169] width 58 height 16
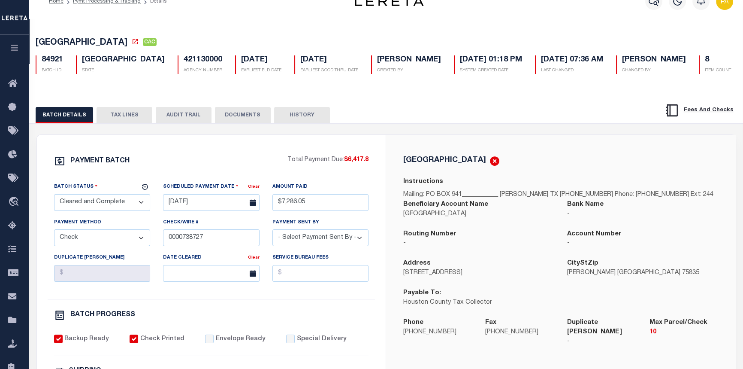
scroll to position [39, 0]
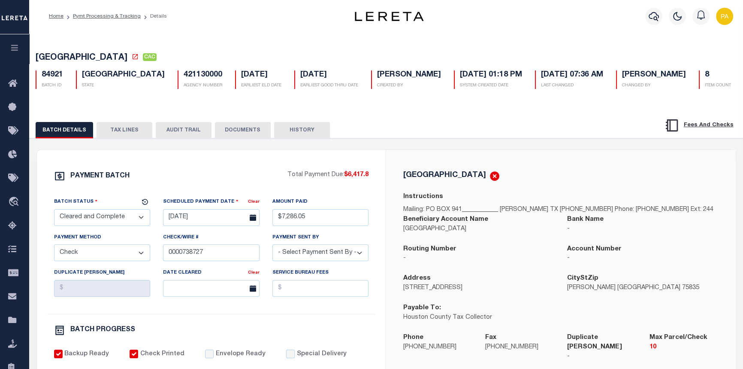
click at [124, 129] on button "TAX LINES" at bounding box center [125, 130] width 56 height 16
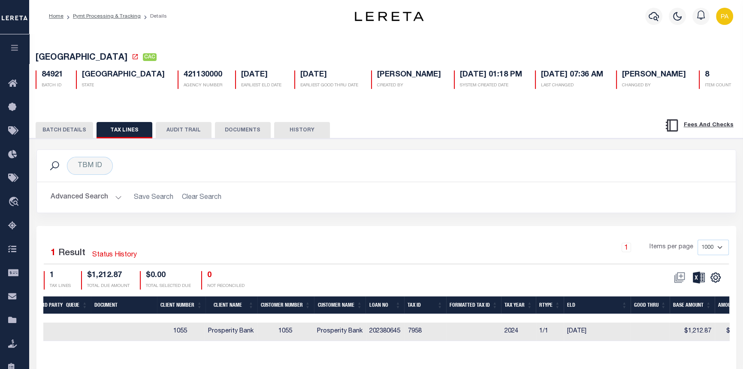
scroll to position [0, 0]
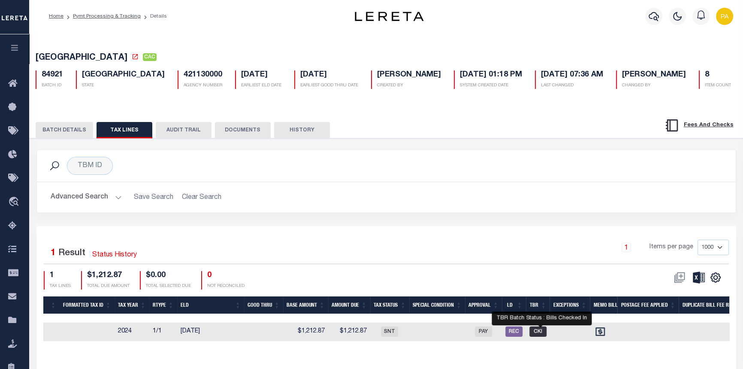
click at [540, 336] on span "CKI" at bounding box center [538, 331] width 17 height 10
checkbox input "true"
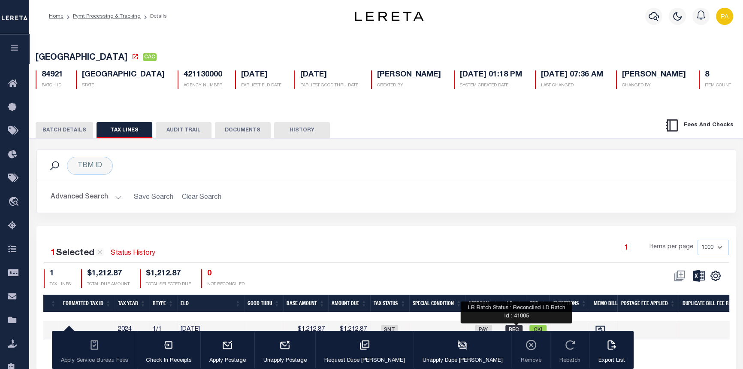
click at [518, 330] on span "REC" at bounding box center [514, 330] width 17 height 10
checkbox input "false"
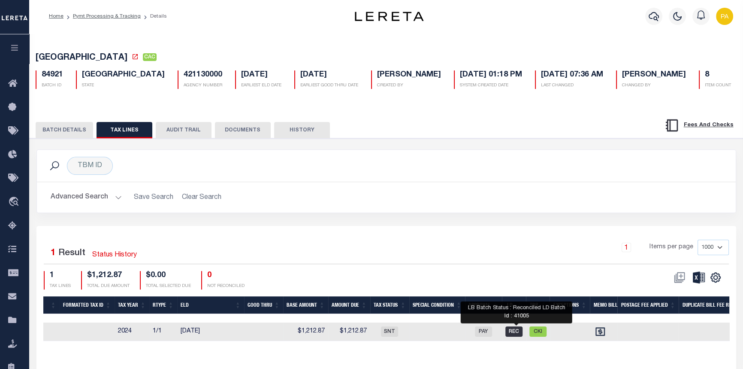
click at [518, 330] on span "REC" at bounding box center [514, 331] width 17 height 10
checkbox input "true"
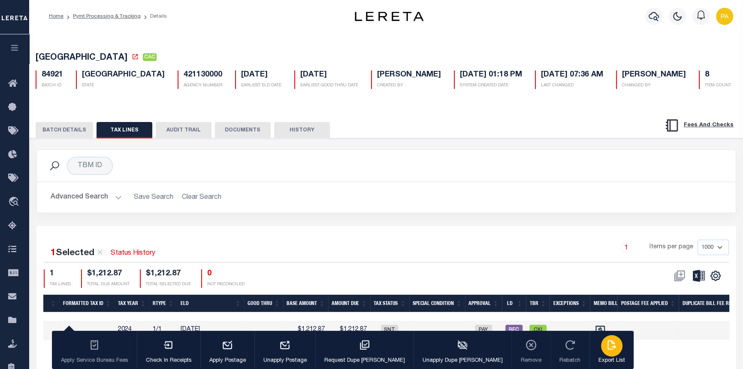
click at [601, 353] on div "button" at bounding box center [611, 345] width 21 height 21
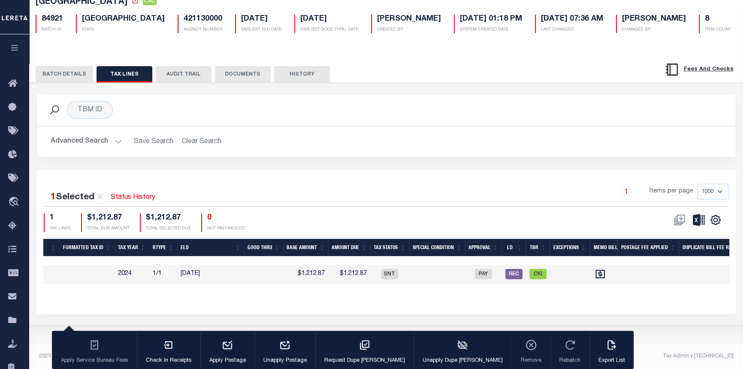
click at [63, 77] on button "BATCH DETAILS" at bounding box center [65, 74] width 58 height 16
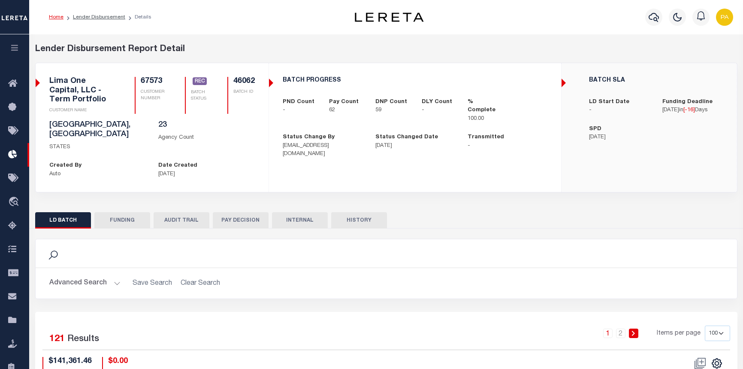
select select "100"
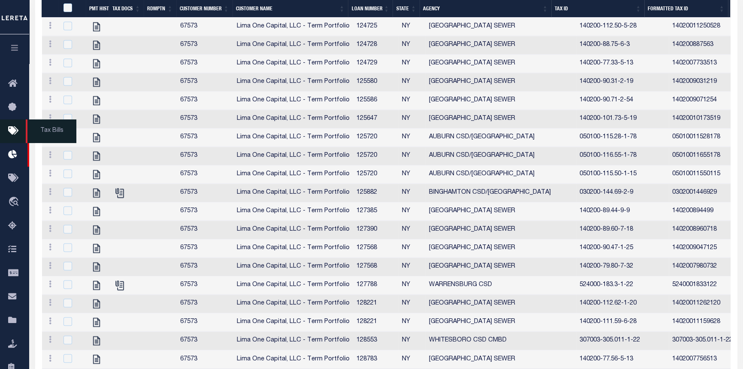
scroll to position [0, 236]
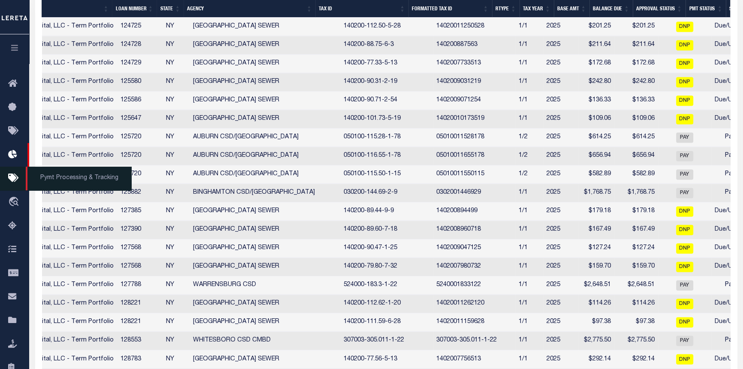
click at [63, 176] on span "Pymt Processing & Tracking" at bounding box center [79, 179] width 106 height 24
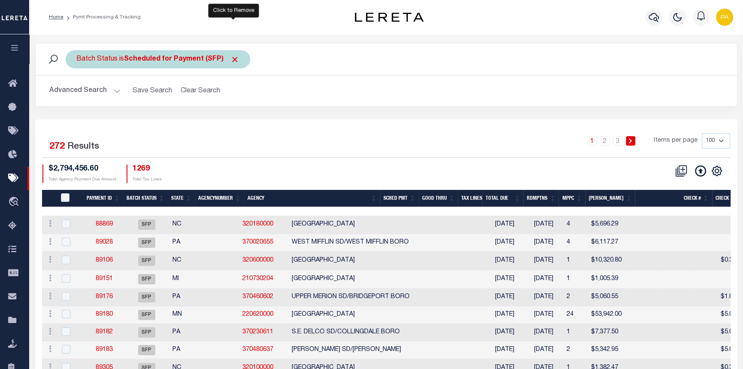
click at [232, 56] on span "Click to Remove" at bounding box center [235, 59] width 9 height 9
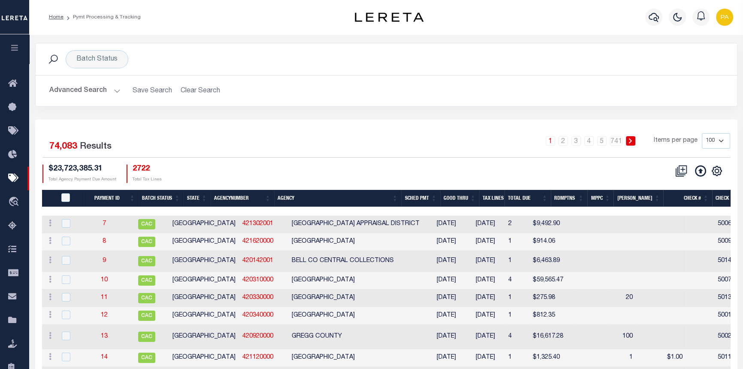
click at [117, 90] on button "Advanced Search" at bounding box center [84, 90] width 71 height 17
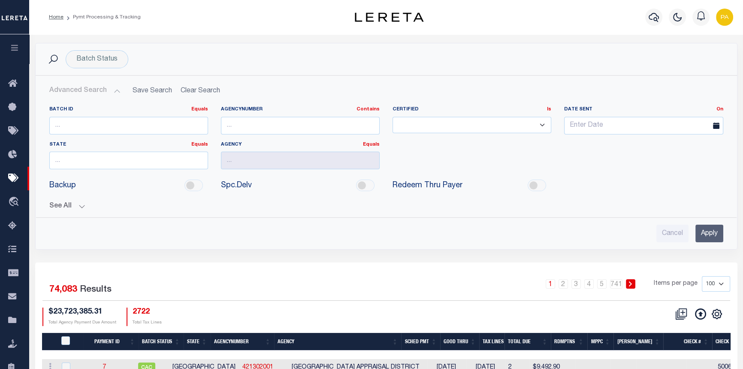
click at [82, 207] on button "See All" at bounding box center [386, 206] width 674 height 8
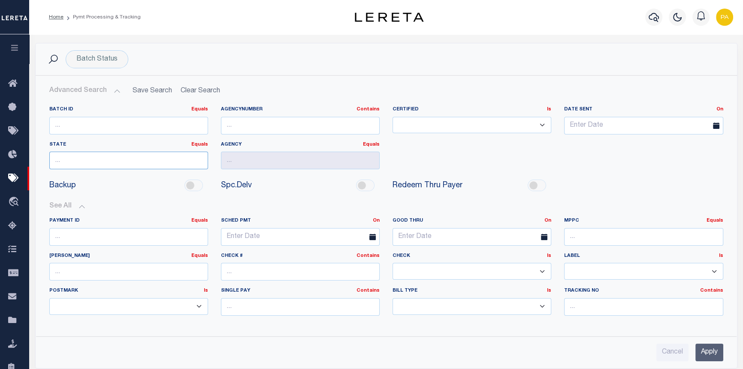
click at [73, 167] on input "text" at bounding box center [128, 161] width 159 height 18
click at [58, 173] on div "[GEOGRAPHIC_DATA]" at bounding box center [128, 176] width 158 height 14
type input "[GEOGRAPHIC_DATA]"
click at [258, 160] on input "text" at bounding box center [300, 161] width 159 height 18
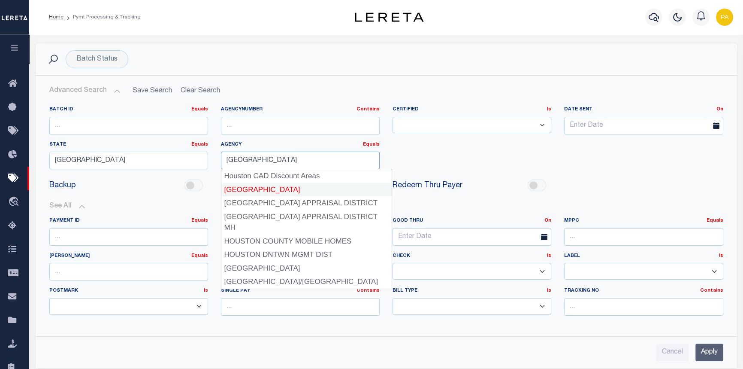
click at [254, 185] on div "[GEOGRAPHIC_DATA]" at bounding box center [306, 190] width 170 height 14
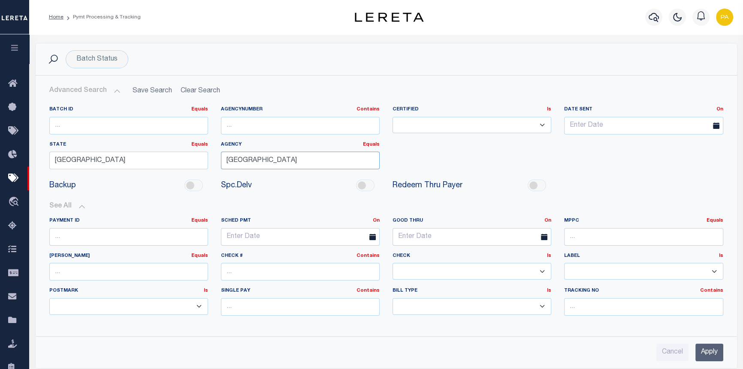
type input "[GEOGRAPHIC_DATA]"
click at [712, 350] on input "Apply" at bounding box center [710, 352] width 28 height 18
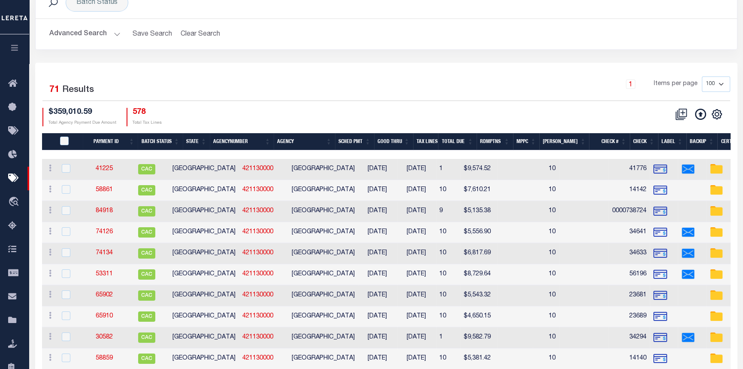
scroll to position [78, 0]
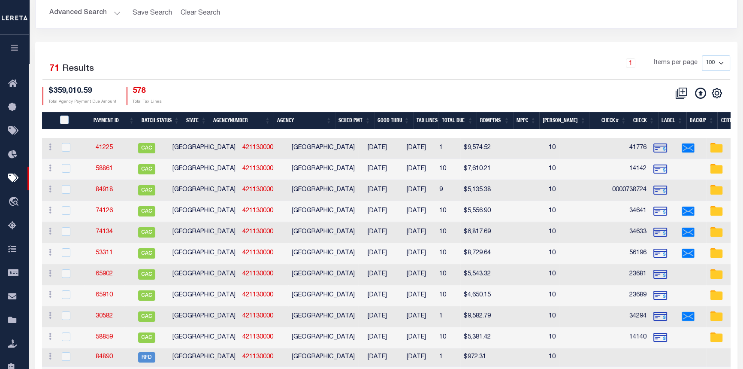
click at [413, 118] on th "Good Thru" at bounding box center [393, 121] width 39 height 18
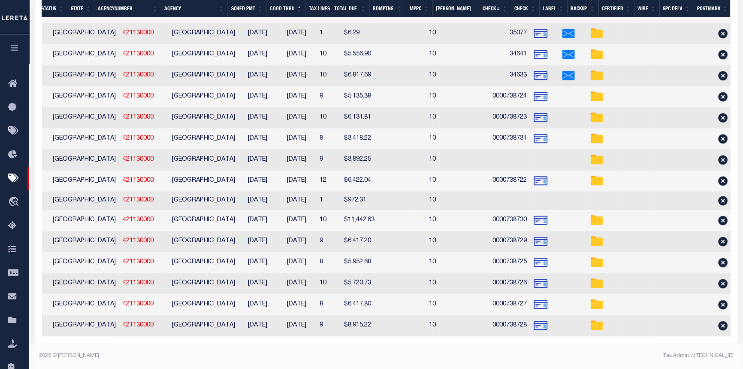
scroll to position [1362, 0]
click at [14, 47] on icon "button" at bounding box center [15, 48] width 10 height 8
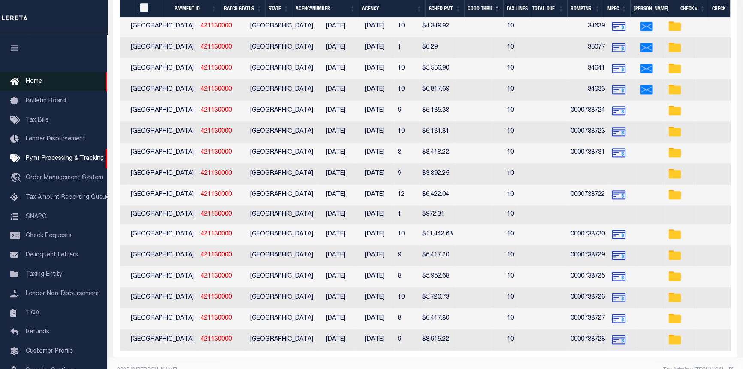
scroll to position [0, 120]
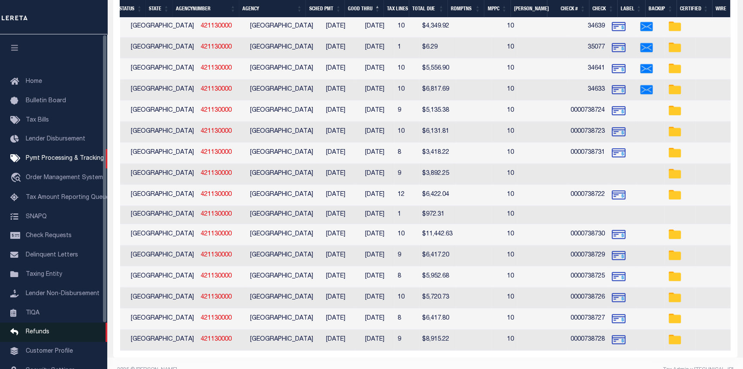
click at [33, 342] on link "Refunds" at bounding box center [53, 331] width 107 height 19
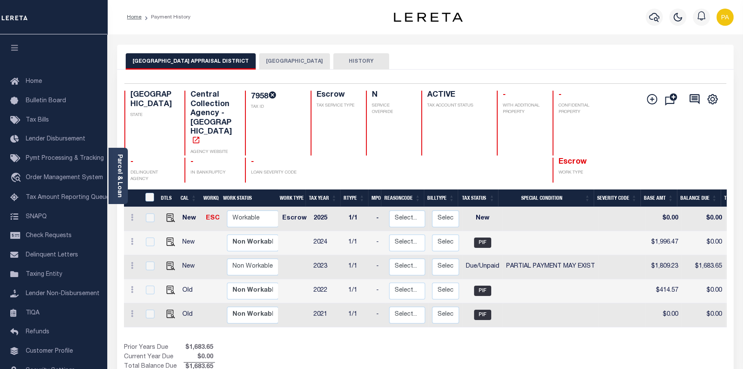
click at [271, 64] on button "[GEOGRAPHIC_DATA]" at bounding box center [294, 61] width 71 height 16
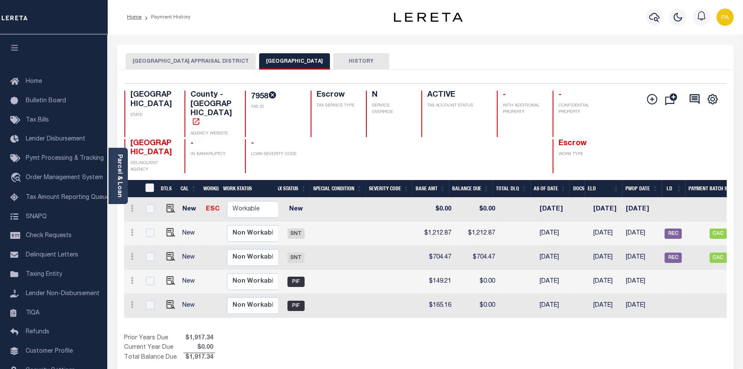
scroll to position [0, 209]
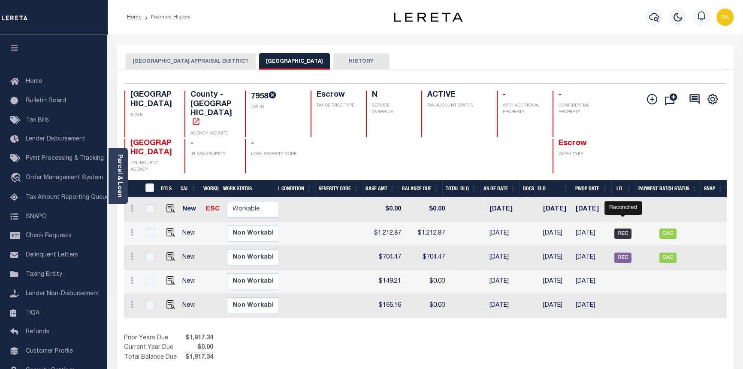
click at [623, 228] on span "REC" at bounding box center [623, 233] width 17 height 10
checkbox input "true"
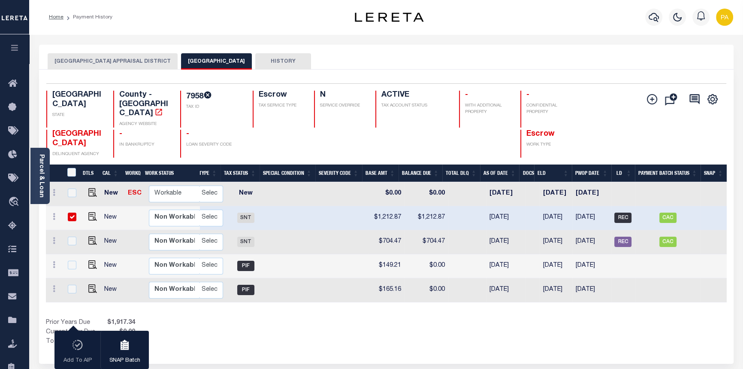
scroll to position [0, 158]
click at [670, 212] on span "CAC" at bounding box center [668, 217] width 17 height 10
checkbox input "false"
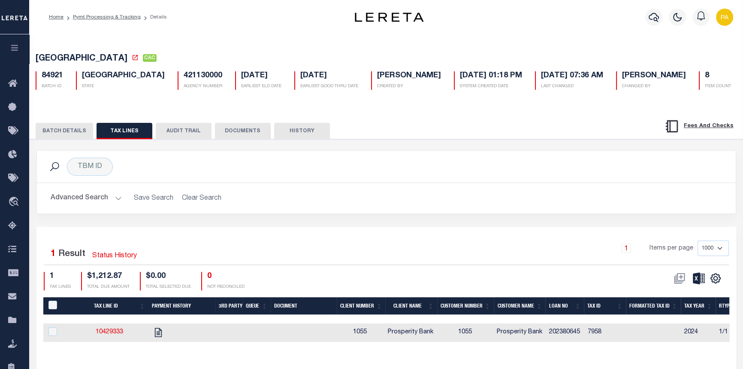
click at [57, 129] on button "BATCH DETAILS" at bounding box center [65, 131] width 58 height 16
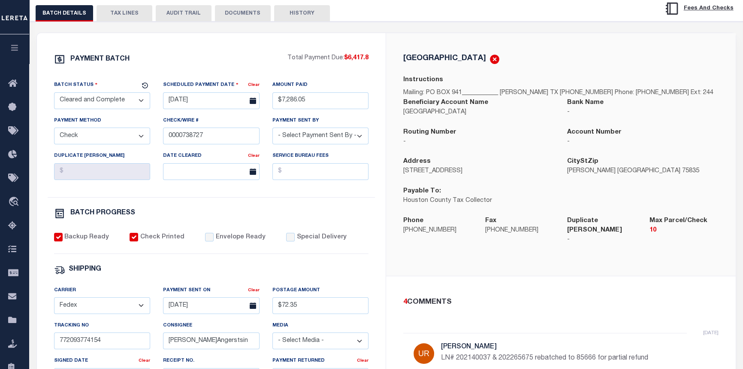
scroll to position [86, 0]
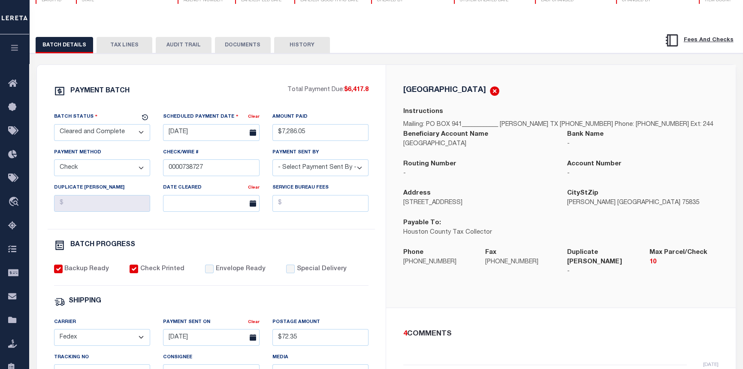
click at [188, 46] on button "AUDIT TRAIL" at bounding box center [184, 45] width 56 height 16
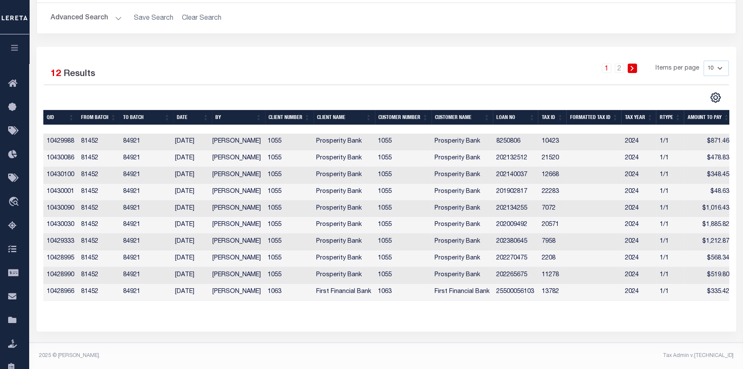
scroll to position [0, 3]
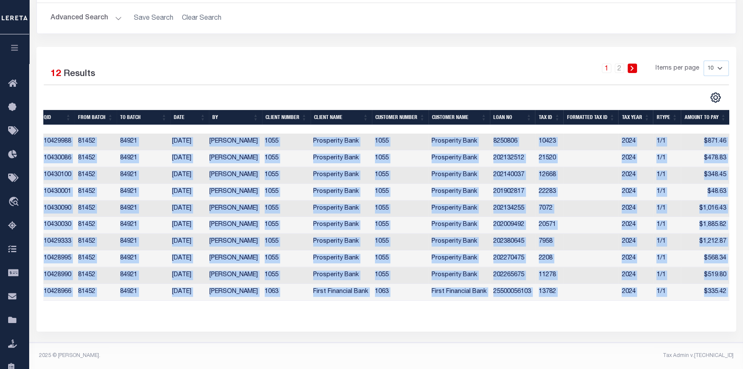
click at [340, 302] on div "QID FROM BATCH TO BATCH DATE BY CLIENT NUMBER CLIENT NAME CUSTOMER NUMBER Custo…" at bounding box center [386, 212] width 686 height 204
click at [90, 12] on button "Advanced Search" at bounding box center [86, 18] width 71 height 17
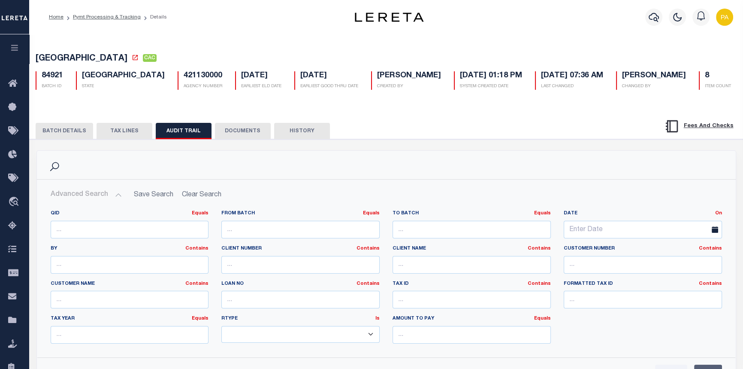
scroll to position [0, 0]
click at [73, 137] on button "BATCH DETAILS" at bounding box center [65, 131] width 58 height 16
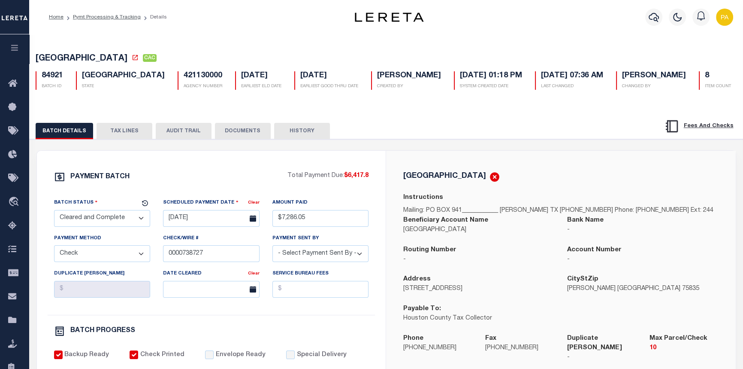
click at [174, 130] on button "AUDIT TRAIL" at bounding box center [184, 131] width 56 height 16
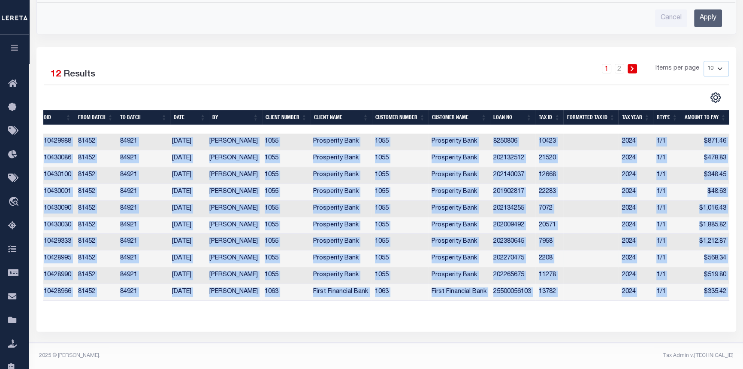
scroll to position [361, 0]
click at [610, 322] on div "Selected 12 Results 1 2 Items per page 10 25 50 100" at bounding box center [386, 189] width 700 height 284
click at [688, 234] on td "$1,212.87" at bounding box center [705, 242] width 49 height 17
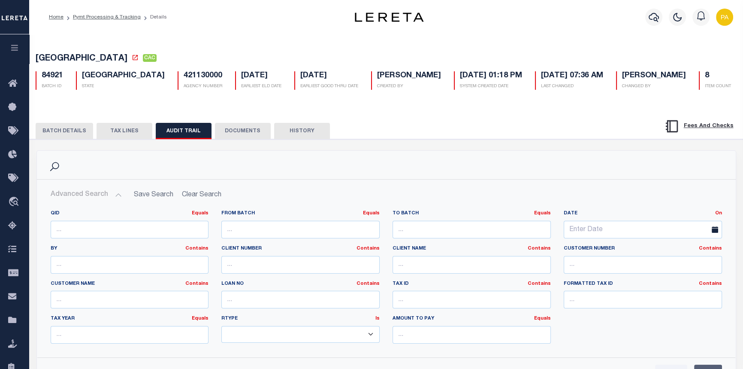
scroll to position [0, 0]
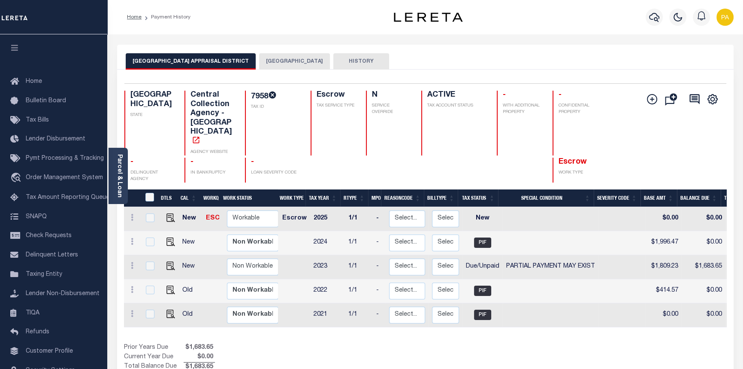
click at [280, 58] on button "[GEOGRAPHIC_DATA]" at bounding box center [294, 61] width 71 height 16
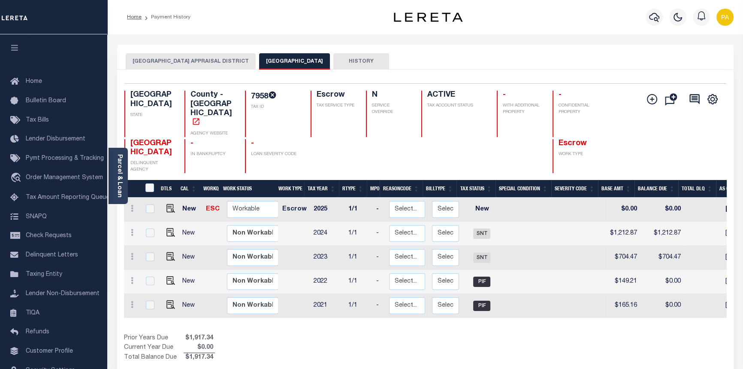
drag, startPoint x: 160, startPoint y: 59, endPoint x: 167, endPoint y: 63, distance: 8.6
click at [160, 60] on button "[GEOGRAPHIC_DATA] APPRAISAL DISTRICT" at bounding box center [191, 61] width 130 height 16
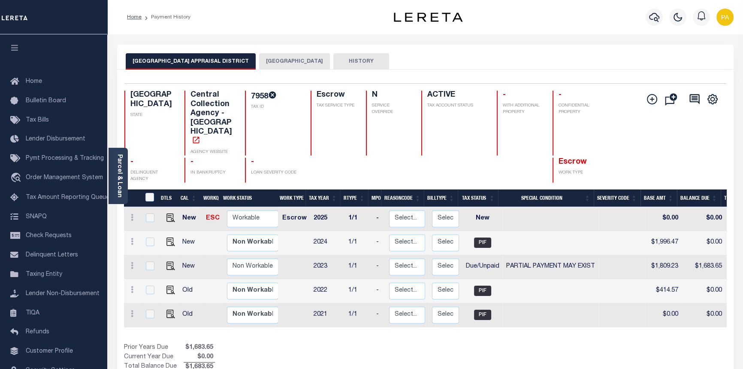
drag, startPoint x: 408, startPoint y: 316, endPoint x: 512, endPoint y: 321, distance: 103.6
click at [512, 321] on div "DTLS CAL WorkQ Work Status Work Type Tax Year RType MPO ReasonCode BillType Tax…" at bounding box center [425, 280] width 603 height 182
drag, startPoint x: 279, startPoint y: 57, endPoint x: 282, endPoint y: 62, distance: 6.3
click at [282, 62] on button "[GEOGRAPHIC_DATA]" at bounding box center [294, 61] width 71 height 16
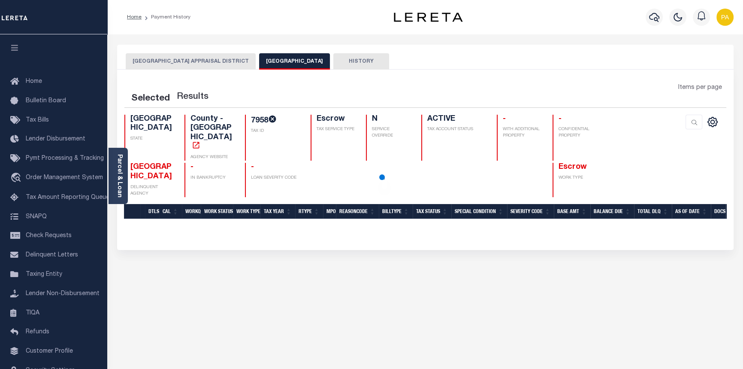
click at [288, 60] on button "[GEOGRAPHIC_DATA]" at bounding box center [294, 61] width 71 height 16
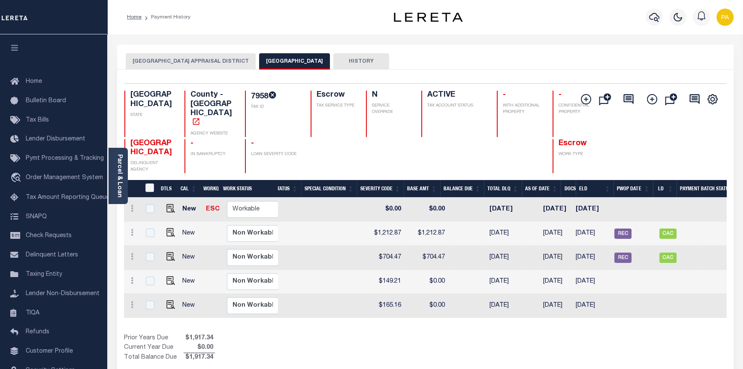
scroll to position [0, 236]
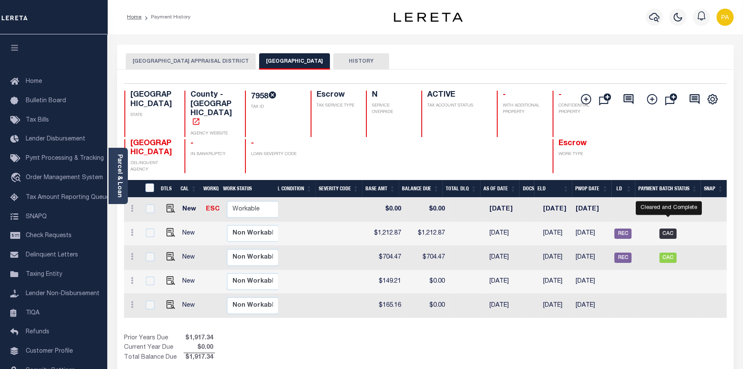
click at [664, 228] on span "CAC" at bounding box center [668, 233] width 17 height 10
checkbox input "true"
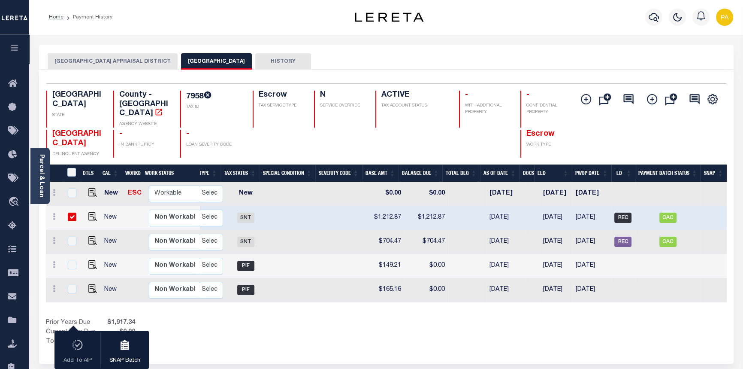
scroll to position [0, 158]
click at [627, 212] on span "REC" at bounding box center [623, 217] width 17 height 10
checkbox input "false"
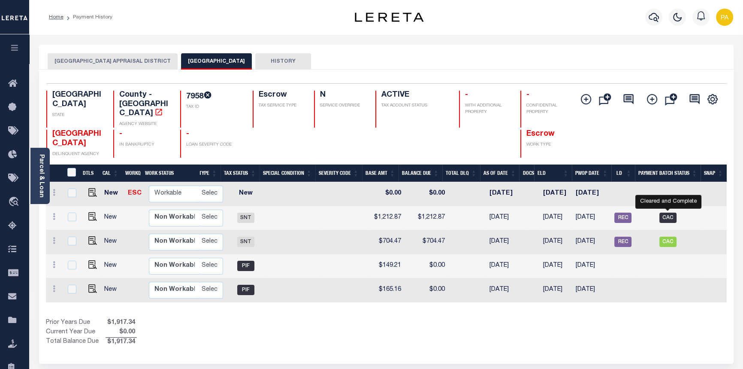
click at [671, 212] on span "CAC" at bounding box center [668, 217] width 17 height 10
checkbox input "true"
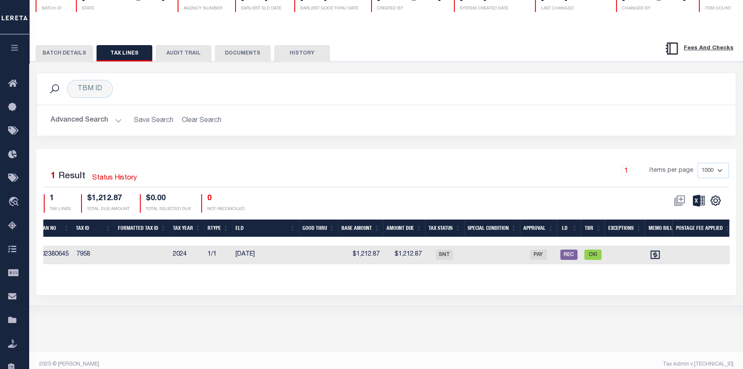
scroll to position [0, 524]
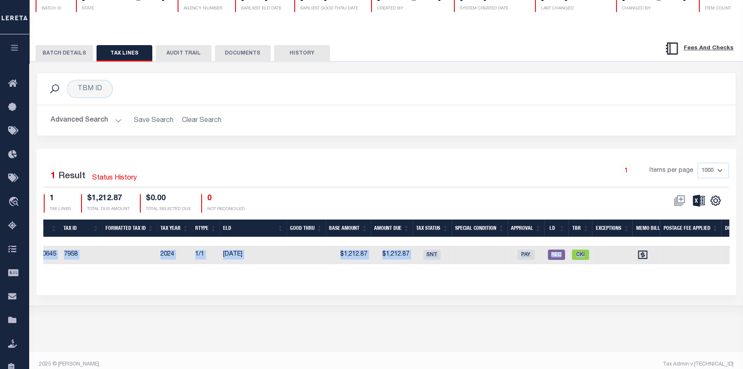
drag, startPoint x: 448, startPoint y: 270, endPoint x: 285, endPoint y: 266, distance: 162.7
click at [292, 272] on div "Tax Line ID Payment History 3rd Party Queue Document Client Number Client Name …" at bounding box center [386, 248] width 686 height 58
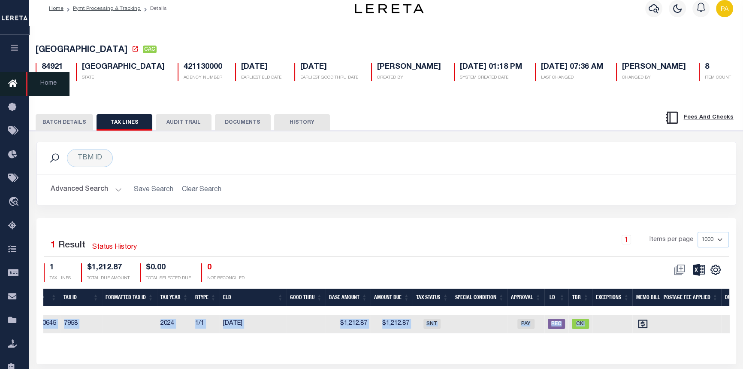
scroll to position [0, 0]
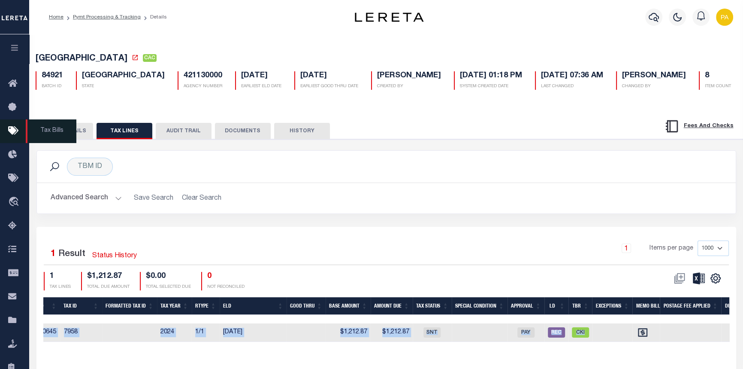
click at [60, 137] on span "Tax Bills" at bounding box center [51, 131] width 51 height 24
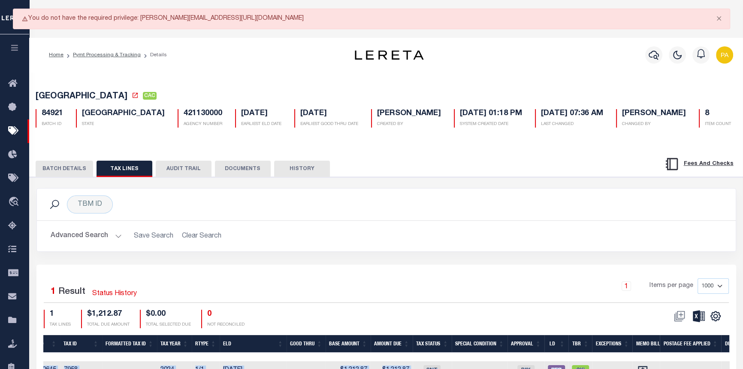
click at [61, 169] on button "BATCH DETAILS" at bounding box center [65, 169] width 58 height 16
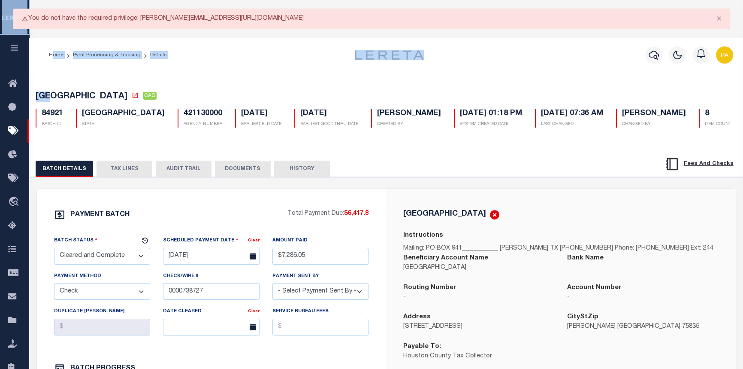
click at [722, 18] on button "Close" at bounding box center [719, 18] width 21 height 19
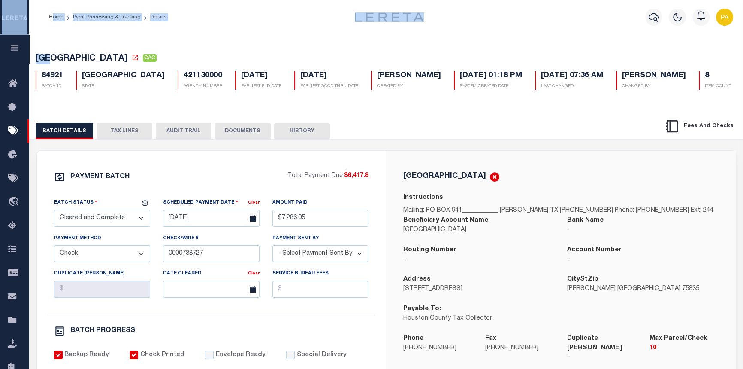
click at [130, 133] on button "TAX LINES" at bounding box center [125, 131] width 56 height 16
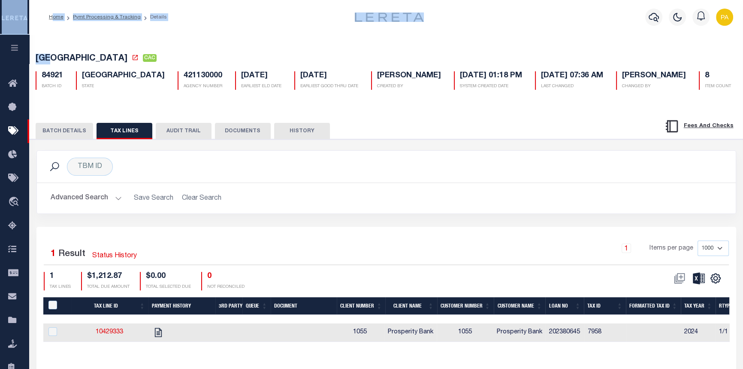
click at [182, 133] on button "AUDIT TRAIL" at bounding box center [184, 131] width 56 height 16
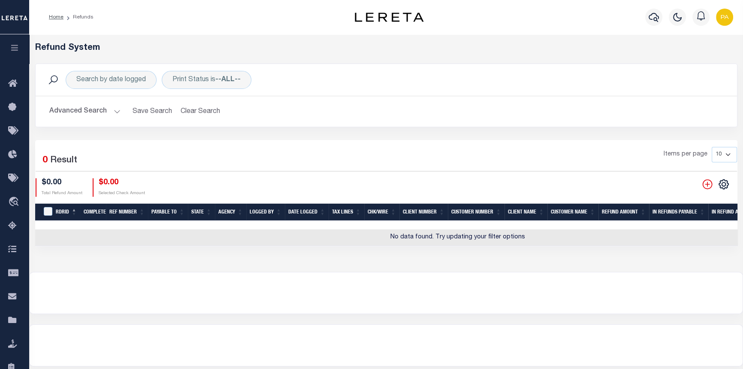
click at [114, 107] on button "Advanced Search" at bounding box center [84, 111] width 71 height 17
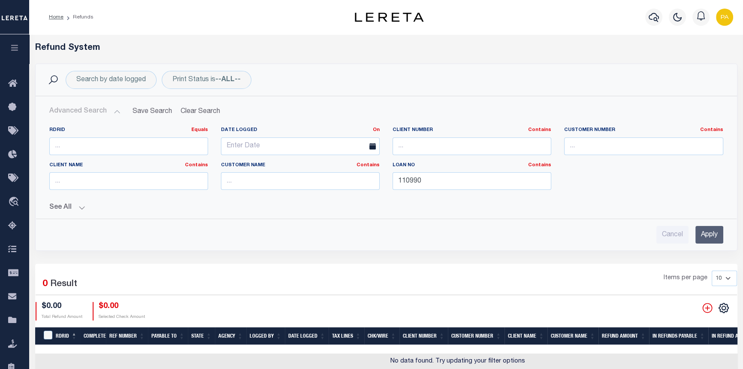
click at [80, 206] on button "See All" at bounding box center [386, 207] width 674 height 8
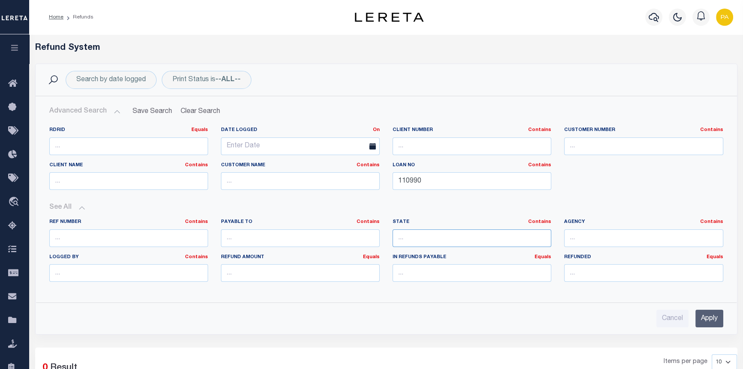
click at [467, 232] on input "text" at bounding box center [472, 238] width 159 height 18
type input "[GEOGRAPHIC_DATA]"
click at [612, 239] on input "text" at bounding box center [643, 238] width 159 height 18
type input "[GEOGRAPHIC_DATA]"
click at [704, 321] on input "Apply" at bounding box center [710, 318] width 28 height 18
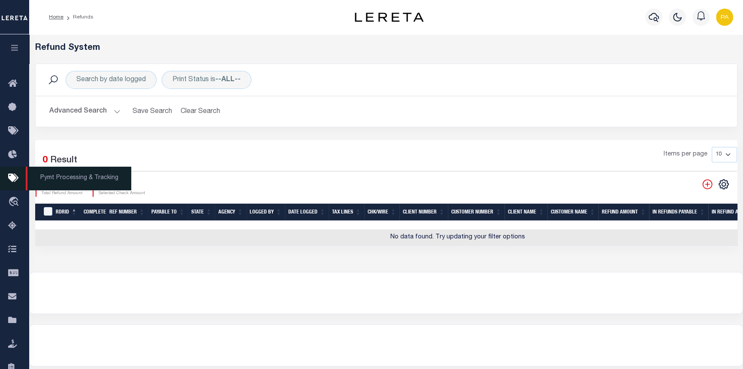
click at [54, 177] on span "Pymt Processing & Tracking" at bounding box center [79, 179] width 106 height 24
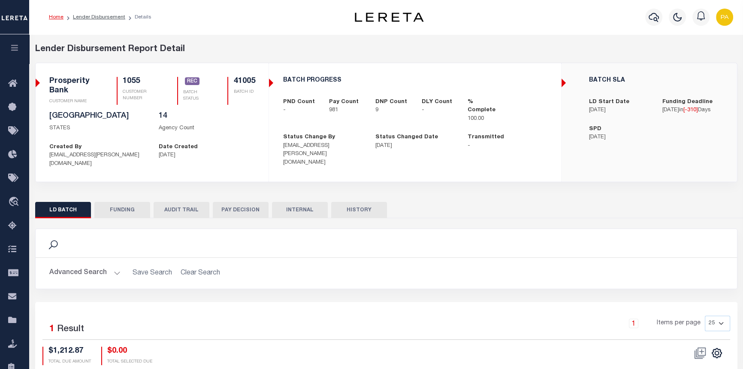
click at [61, 209] on button "LD BATCH" at bounding box center [63, 210] width 56 height 16
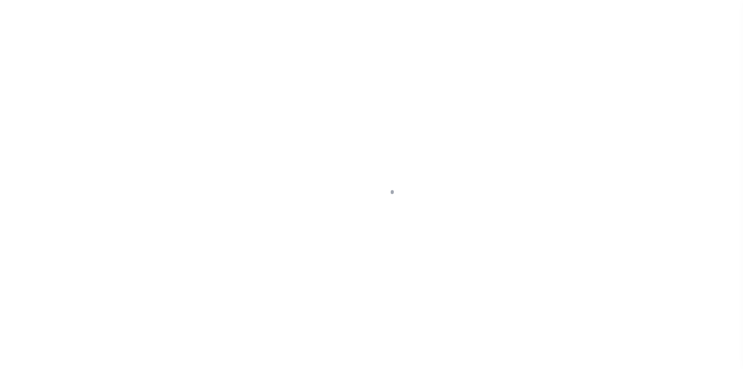
select select "CAC"
select select "CHK"
select select "[PERSON_NAME]"
select select "FDX"
select select
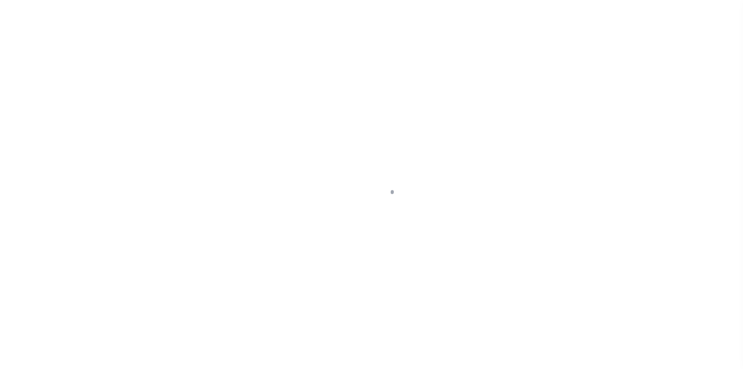
select select "37"
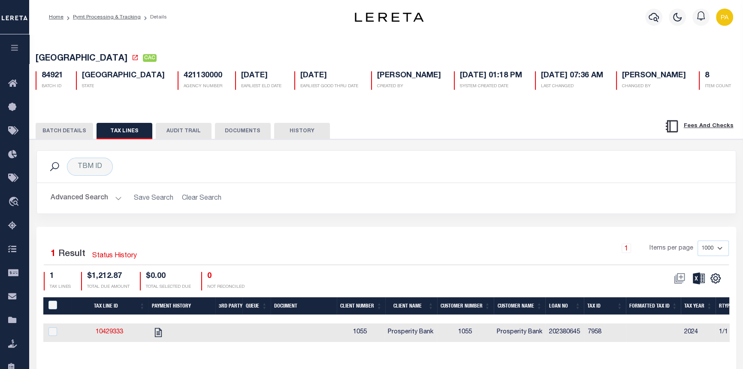
click at [59, 135] on button "BATCH DETAILS" at bounding box center [65, 131] width 58 height 16
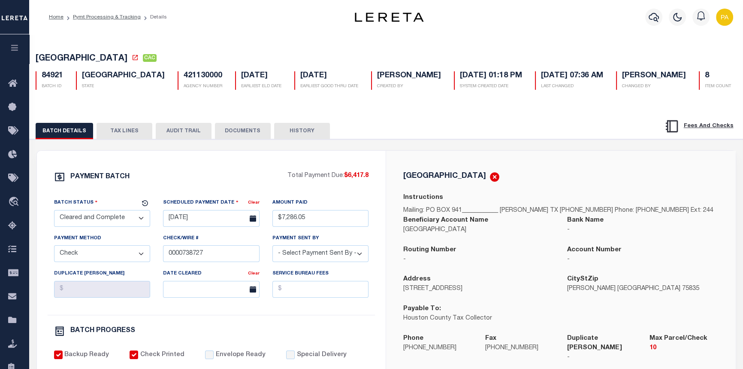
click at [189, 132] on button "AUDIT TRAIL" at bounding box center [184, 131] width 56 height 16
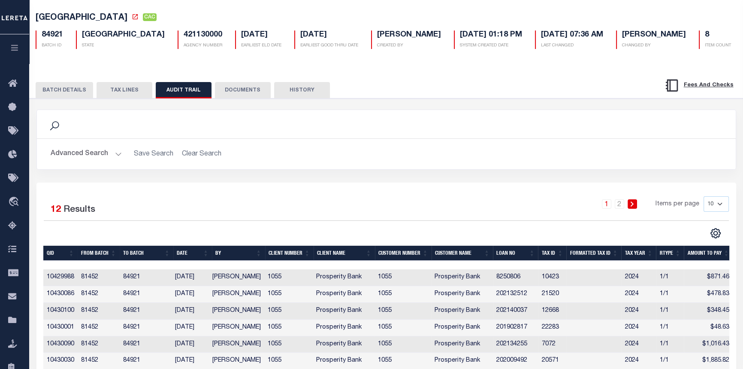
scroll to position [156, 0]
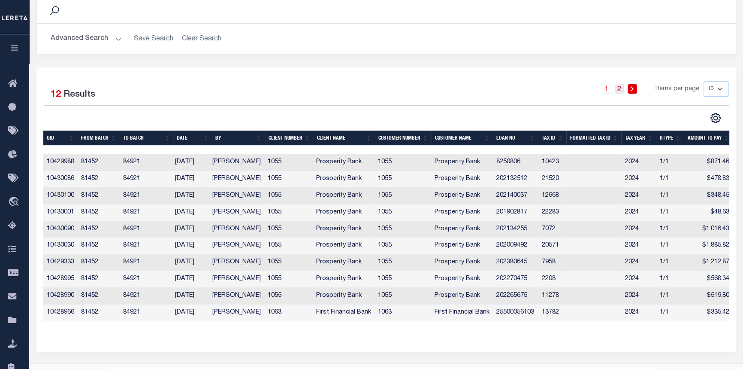
click at [621, 92] on link "2" at bounding box center [619, 88] width 9 height 9
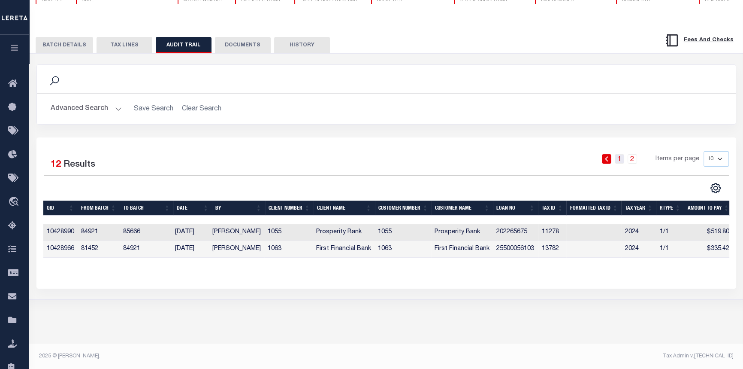
click at [622, 157] on link "1" at bounding box center [619, 158] width 9 height 9
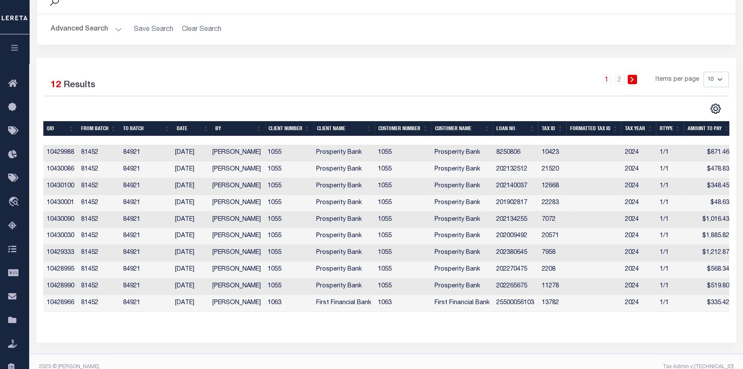
scroll to position [183, 0]
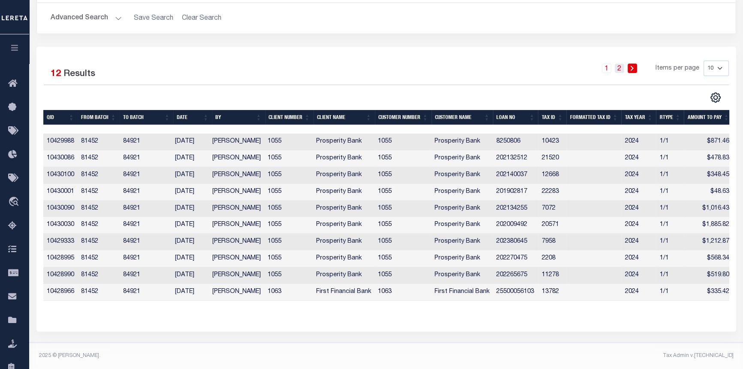
click at [622, 64] on link "2" at bounding box center [619, 68] width 9 height 9
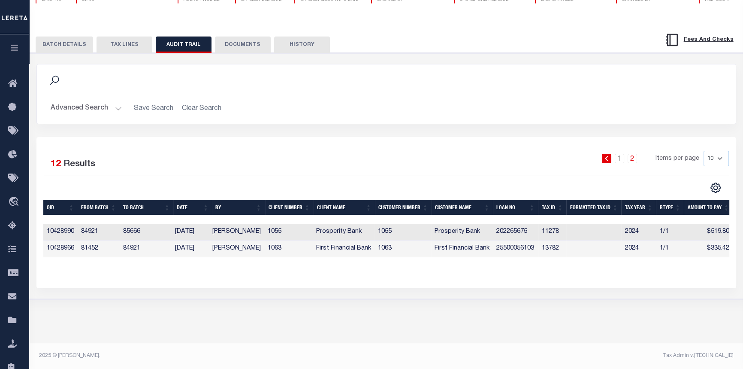
scroll to position [86, 0]
click at [619, 158] on link "1" at bounding box center [619, 158] width 9 height 9
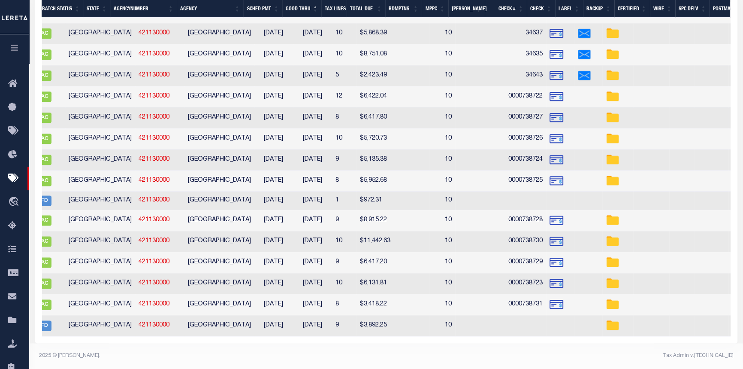
click at [550, 115] on img at bounding box center [557, 118] width 14 height 14
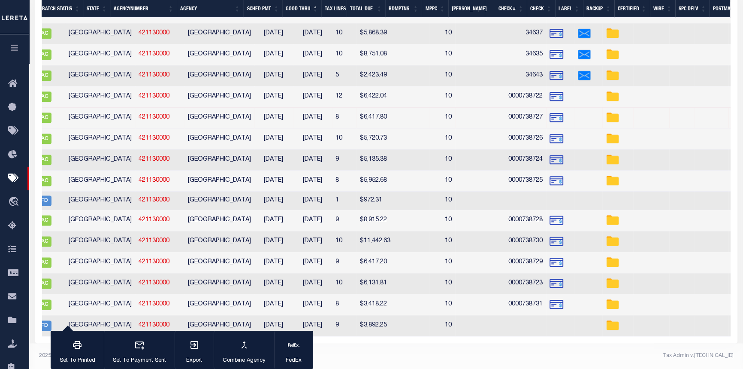
click at [550, 115] on img at bounding box center [557, 118] width 14 height 14
checkbox input "false"
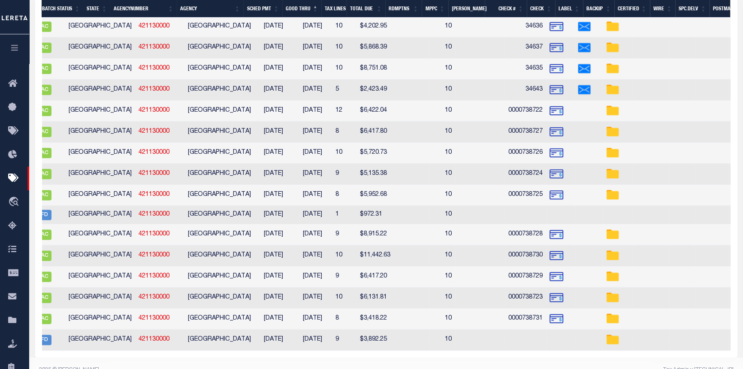
click at [550, 115] on img at bounding box center [557, 111] width 14 height 14
checkbox input "true"
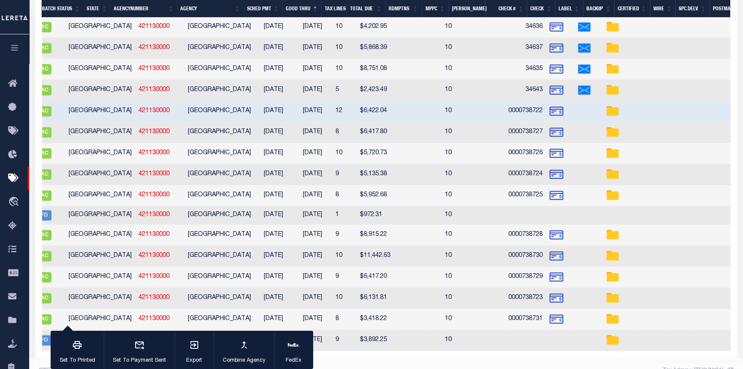
click at [550, 130] on img at bounding box center [557, 132] width 14 height 14
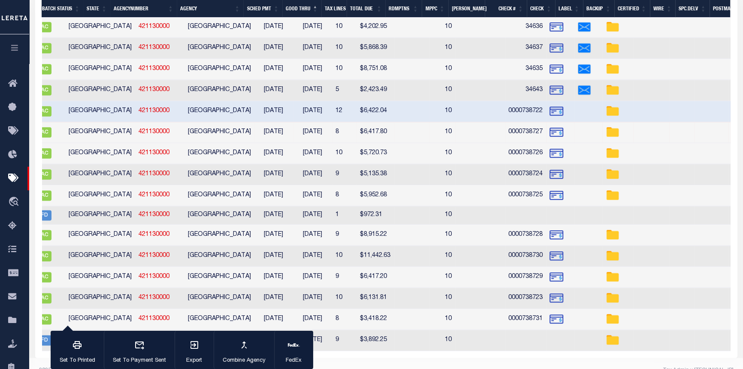
click at [550, 130] on img at bounding box center [557, 132] width 14 height 14
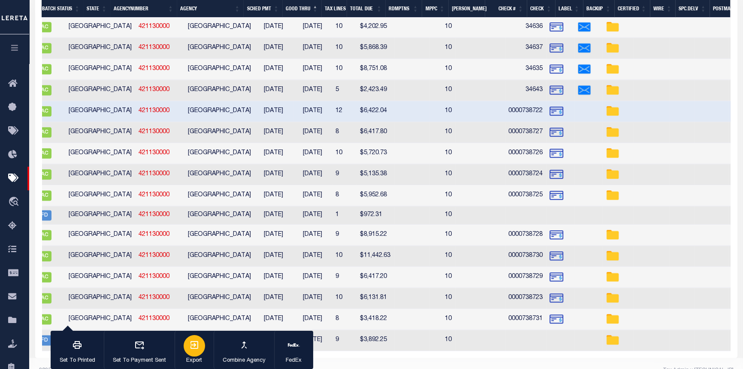
click at [194, 349] on icon "button" at bounding box center [194, 345] width 10 height 10
click at [550, 129] on img at bounding box center [557, 132] width 14 height 14
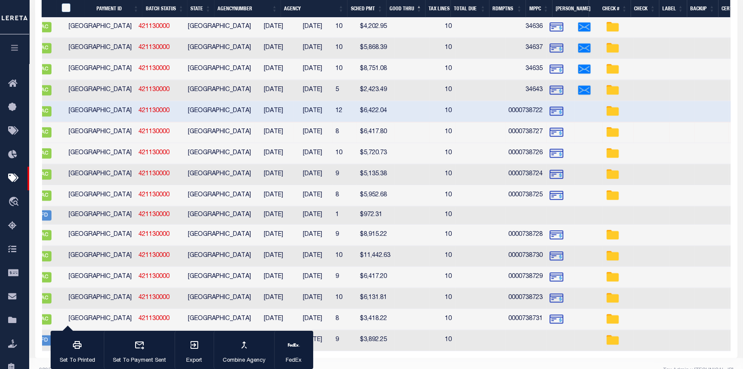
scroll to position [0, 104]
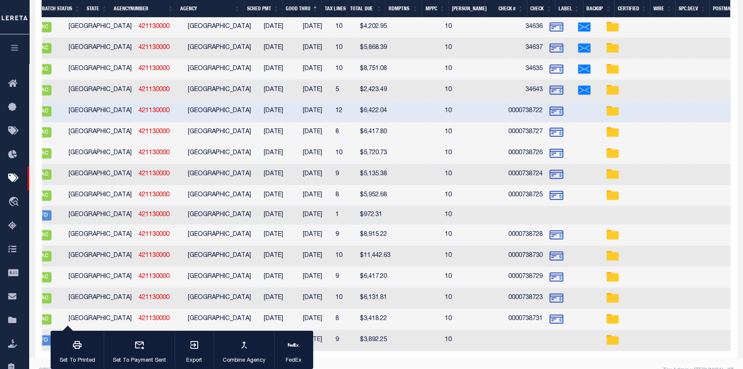
click at [550, 129] on img at bounding box center [557, 132] width 14 height 14
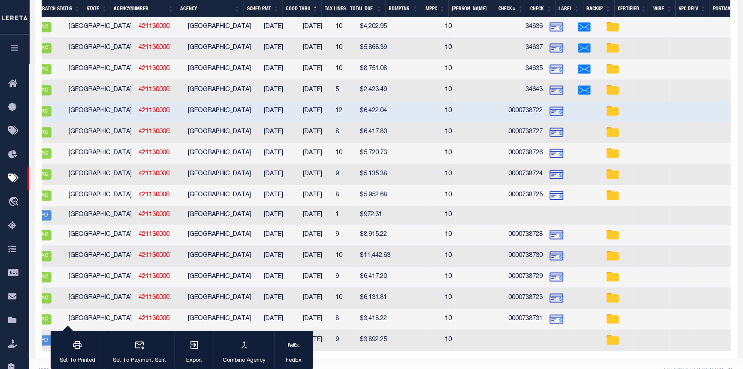
click at [550, 129] on img at bounding box center [557, 132] width 14 height 14
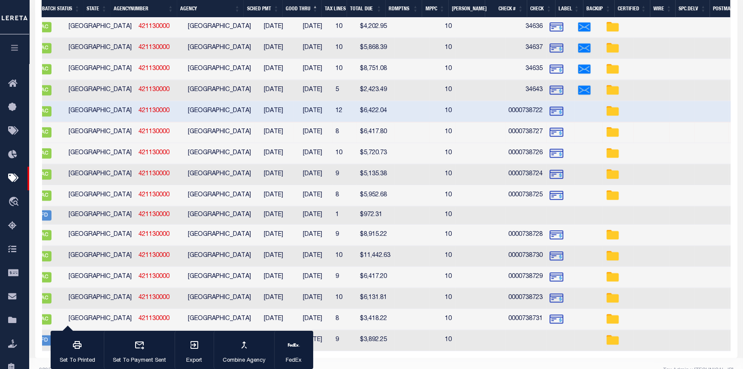
click at [550, 127] on img at bounding box center [557, 132] width 14 height 14
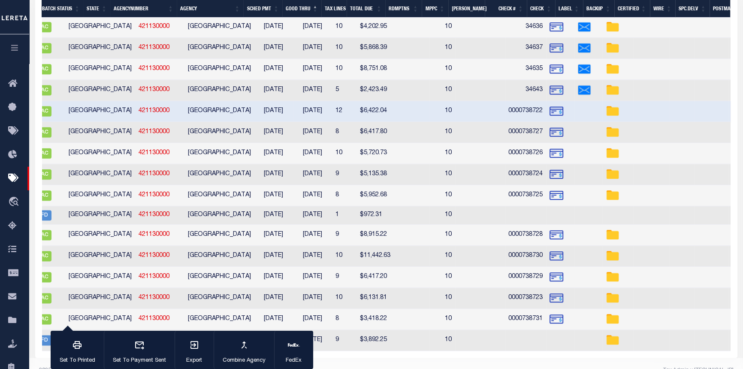
click at [550, 127] on img at bounding box center [557, 132] width 14 height 14
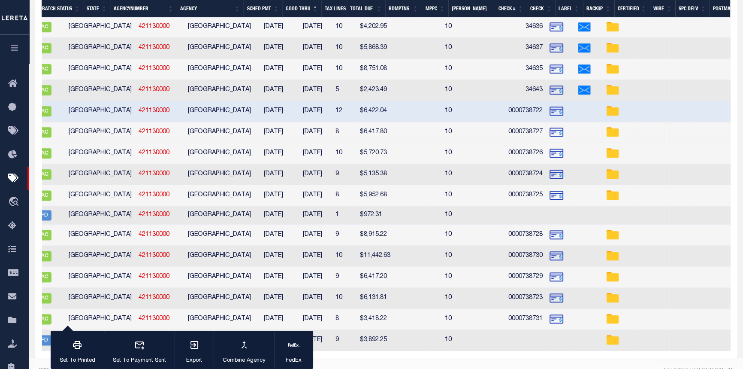
click at [550, 127] on img at bounding box center [557, 132] width 14 height 14
checkbox input "false"
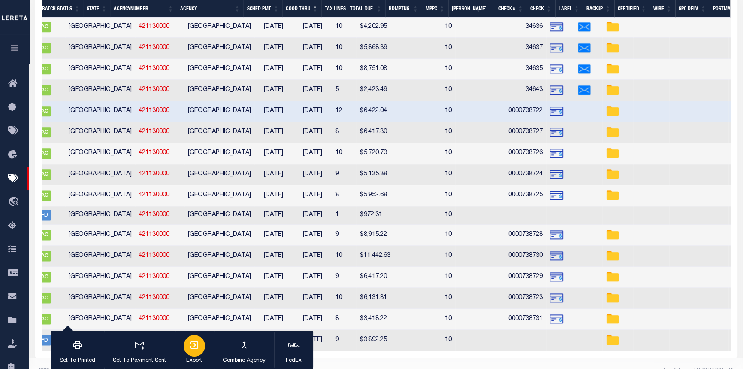
click at [200, 344] on div "button" at bounding box center [194, 345] width 21 height 21
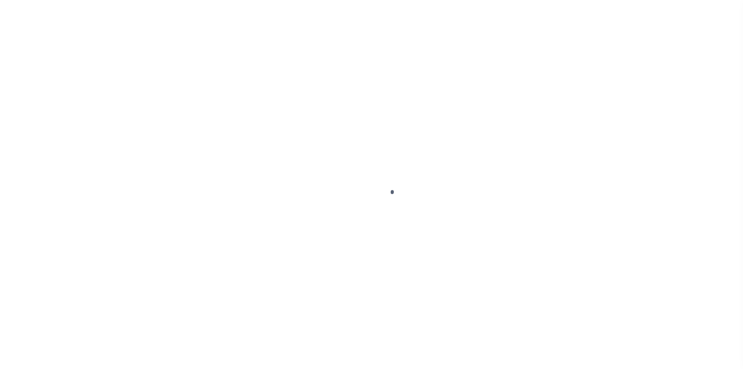
select select "100"
select select "Escrow"
select select
select select "10493"
select select "4028"
